Goal: Task Accomplishment & Management: Use online tool/utility

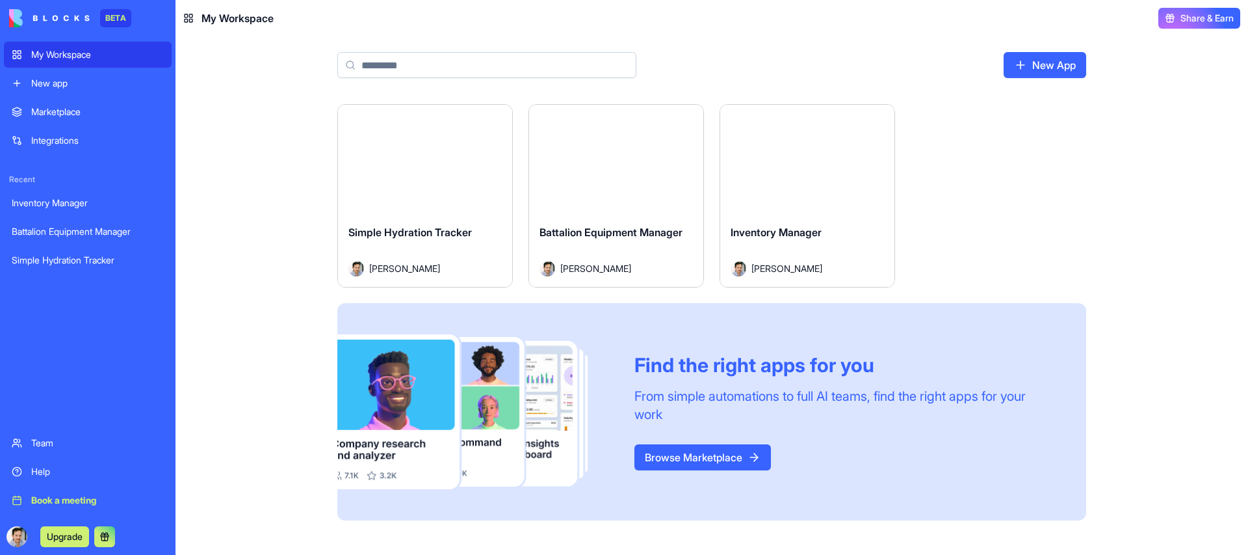
click at [64, 60] on div "My Workspace" at bounding box center [97, 54] width 133 height 13
click at [434, 169] on button "Launch" at bounding box center [425, 159] width 98 height 26
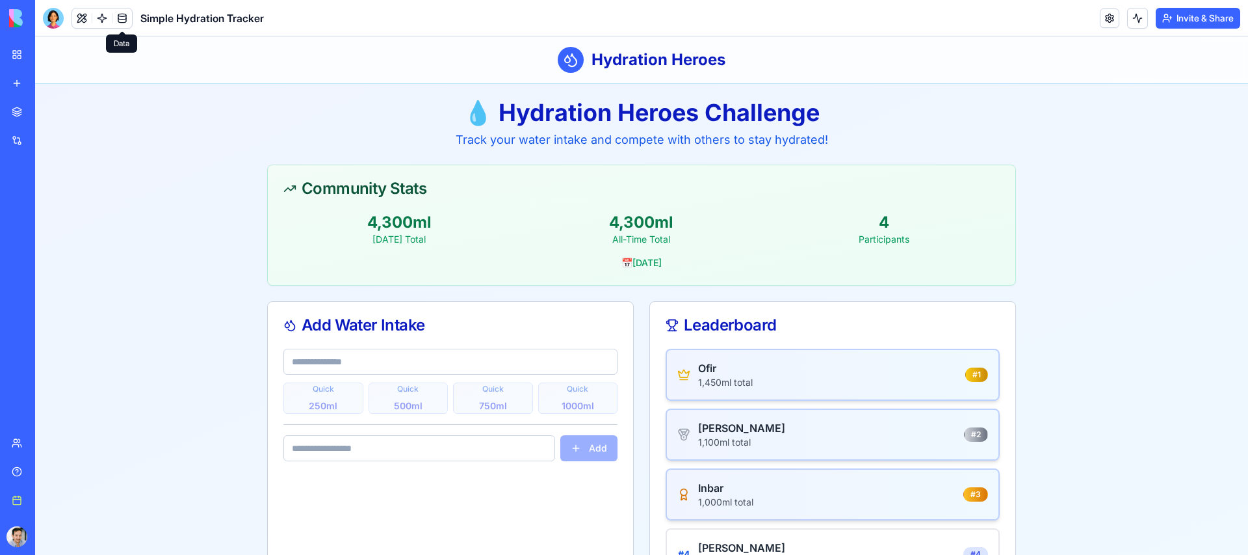
click at [127, 170] on main "💧 Hydration Heroes Challenge Track your water intake and compete with others to…" at bounding box center [641, 348] width 1213 height 528
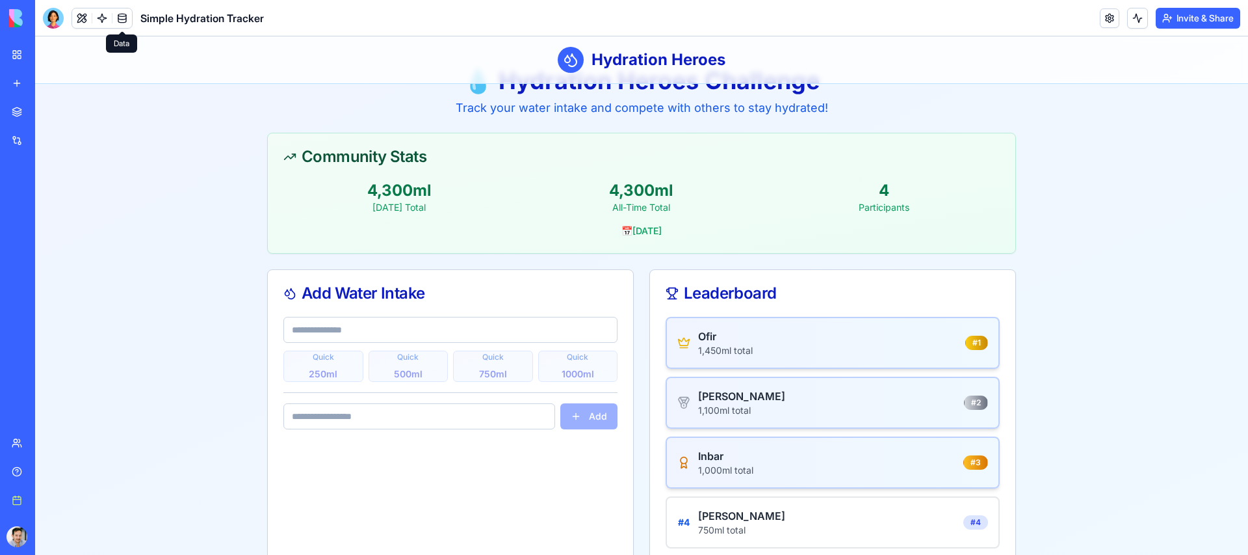
scroll to position [57, 0]
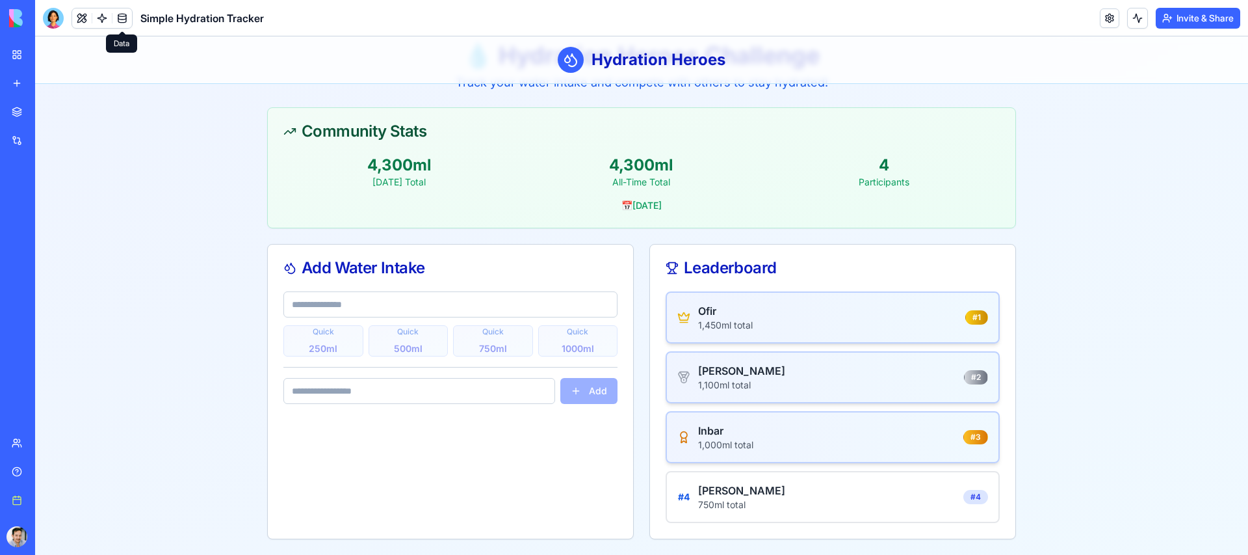
click at [707, 381] on div "1,100 ml total" at bounding box center [741, 384] width 87 height 13
click at [702, 374] on div "[PERSON_NAME]" at bounding box center [741, 371] width 87 height 16
click at [708, 384] on div "1,100 ml total" at bounding box center [741, 384] width 87 height 13
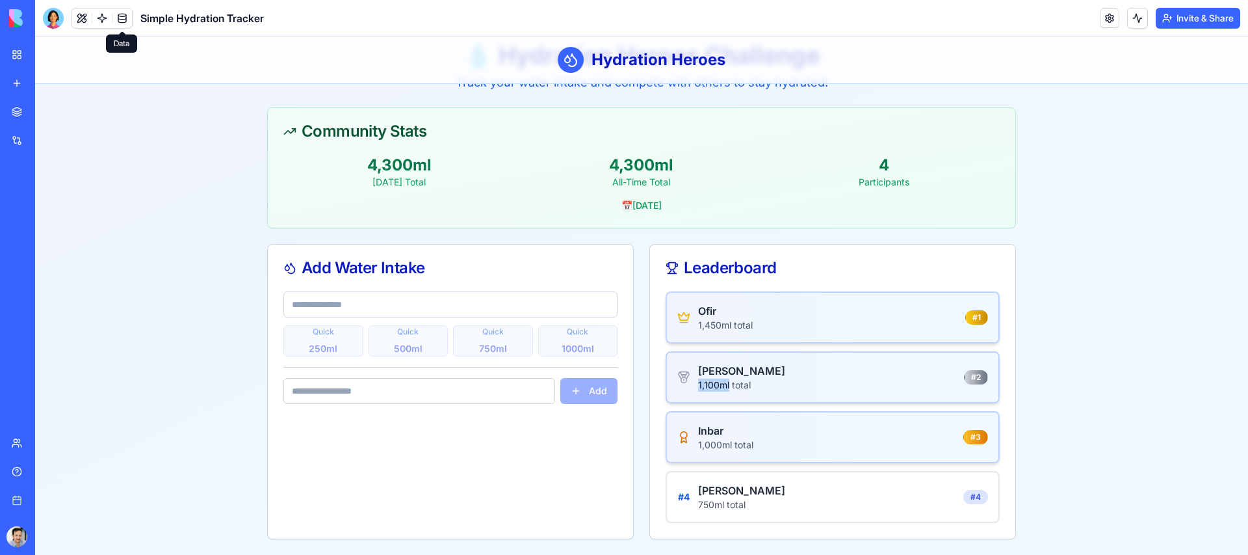
click at [708, 384] on div "1,100 ml total" at bounding box center [741, 384] width 87 height 13
click at [731, 453] on div "Inbar 1,000 ml total # 3" at bounding box center [833, 437] width 334 height 52
click at [731, 443] on div "1,000 ml total" at bounding box center [725, 444] width 55 height 13
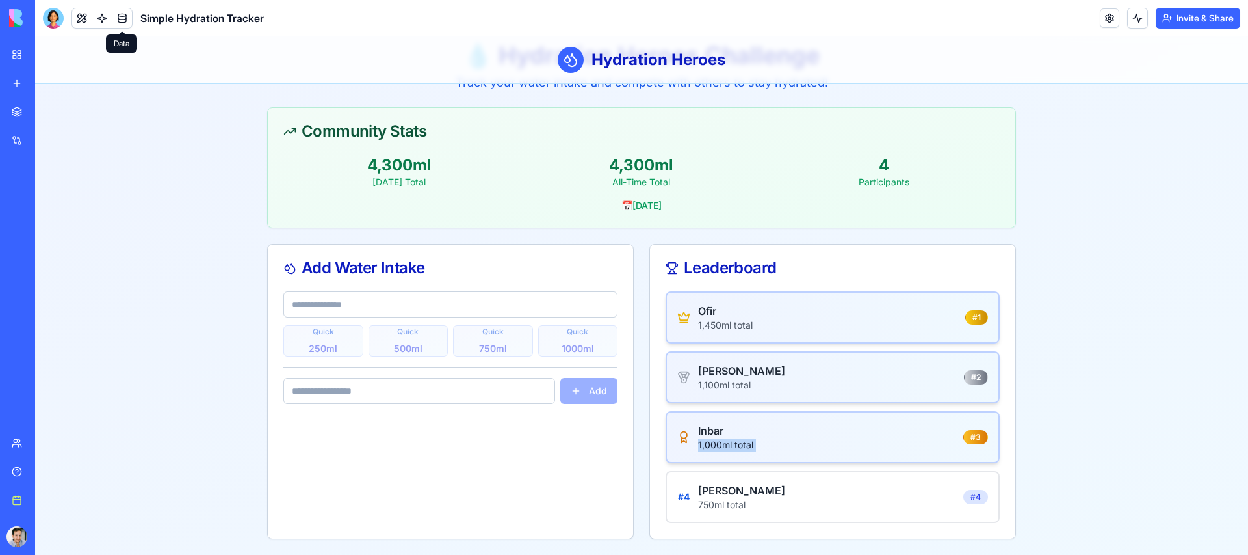
click at [731, 443] on div "1,000 ml total" at bounding box center [725, 444] width 55 height 13
click at [55, 20] on div at bounding box center [53, 18] width 21 height 21
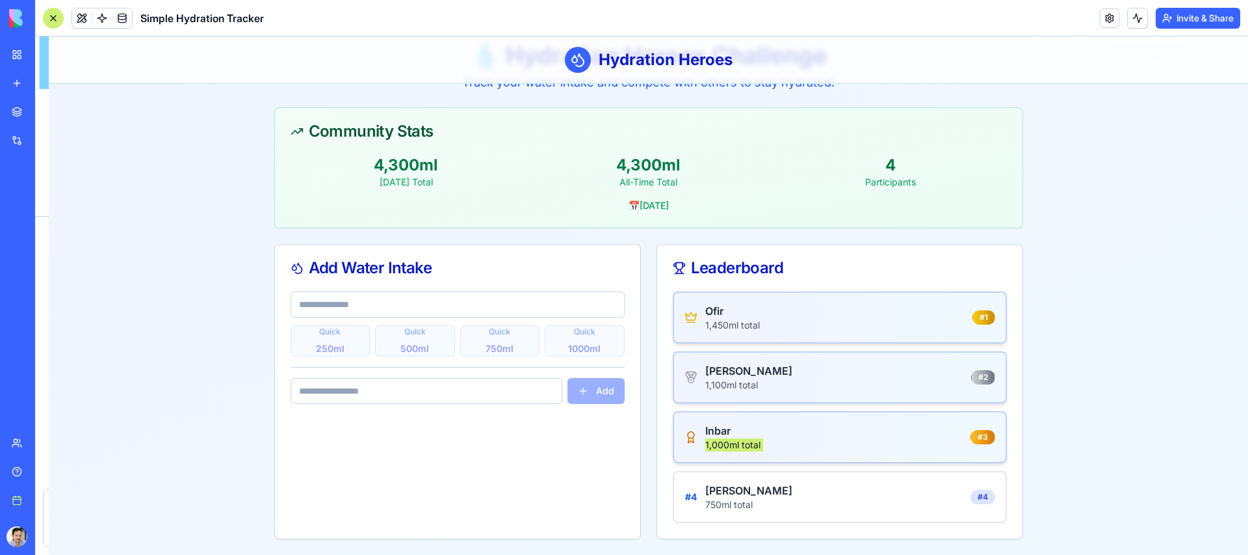
scroll to position [771, 0]
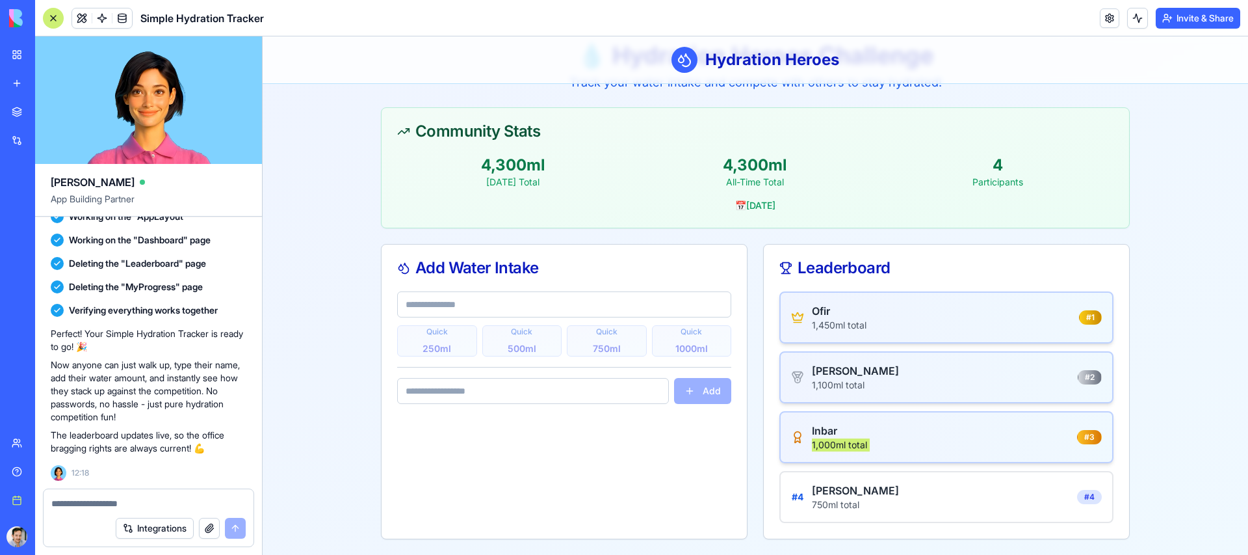
click at [109, 508] on textarea at bounding box center [148, 503] width 194 height 13
click at [108, 503] on textarea at bounding box center [148, 503] width 194 height 13
click at [133, 520] on button "Integrations" at bounding box center [155, 528] width 78 height 21
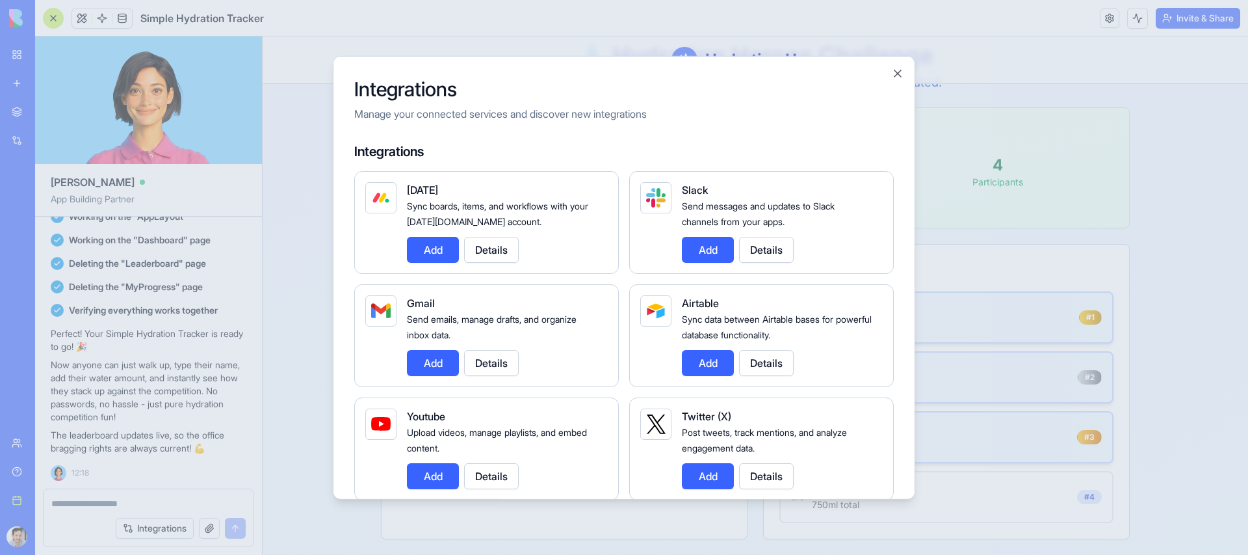
click at [718, 258] on button "Add" at bounding box center [708, 249] width 52 height 26
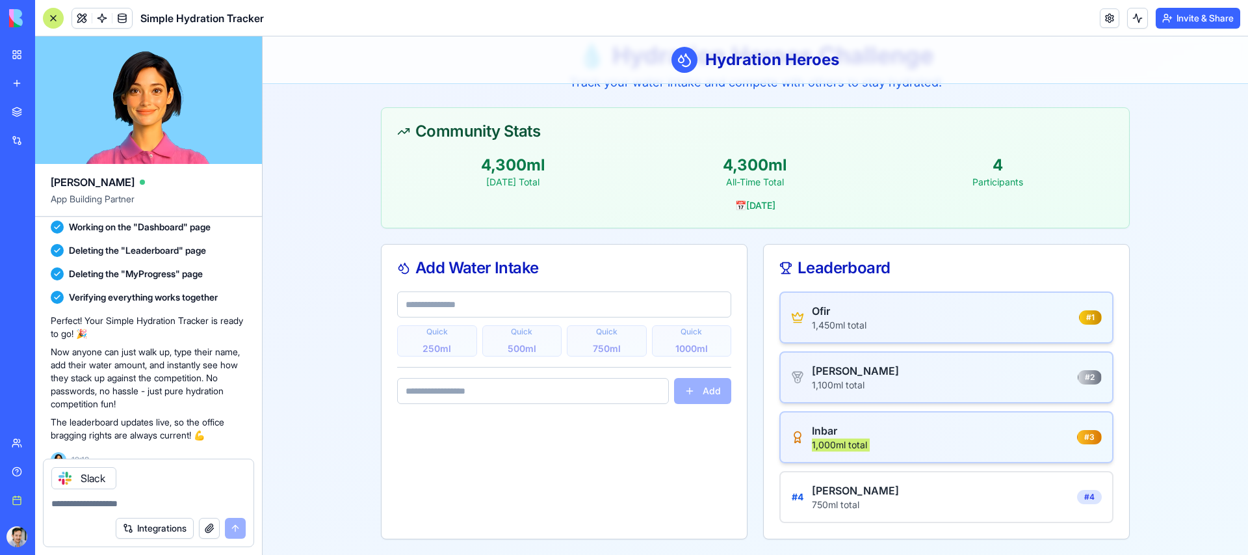
click at [158, 499] on textarea at bounding box center [148, 503] width 194 height 13
type textarea "*"
click at [207, 492] on textarea "**********" at bounding box center [148, 497] width 194 height 26
click at [221, 496] on textarea "**********" at bounding box center [148, 497] width 194 height 26
click at [230, 501] on textarea "**********" at bounding box center [148, 497] width 194 height 26
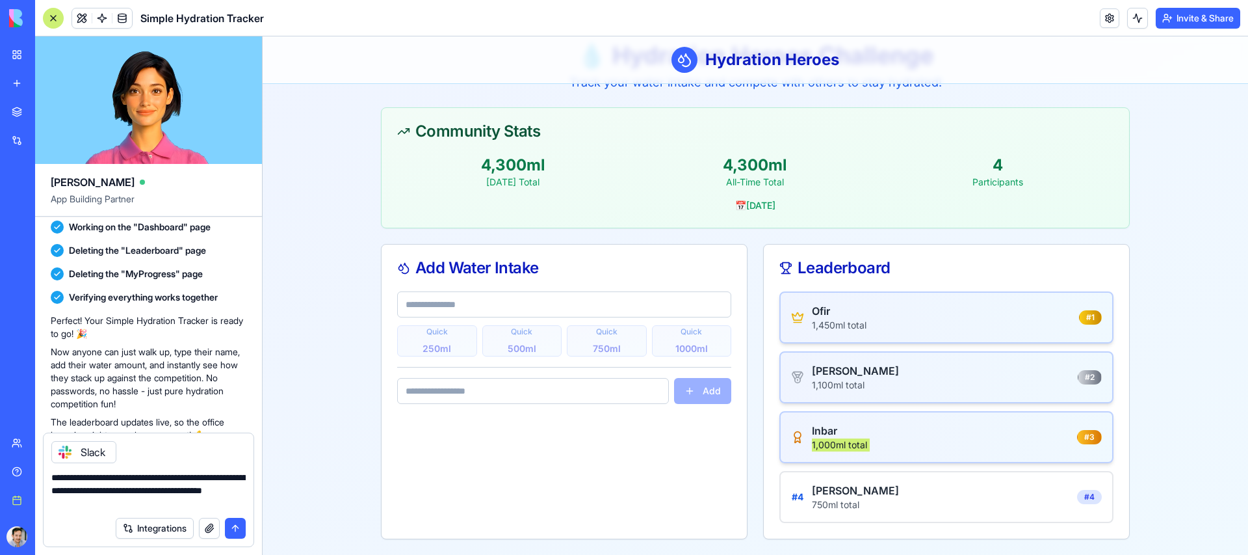
type textarea "**********"
click at [231, 532] on button "submit" at bounding box center [235, 528] width 21 height 21
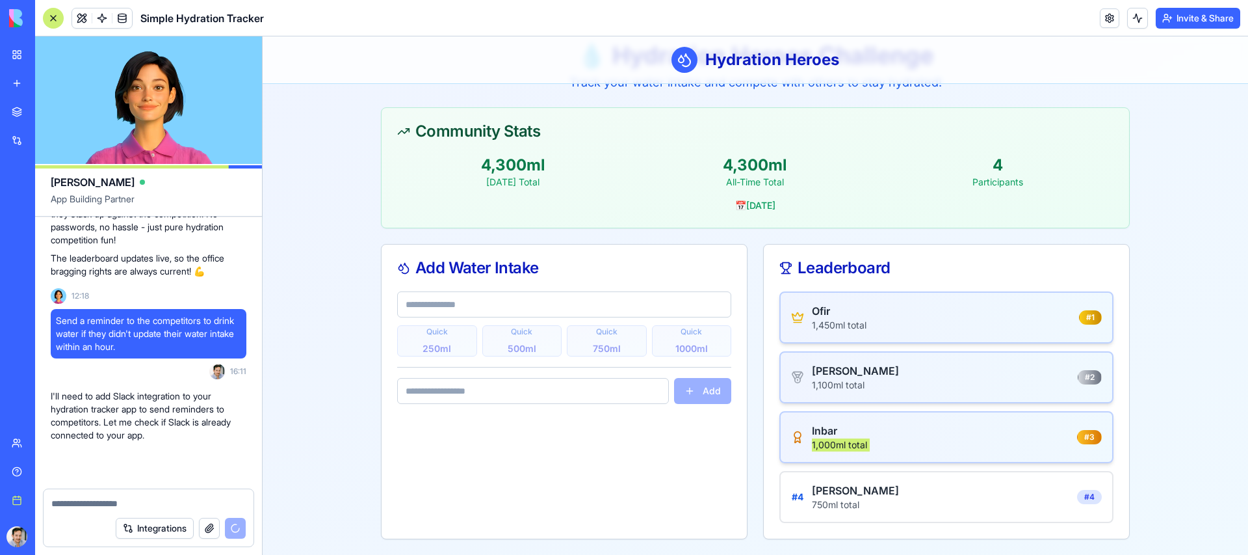
scroll to position [1151, 0]
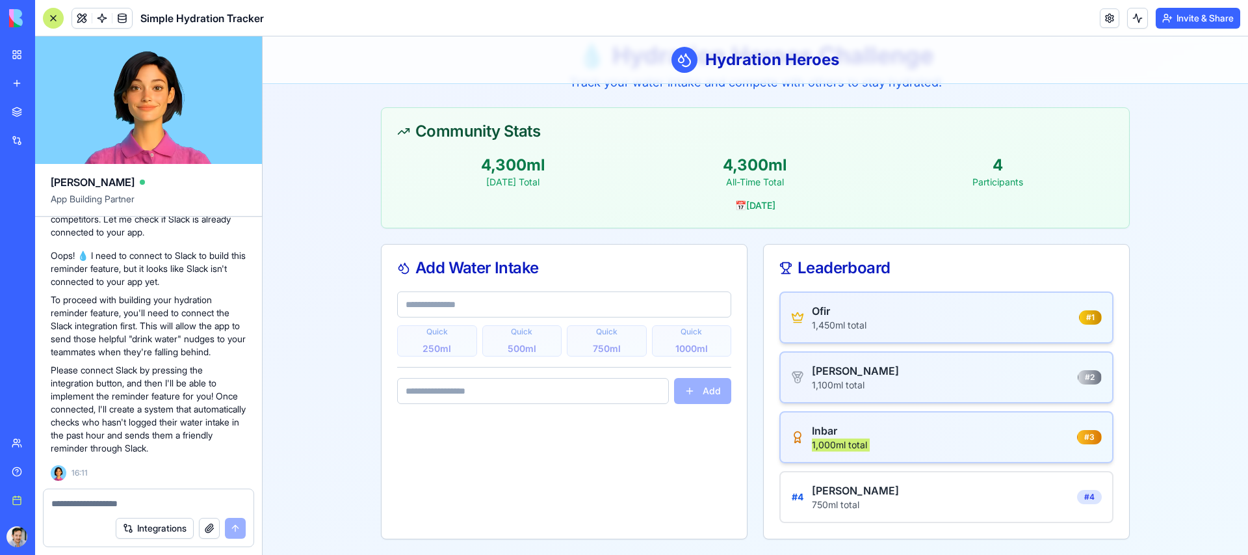
click at [34, 135] on div "Integrations" at bounding box center [39, 140] width 17 height 13
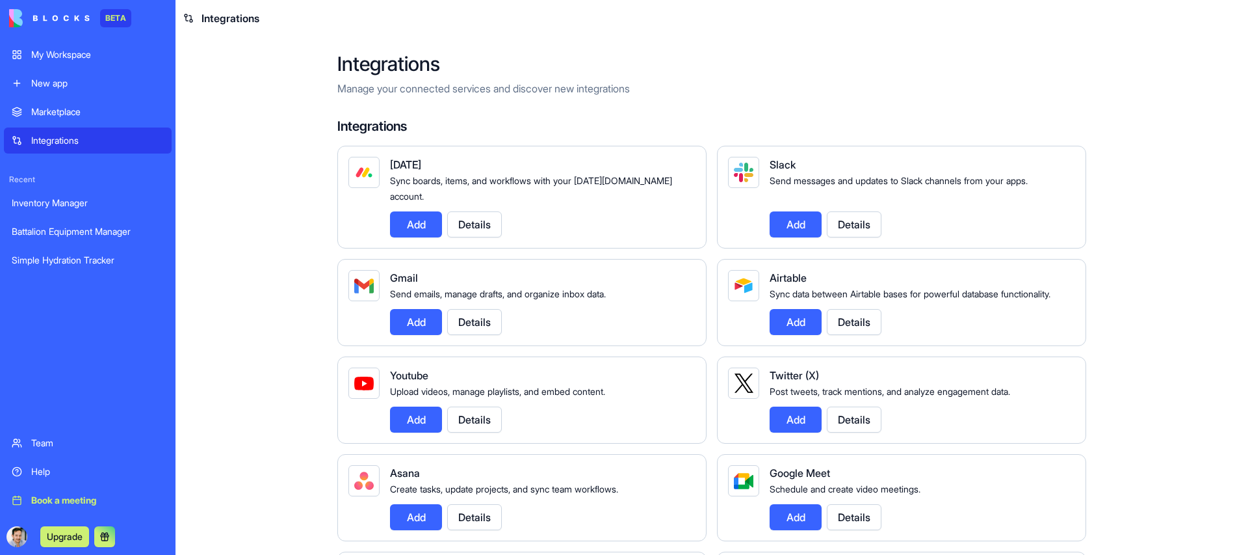
click at [789, 218] on button "Add" at bounding box center [796, 224] width 52 height 26
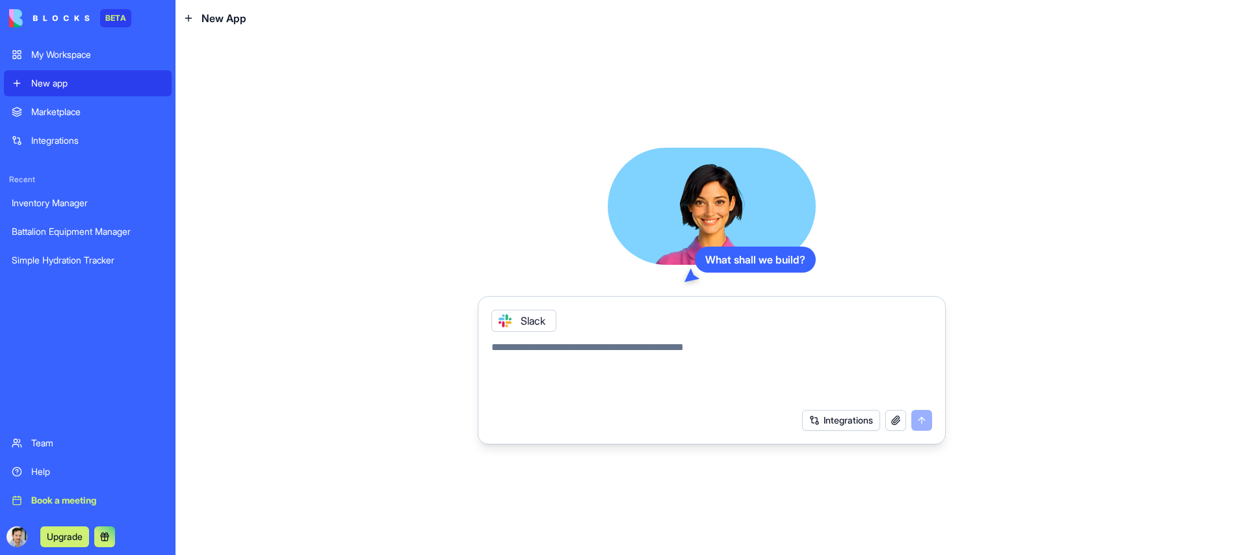
click at [582, 354] on textarea at bounding box center [712, 370] width 441 height 62
click at [70, 63] on link "My Workspace" at bounding box center [88, 55] width 168 height 26
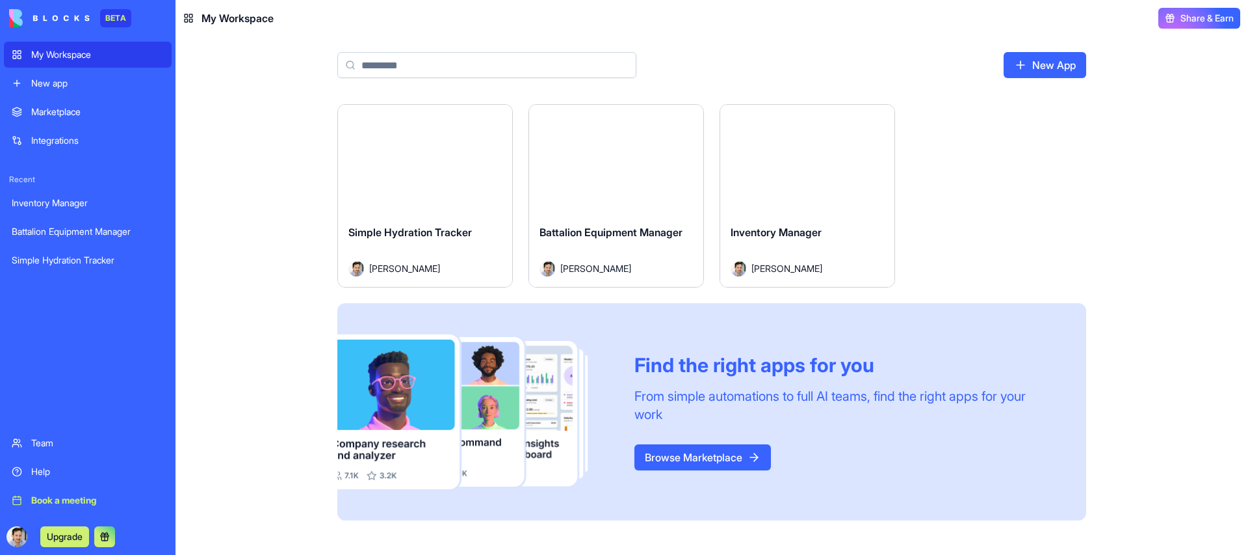
click at [406, 187] on div "Launch" at bounding box center [425, 159] width 174 height 109
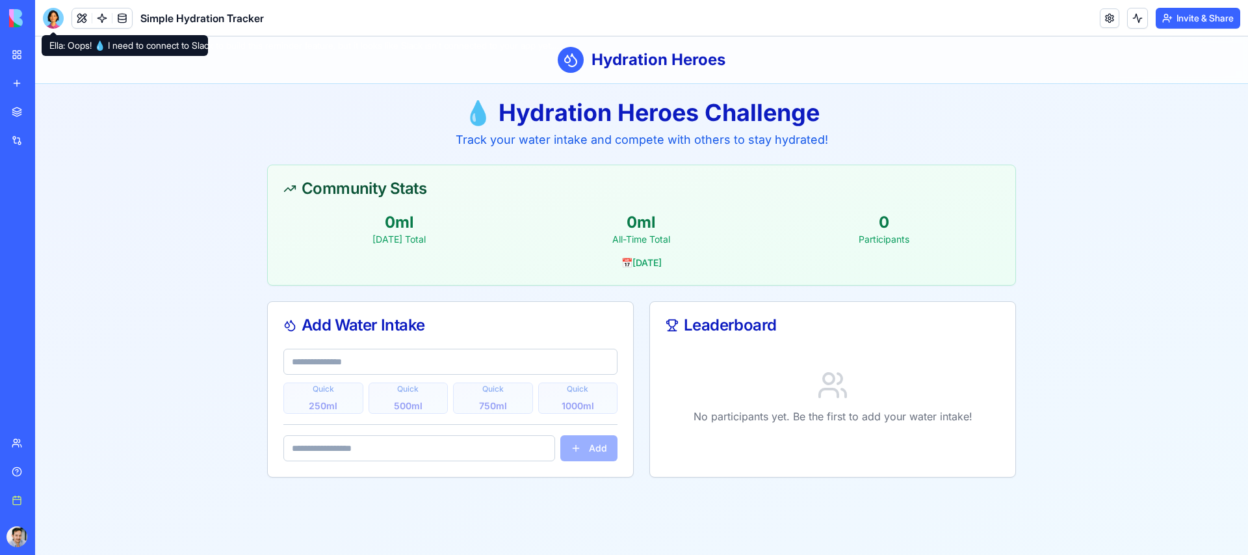
click at [46, 16] on div at bounding box center [53, 18] width 21 height 21
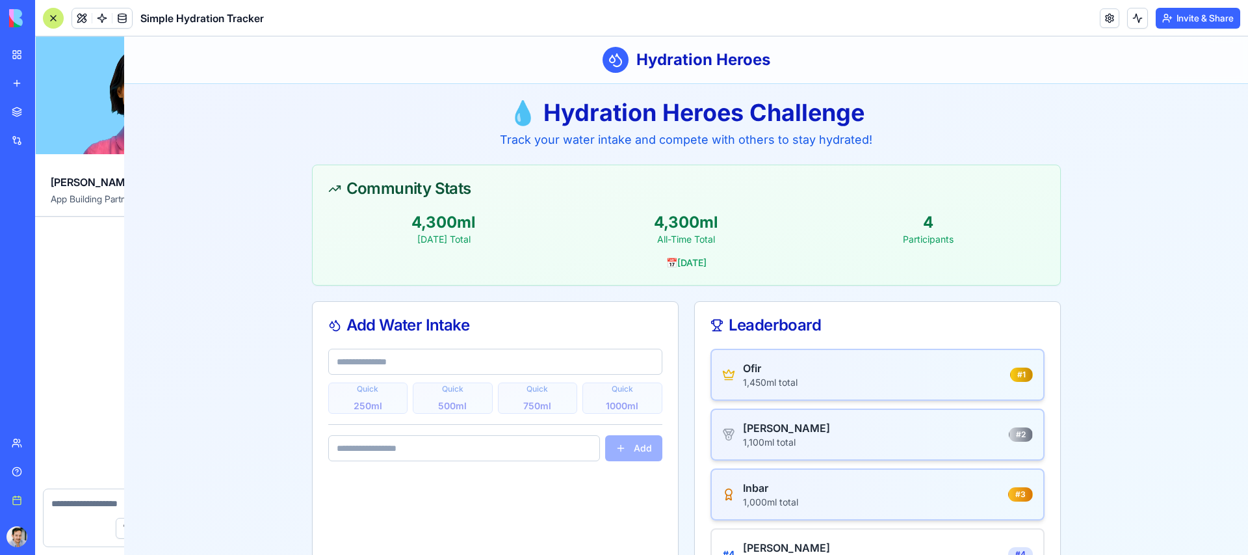
scroll to position [1151, 0]
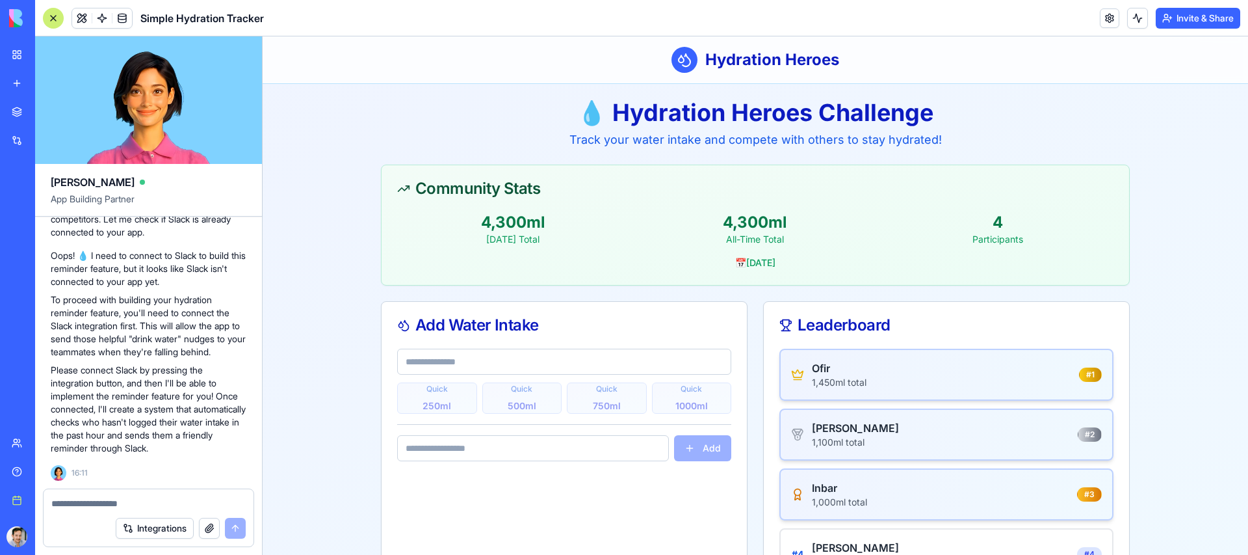
click at [163, 524] on button "Integrations" at bounding box center [155, 528] width 78 height 21
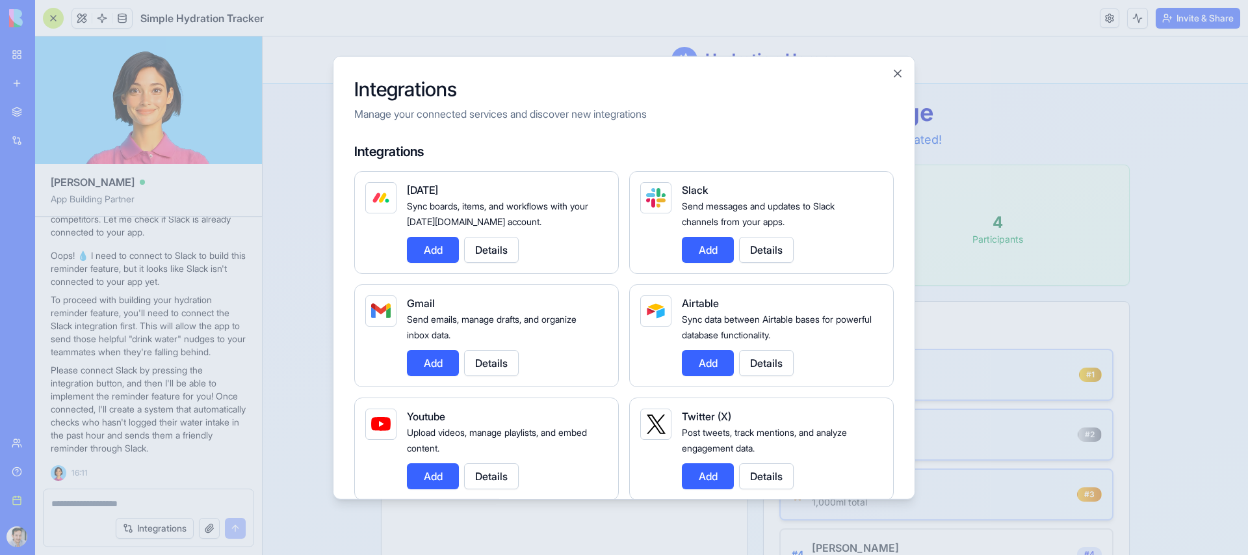
click at [704, 243] on button "Add" at bounding box center [708, 249] width 52 height 26
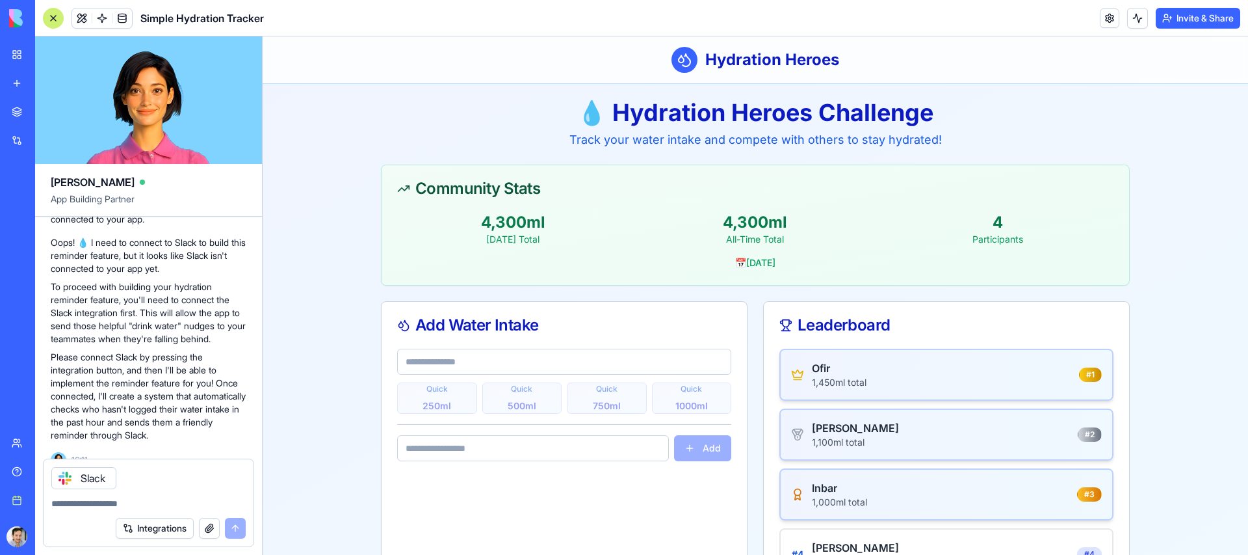
click at [70, 482] on icon at bounding box center [65, 478] width 10 height 10
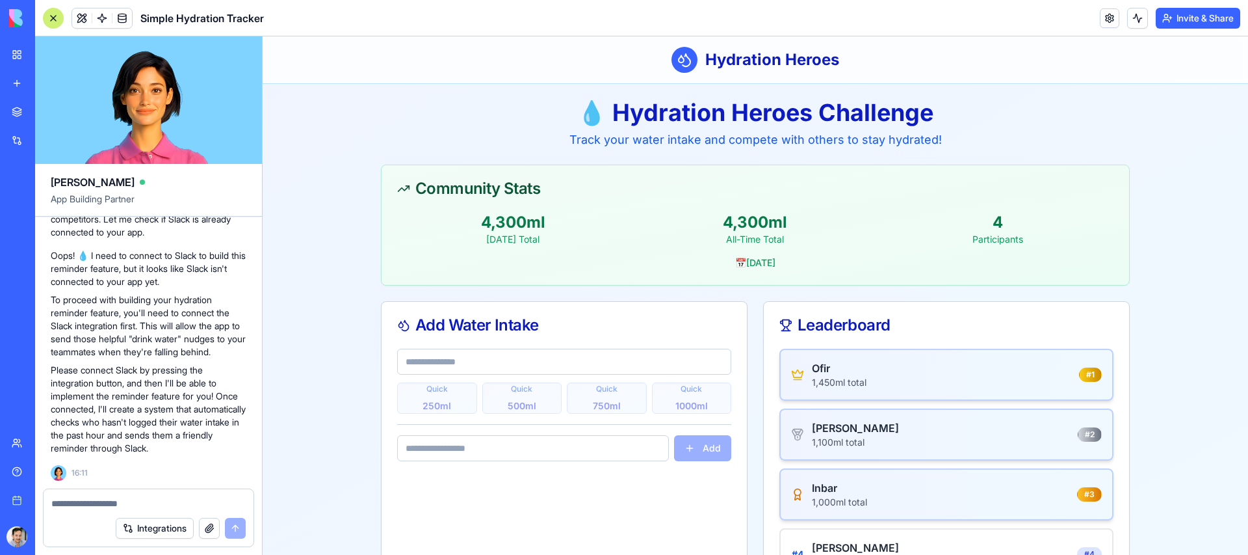
click at [158, 529] on button "Integrations" at bounding box center [155, 528] width 78 height 21
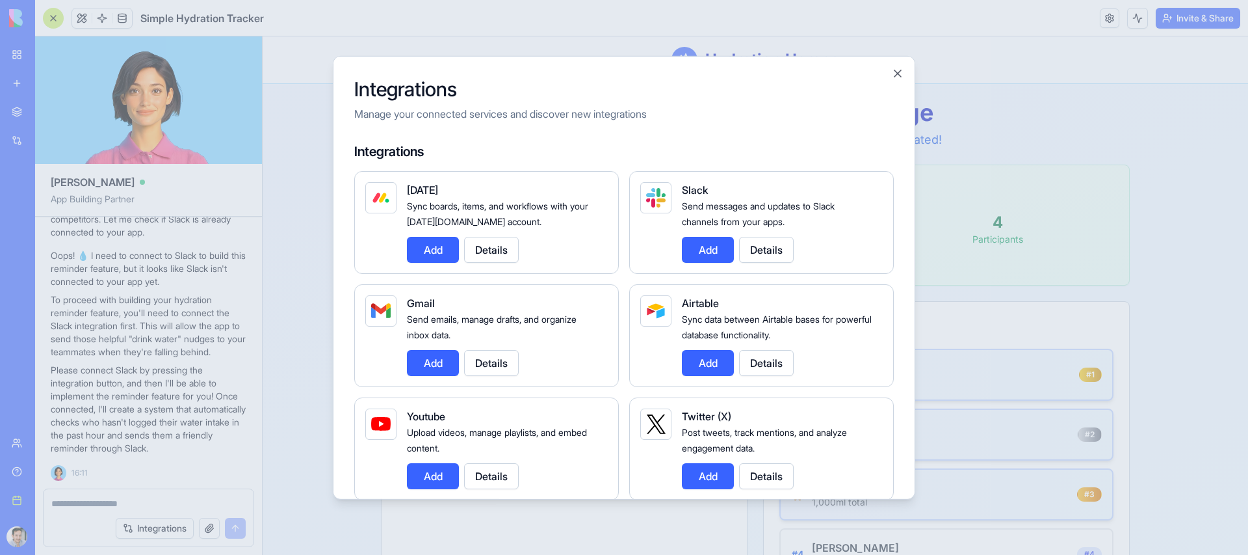
click at [694, 239] on button "Add" at bounding box center [708, 249] width 52 height 26
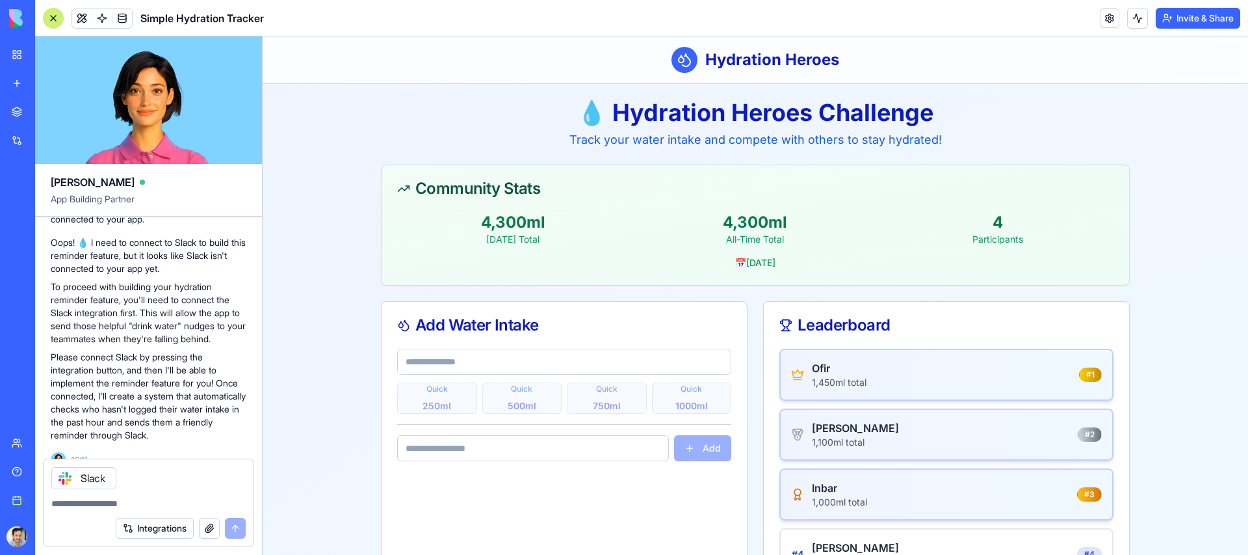
click at [101, 474] on div "Slack" at bounding box center [83, 478] width 65 height 22
click at [102, 479] on div "Slack" at bounding box center [83, 478] width 65 height 22
click at [111, 425] on p "Please connect Slack by pressing the integration button, and then I'll be able …" at bounding box center [149, 395] width 196 height 91
click at [41, 70] on link "New app" at bounding box center [30, 83] width 52 height 26
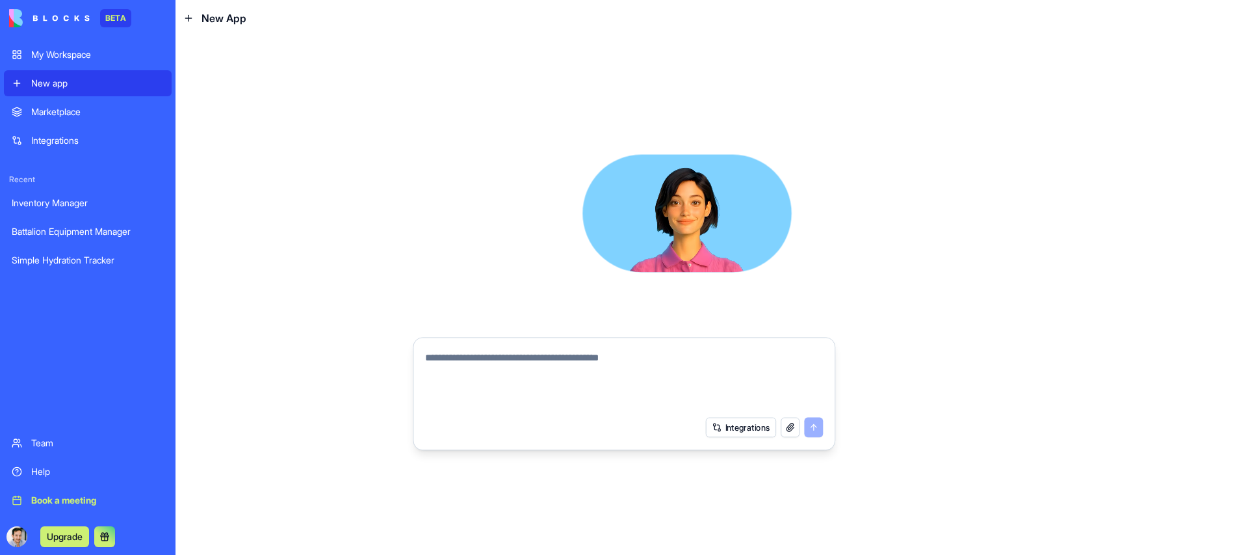
click at [41, 70] on link "New app" at bounding box center [88, 83] width 168 height 26
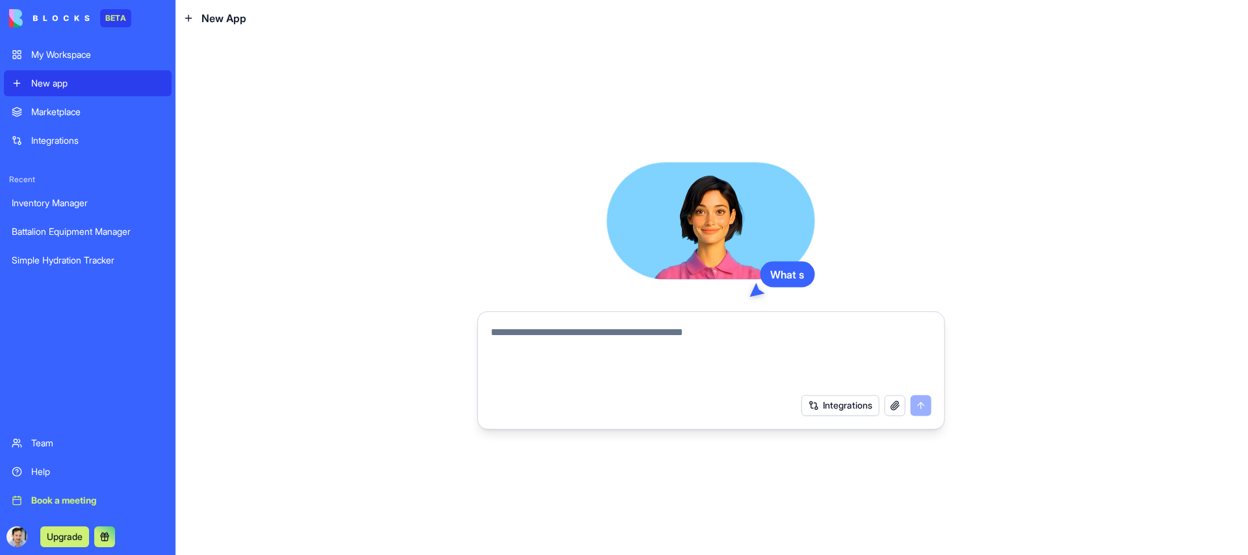
click at [44, 59] on div "My Workspace" at bounding box center [97, 54] width 133 height 13
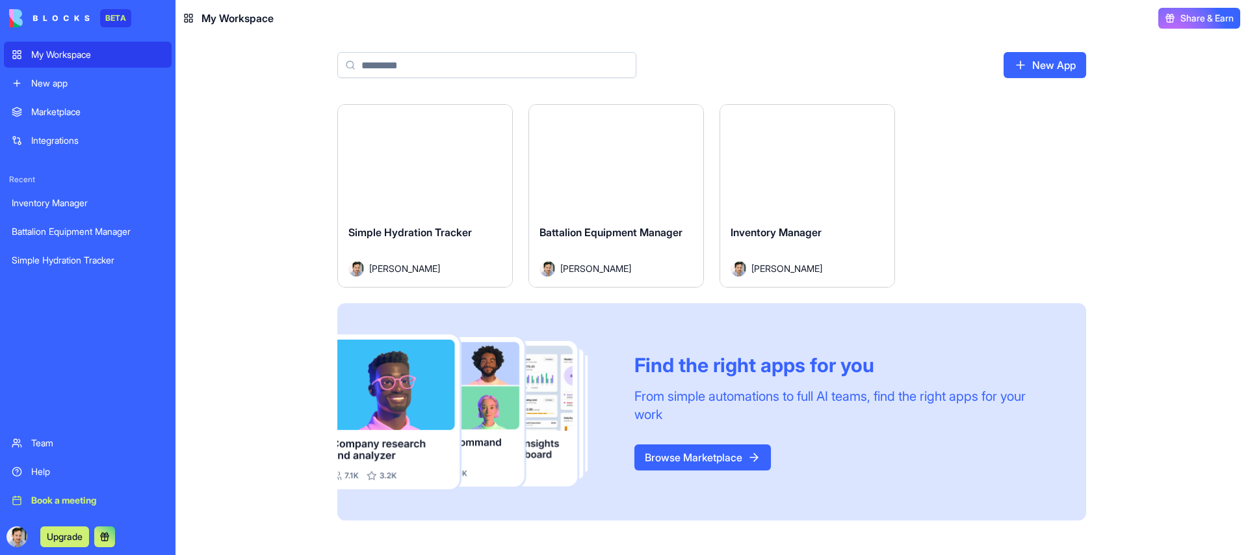
click at [54, 143] on div "Integrations" at bounding box center [97, 140] width 133 height 13
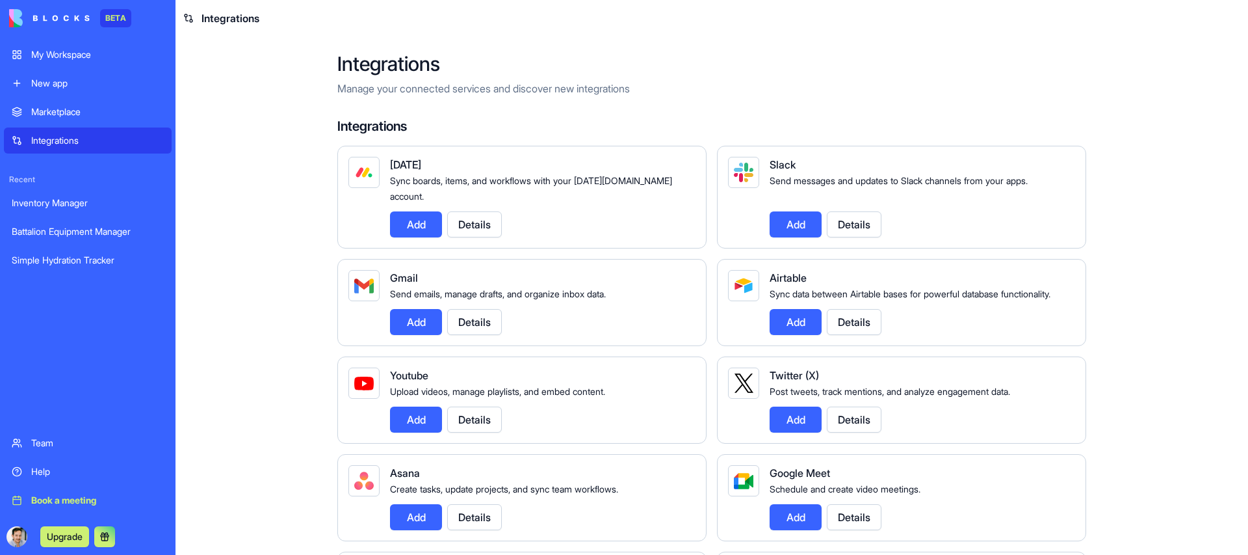
click at [783, 211] on button "Add" at bounding box center [796, 224] width 52 height 26
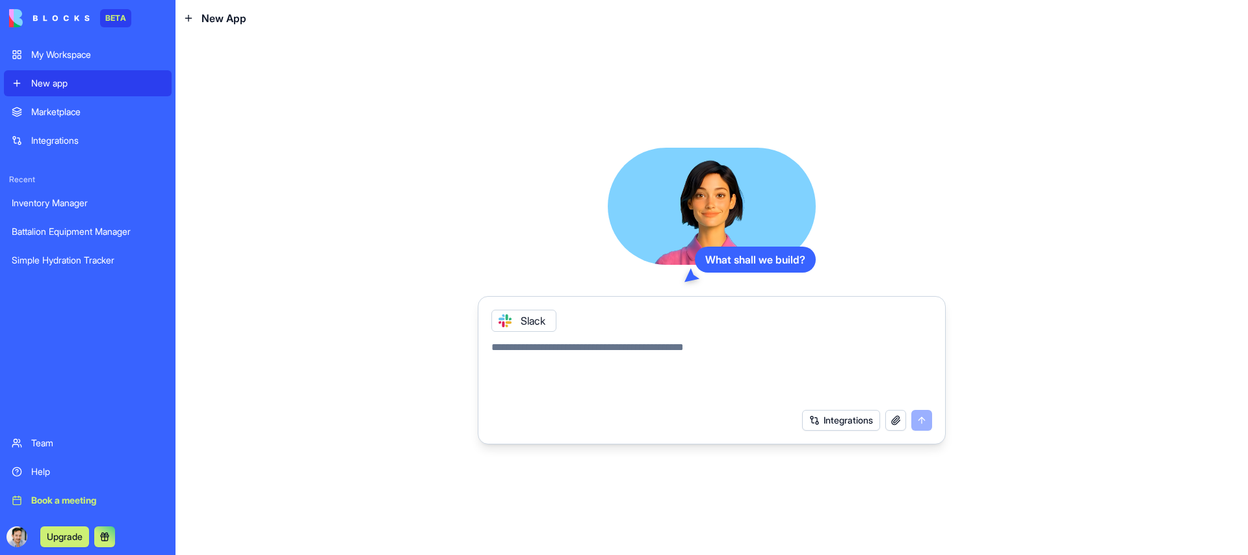
click at [534, 321] on div "Slack" at bounding box center [524, 320] width 65 height 22
click at [830, 427] on button "Integrations" at bounding box center [841, 420] width 78 height 21
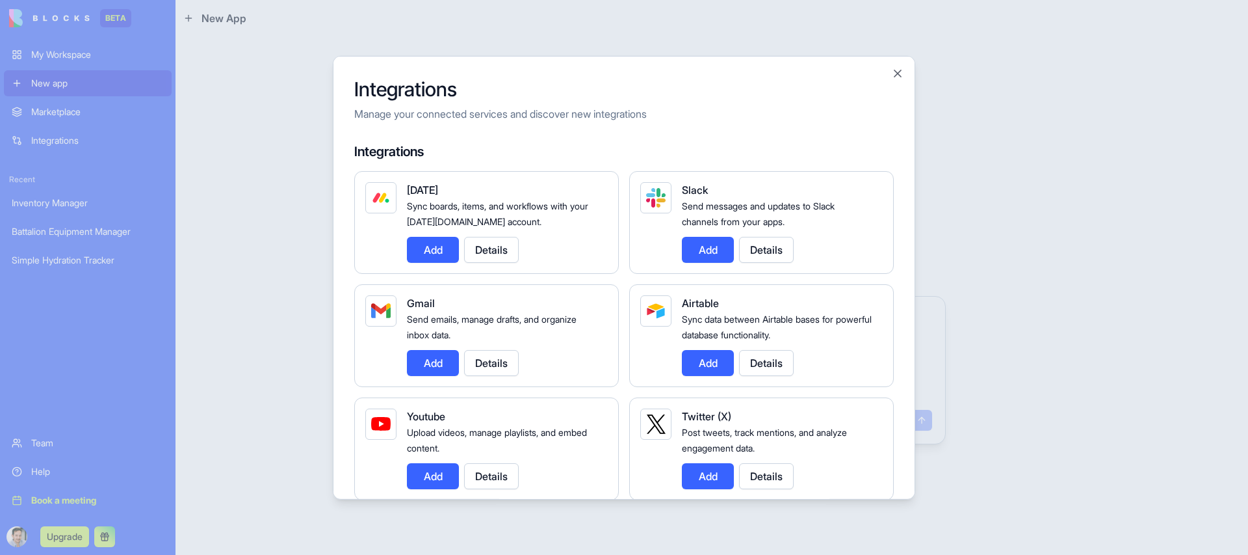
click at [302, 245] on div at bounding box center [624, 277] width 1248 height 555
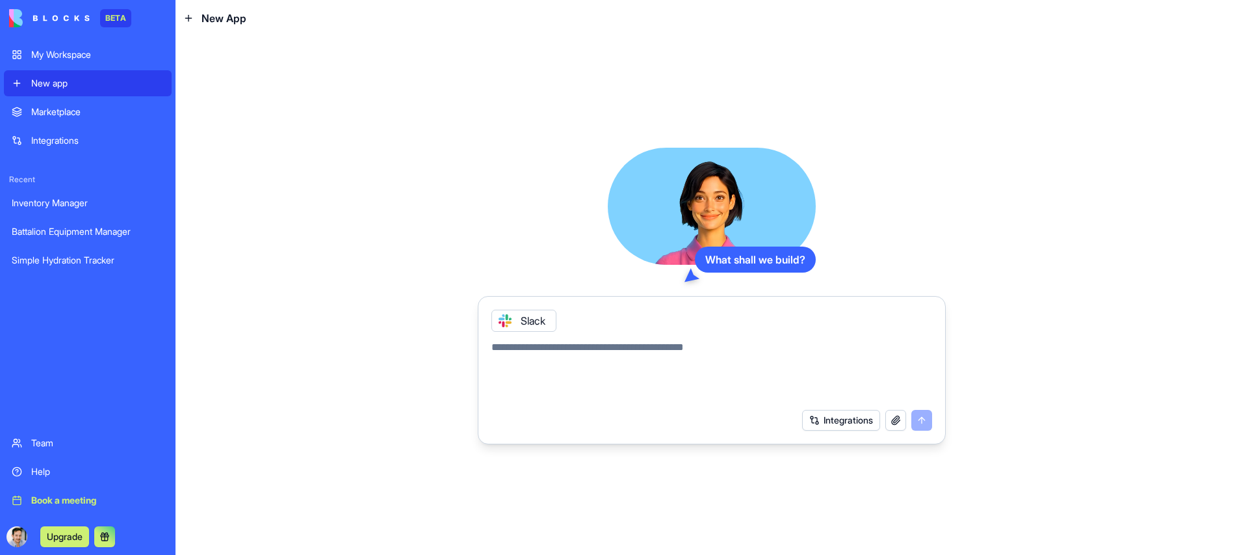
click at [603, 360] on textarea at bounding box center [712, 370] width 441 height 62
click at [57, 63] on link "My Workspace" at bounding box center [88, 55] width 168 height 26
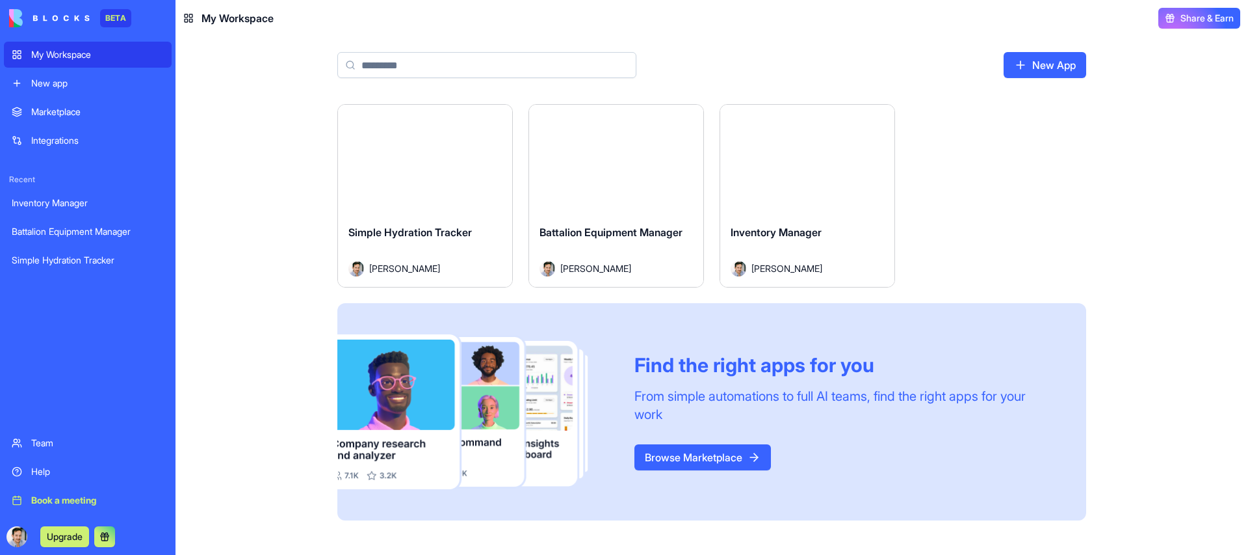
click at [421, 173] on div "Launch" at bounding box center [425, 159] width 174 height 109
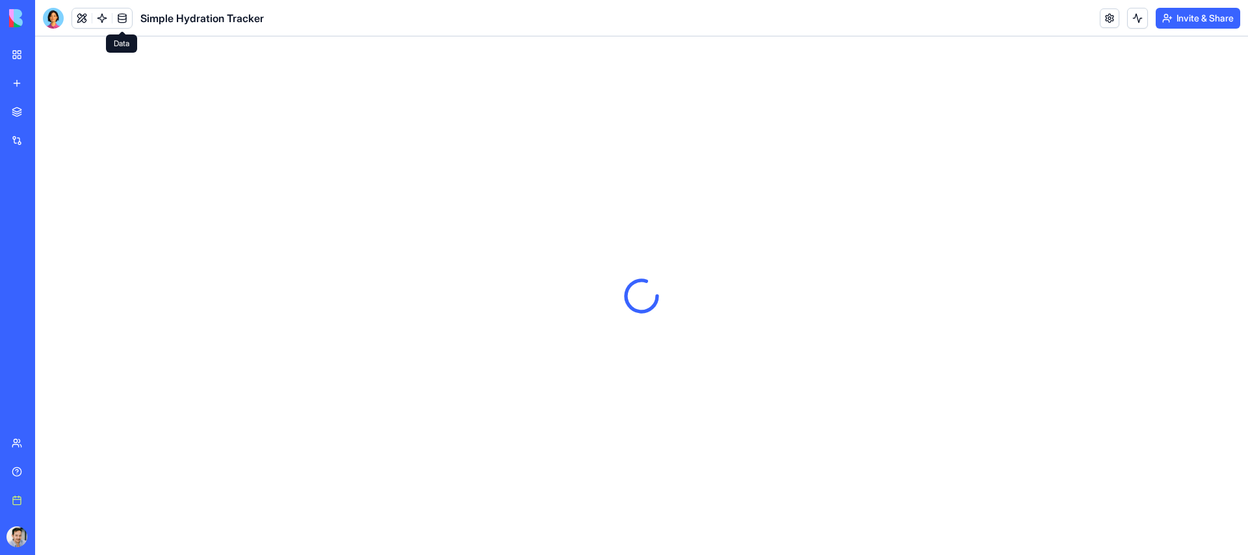
click at [118, 20] on link at bounding box center [122, 18] width 20 height 20
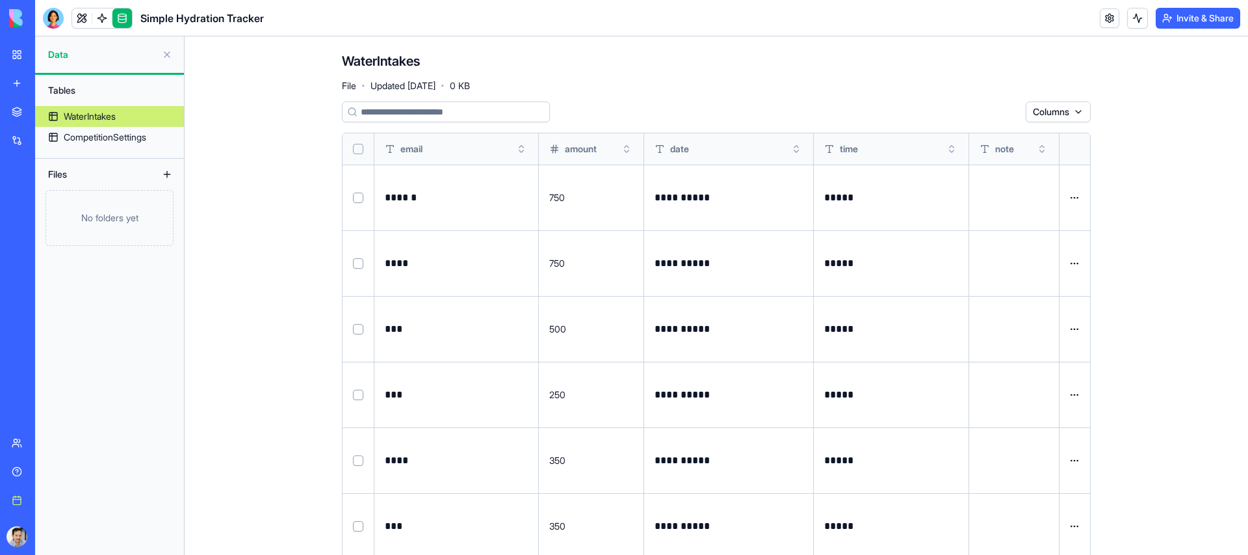
click at [98, 19] on link at bounding box center [102, 18] width 20 height 20
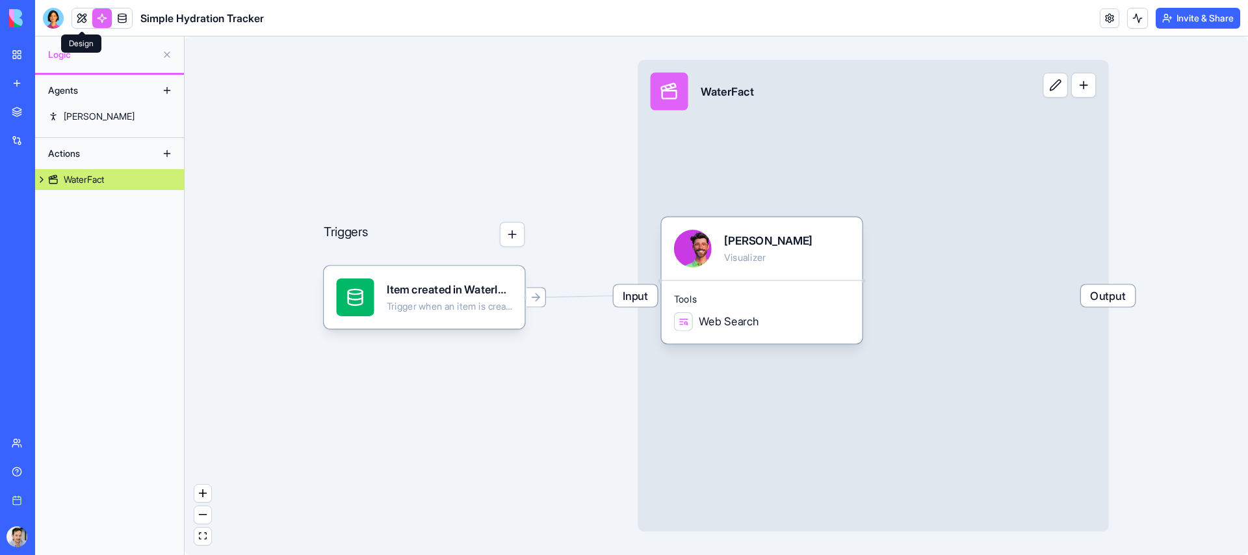
click at [83, 18] on link at bounding box center [82, 18] width 20 height 20
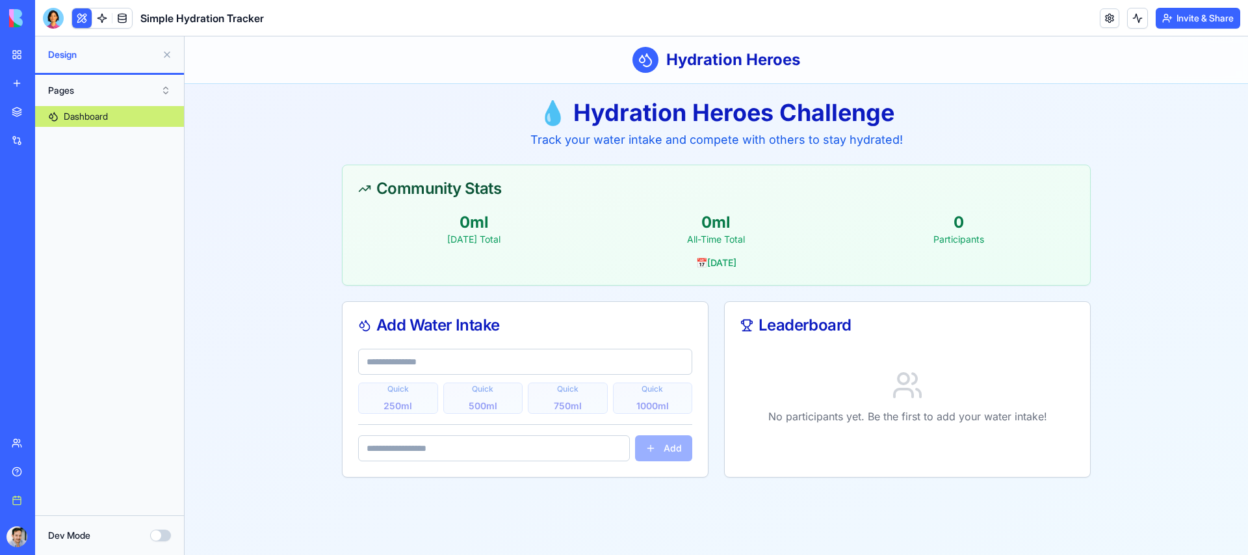
click at [1112, 16] on link at bounding box center [1110, 18] width 20 height 20
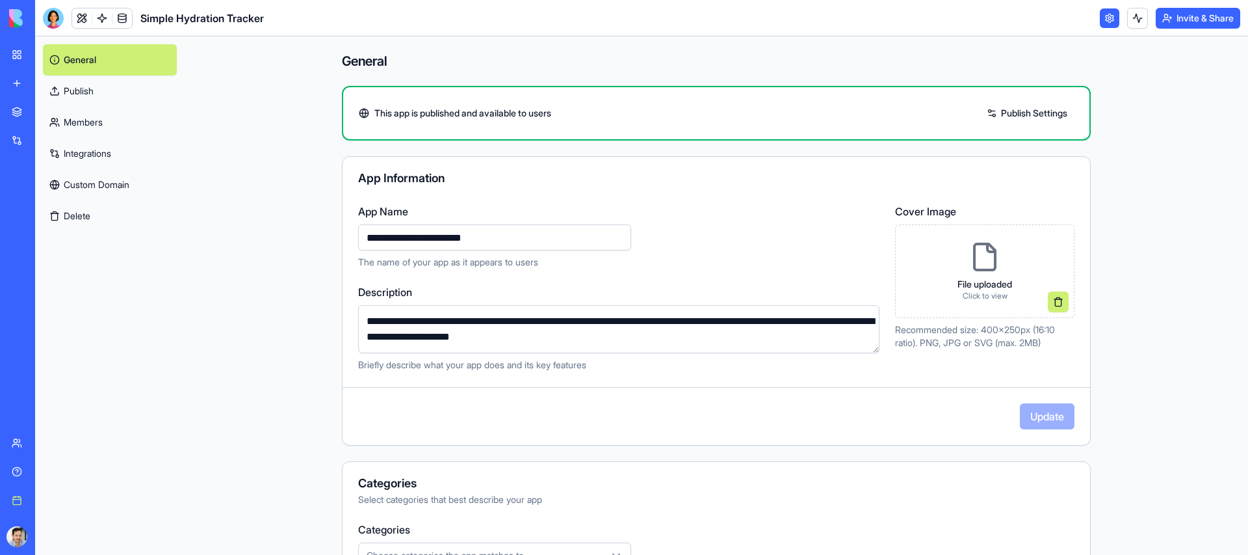
click at [114, 150] on link "Integrations" at bounding box center [110, 153] width 134 height 31
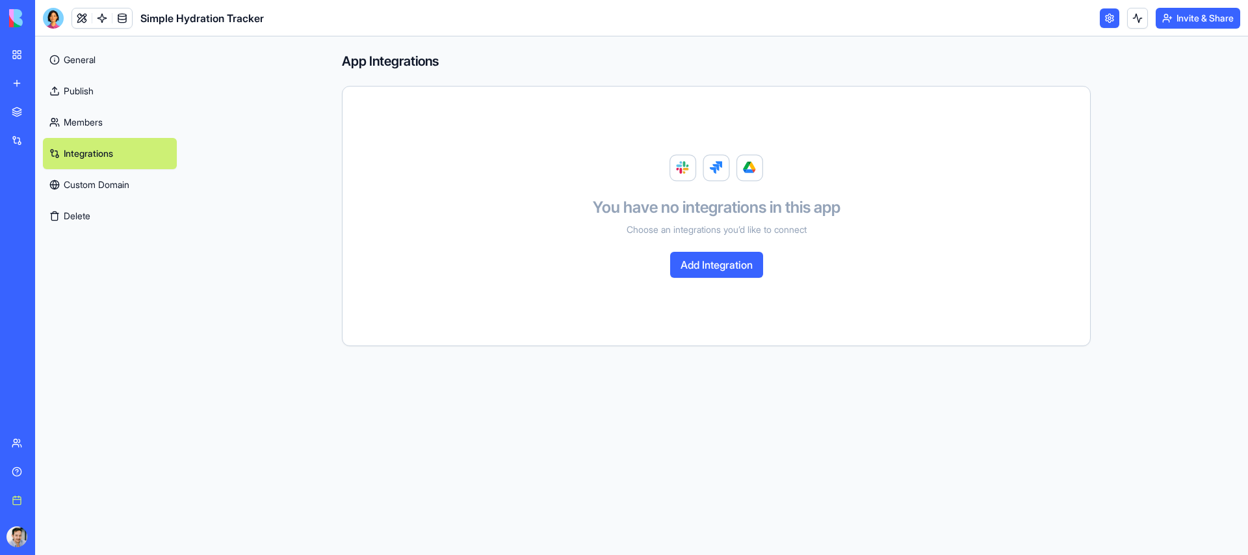
click at [694, 259] on button "Add Integration" at bounding box center [716, 265] width 93 height 26
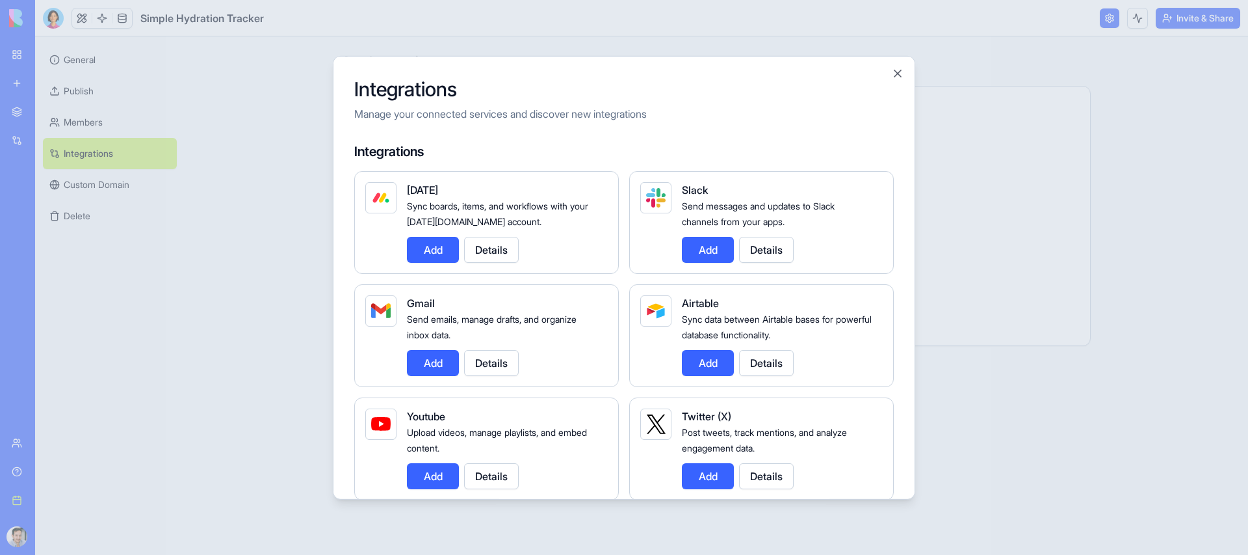
click at [702, 242] on button "Add" at bounding box center [708, 249] width 52 height 26
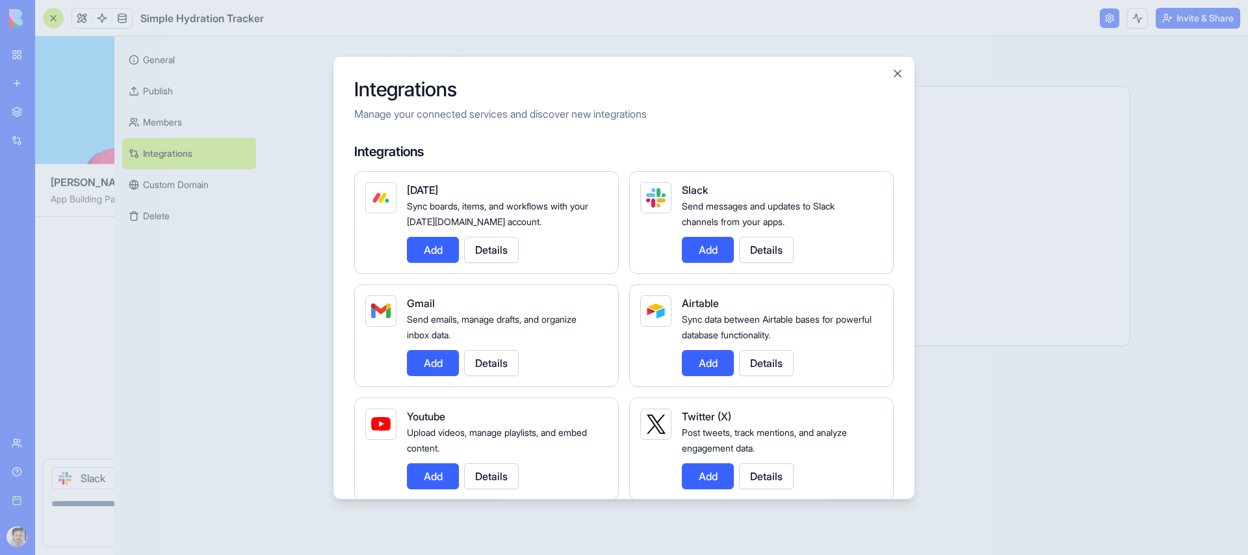
scroll to position [1181, 0]
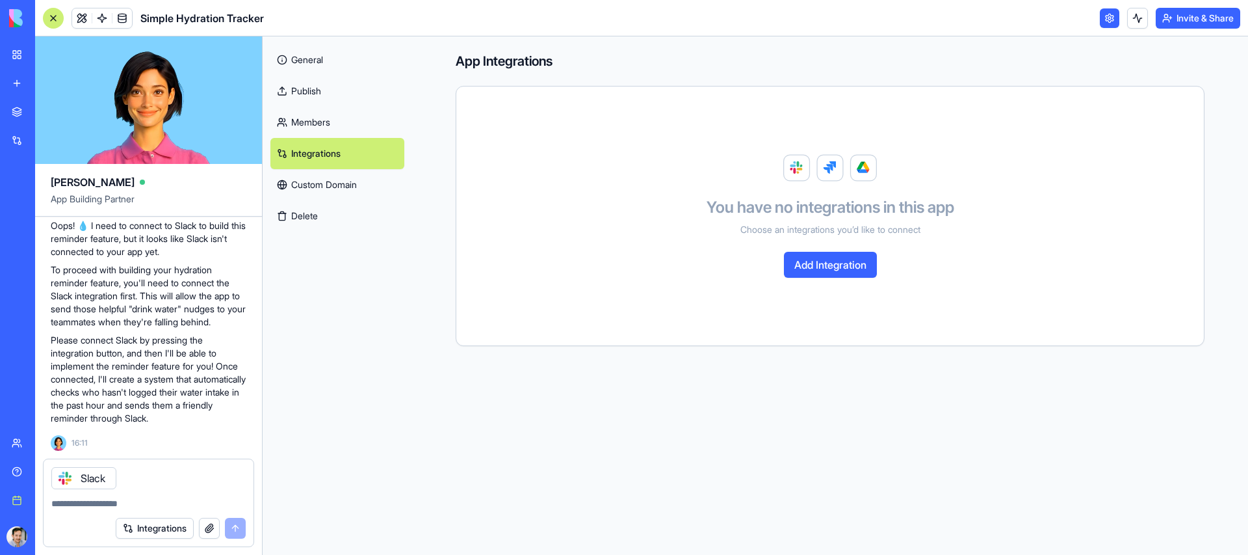
click at [88, 507] on textarea at bounding box center [148, 503] width 194 height 13
click at [237, 532] on div "Integrations" at bounding box center [181, 528] width 130 height 21
click at [88, 501] on textarea at bounding box center [148, 503] width 194 height 13
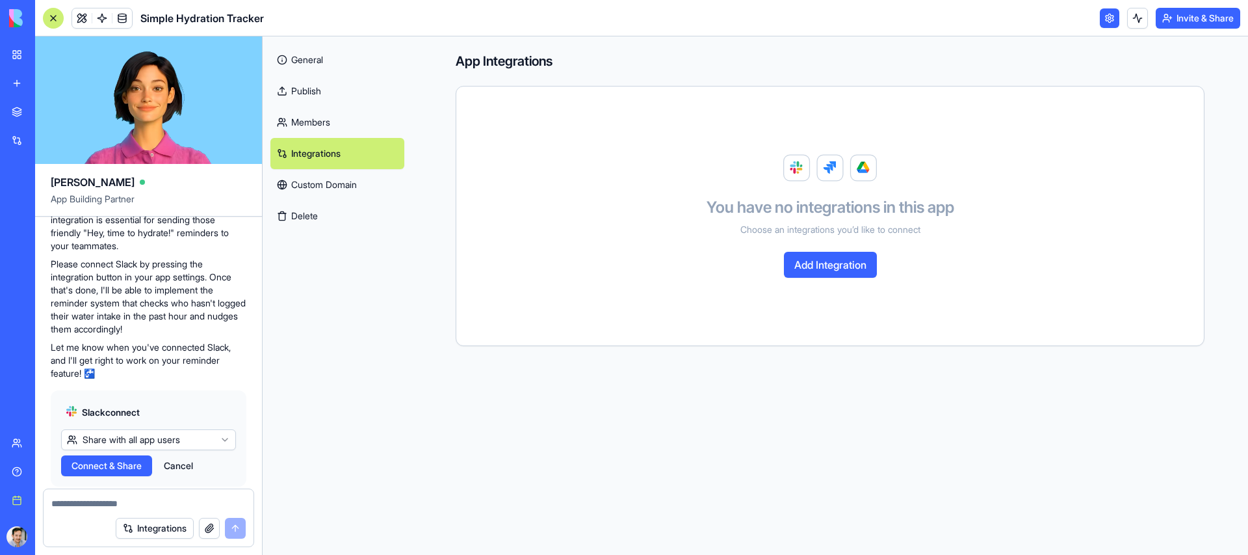
scroll to position [1603, 0]
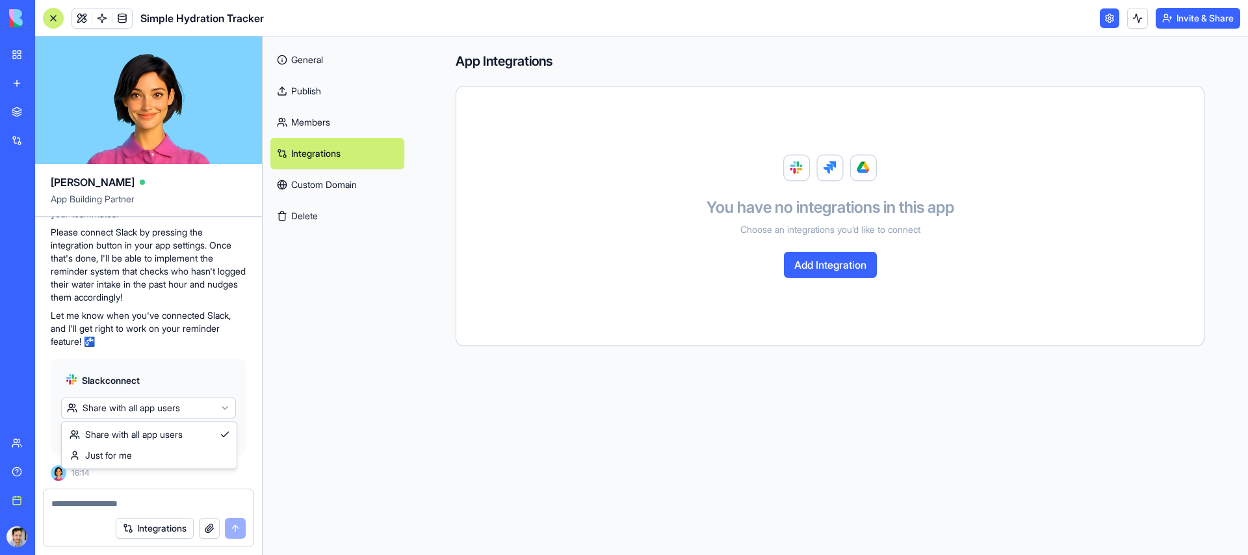
click at [114, 412] on html "BETA My Workspace New app Marketplace Integrations Recent Inventory Manager Bat…" at bounding box center [624, 277] width 1248 height 555
click at [114, 440] on button "Connect & Share" at bounding box center [106, 433] width 91 height 21
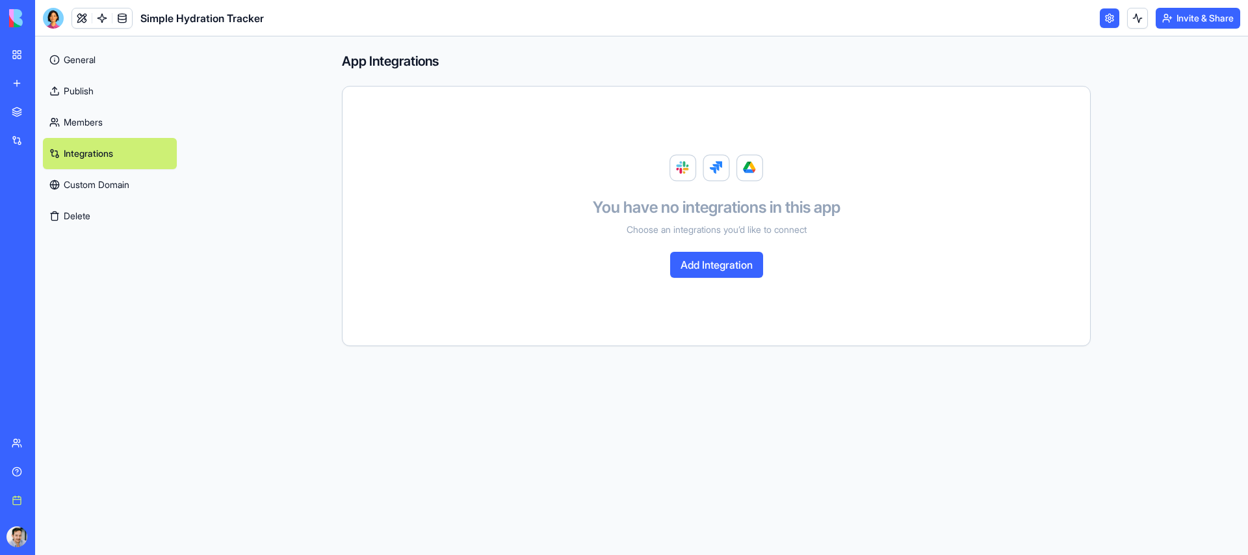
click at [707, 285] on div "You have no integrations in this app Choose an integrations you’d like to conne…" at bounding box center [716, 216] width 717 height 228
click at [712, 272] on button "Add Integration" at bounding box center [716, 265] width 93 height 26
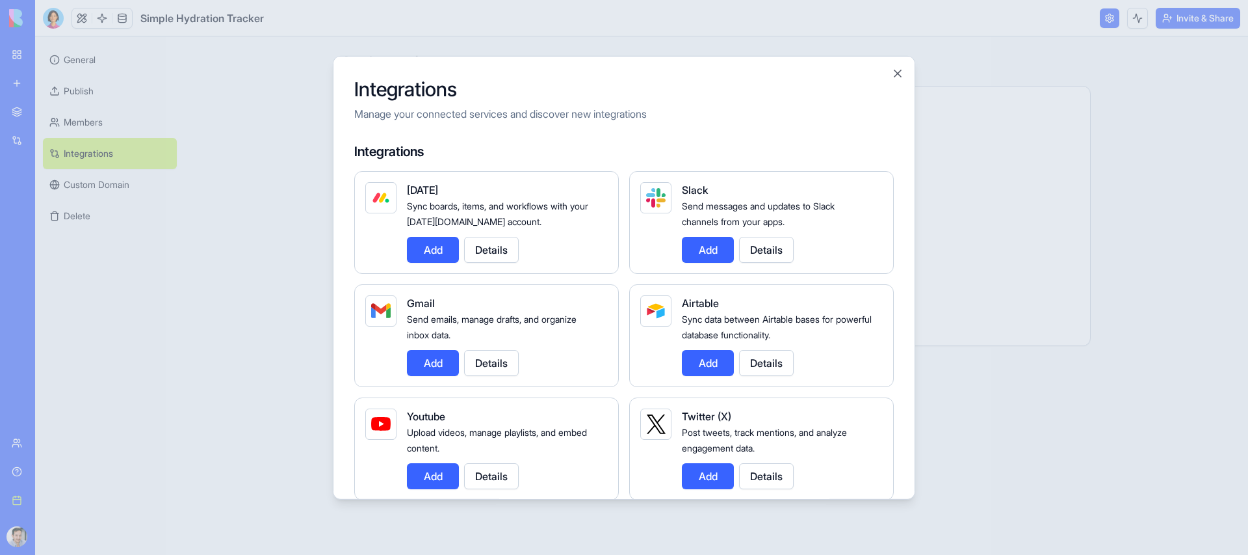
click at [709, 260] on button "Add" at bounding box center [708, 249] width 52 height 26
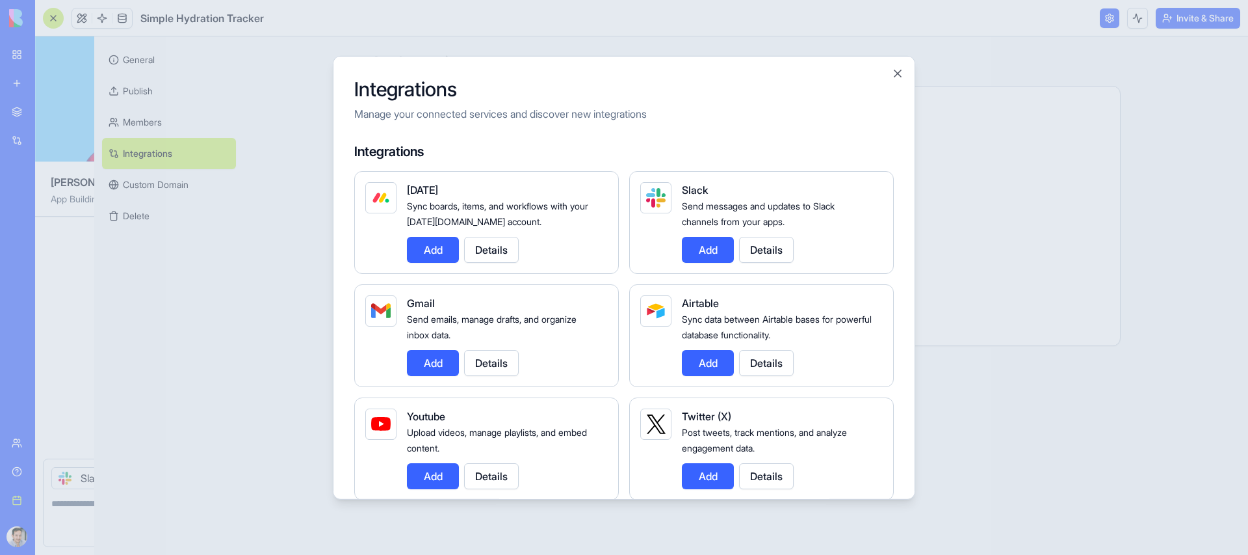
scroll to position [1633, 0]
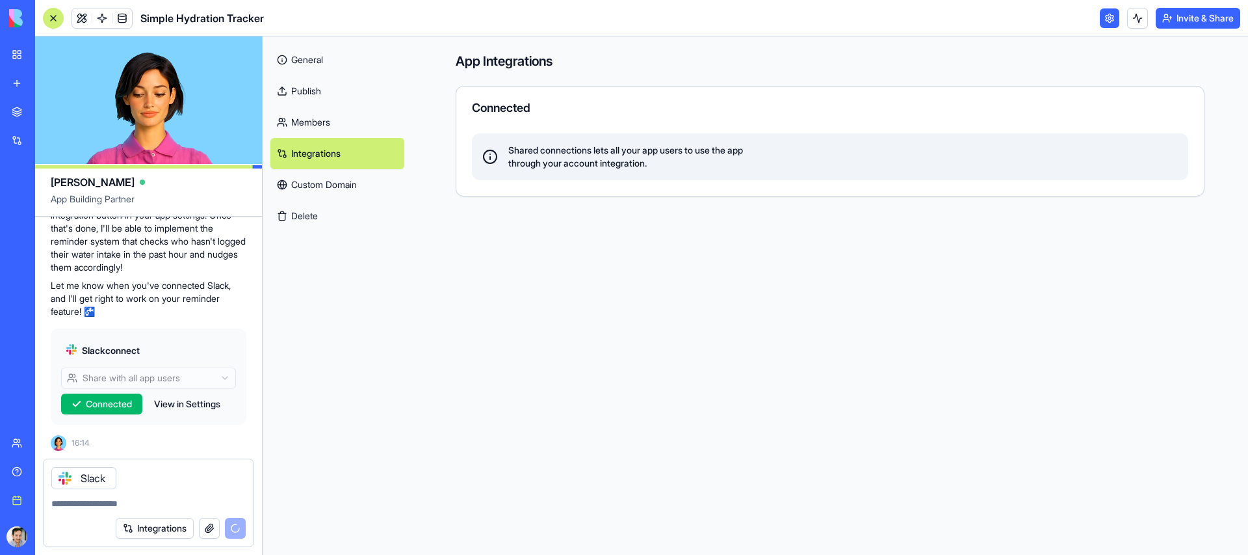
click at [84, 445] on span "16:14" at bounding box center [81, 443] width 18 height 10
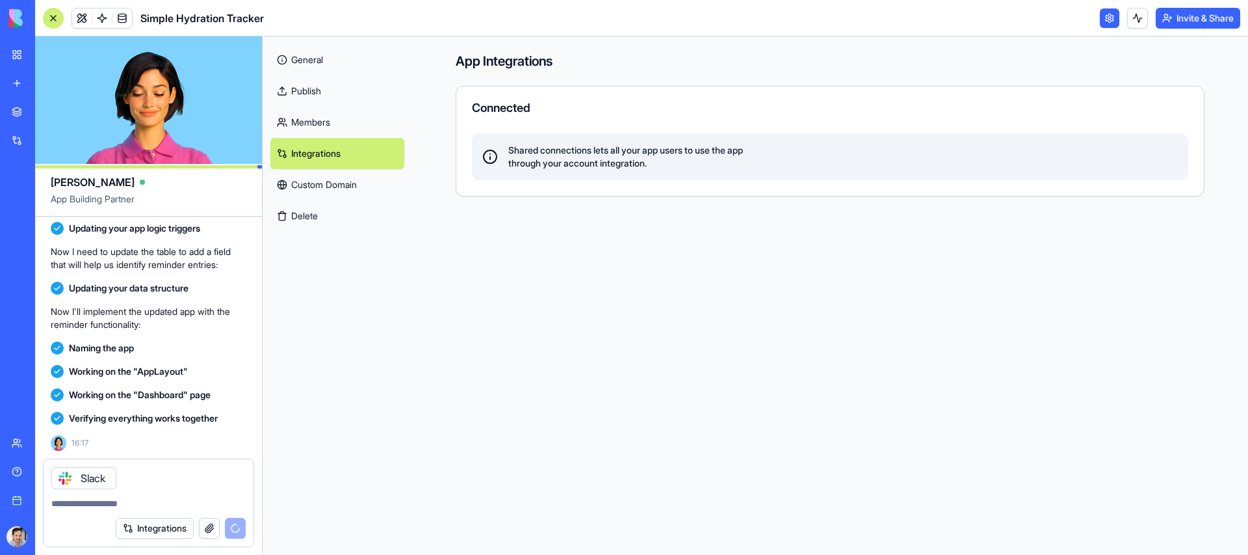
scroll to position [2377, 0]
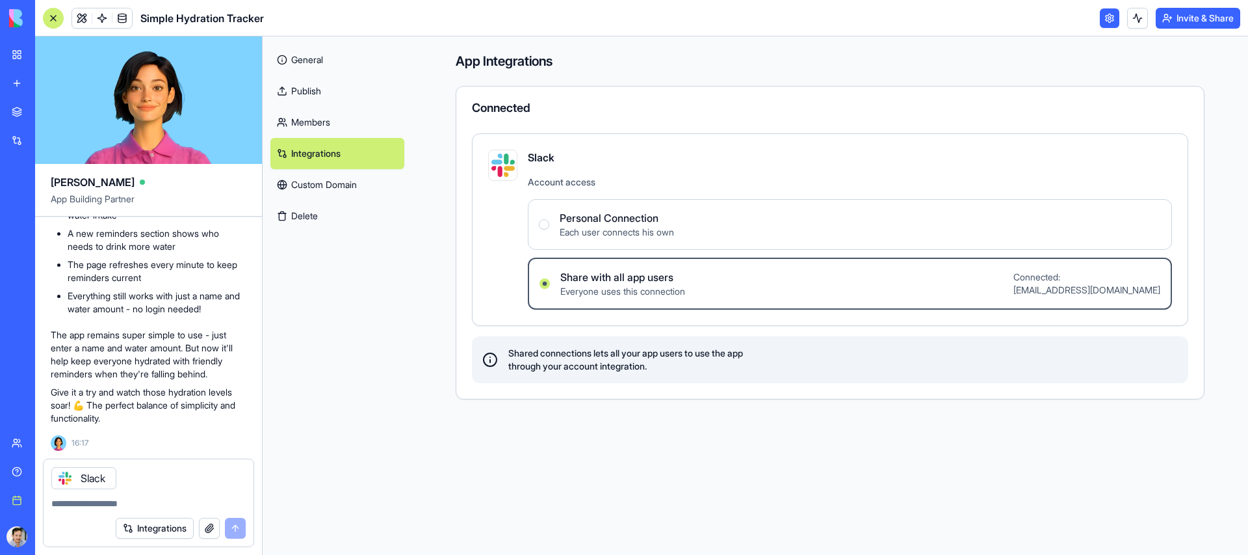
click at [611, 293] on span "Everyone uses this connection" at bounding box center [622, 291] width 125 height 13
click at [550, 289] on users "Share with all app users Everyone uses this connection Connected: [EMAIL_ADDRES…" at bounding box center [545, 283] width 10 height 10
click at [139, 399] on p "Give it a try and watch those hydration levels soar! 💪 The perfect balance of s…" at bounding box center [149, 405] width 196 height 39
click at [140, 415] on p "Give it a try and watch those hydration levels soar! 💪 The perfect balance of s…" at bounding box center [149, 405] width 196 height 39
click at [146, 402] on p "Give it a try and watch those hydration levels soar! 💪 The perfect balance of s…" at bounding box center [149, 405] width 196 height 39
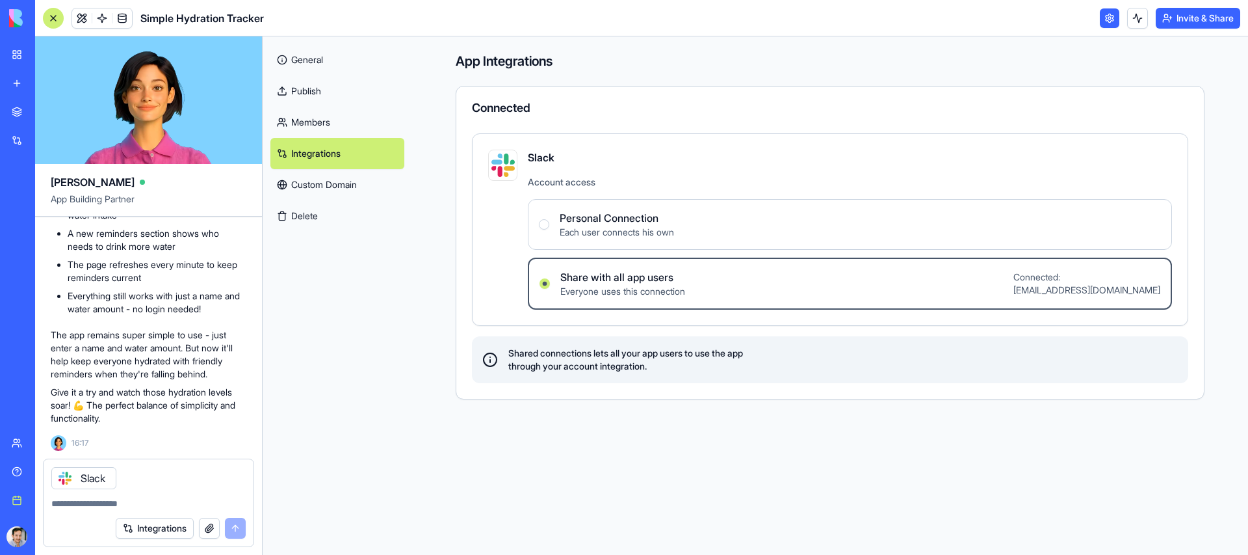
click at [313, 118] on link "Members" at bounding box center [337, 122] width 134 height 31
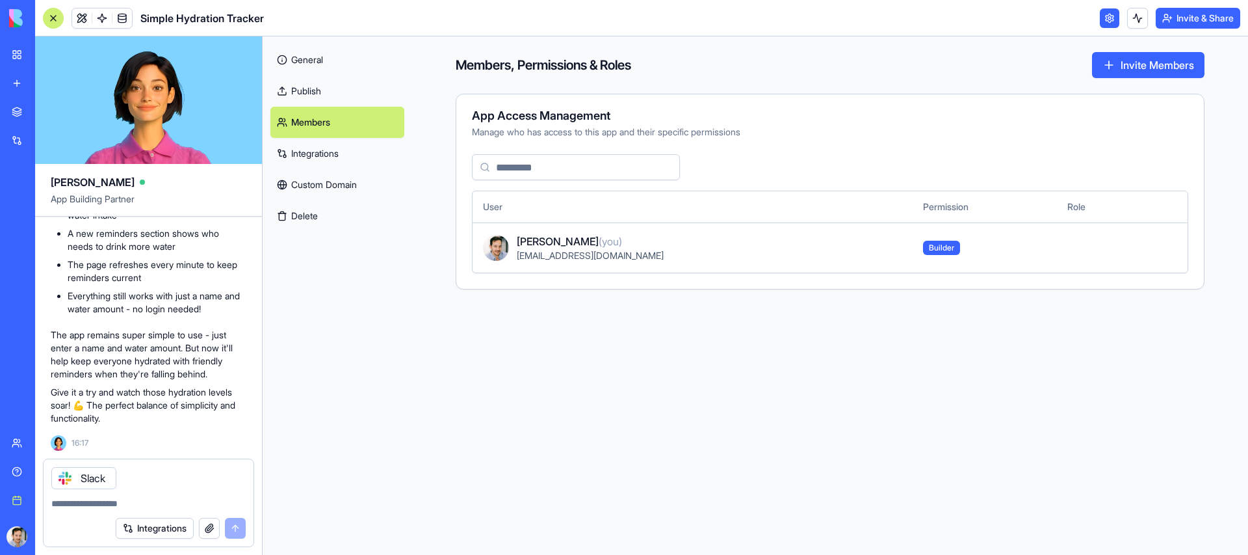
click at [309, 103] on link "Publish" at bounding box center [337, 90] width 134 height 31
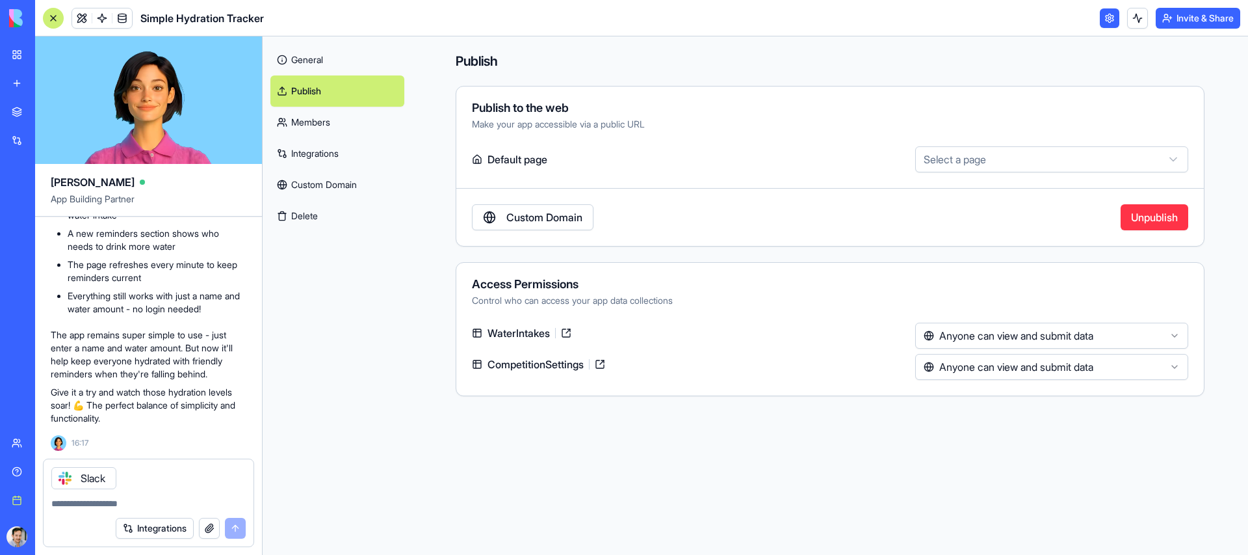
click at [309, 52] on link "General" at bounding box center [337, 59] width 134 height 31
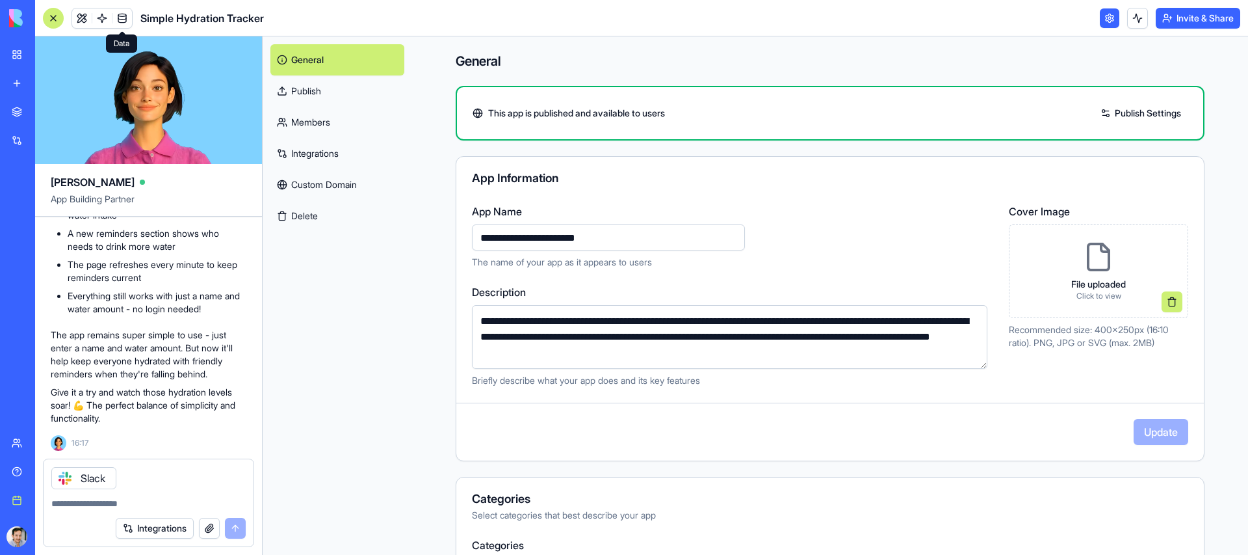
click at [120, 14] on span at bounding box center [122, 18] width 36 height 36
click at [107, 17] on span at bounding box center [122, 18] width 36 height 36
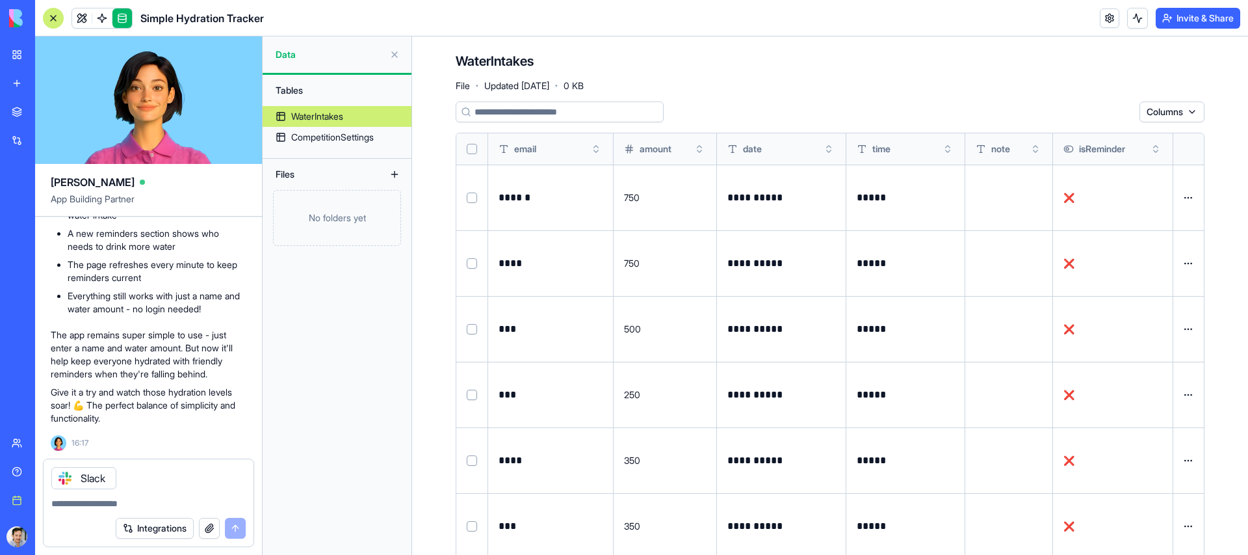
click at [699, 115] on div "Columns" at bounding box center [830, 111] width 749 height 21
click at [101, 14] on span at bounding box center [102, 18] width 36 height 36
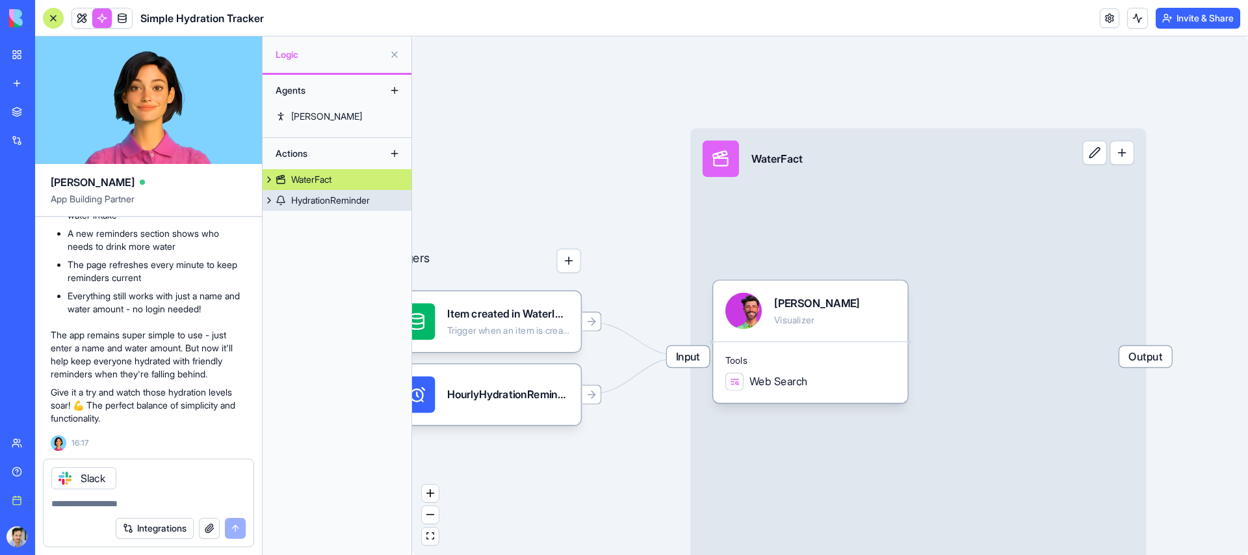
click at [305, 198] on div "HydrationReminder" at bounding box center [330, 200] width 79 height 13
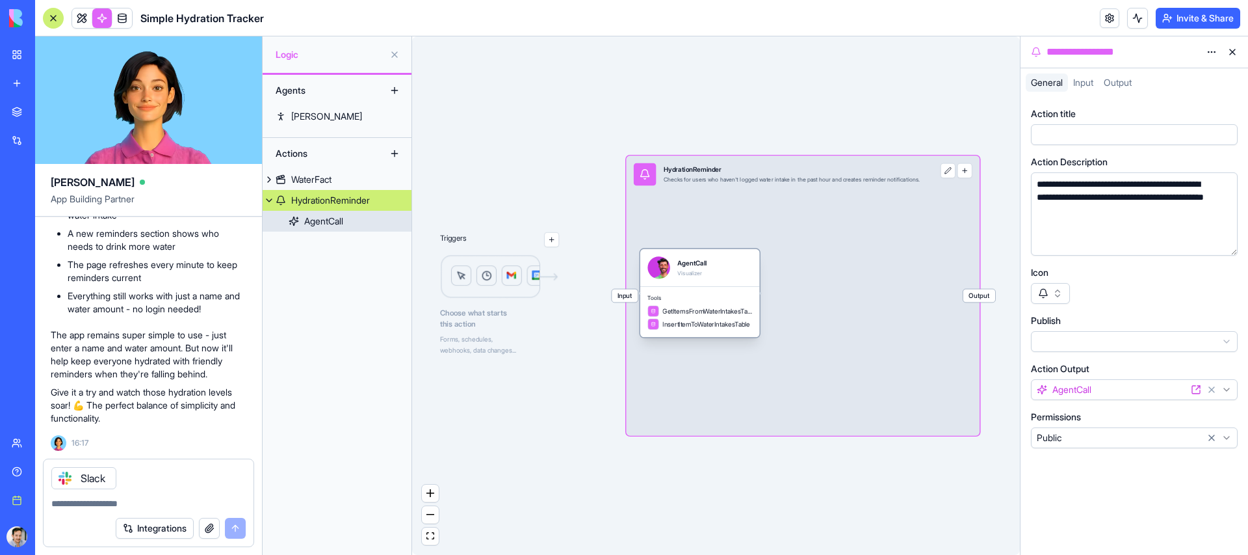
click at [327, 215] on div "AgentCall" at bounding box center [323, 221] width 39 height 13
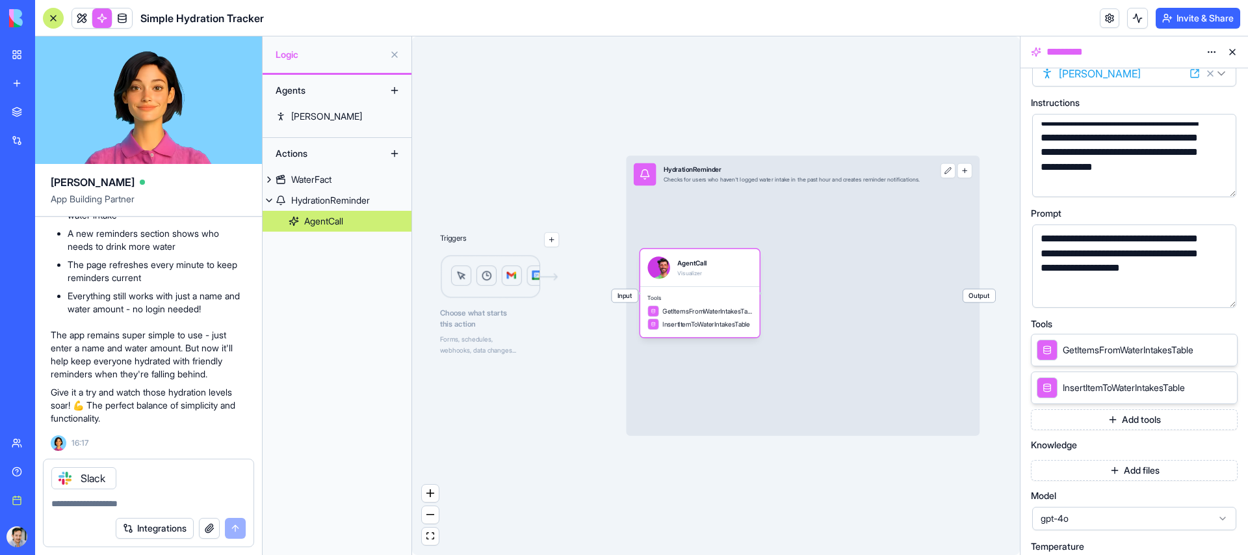
scroll to position [94, 0]
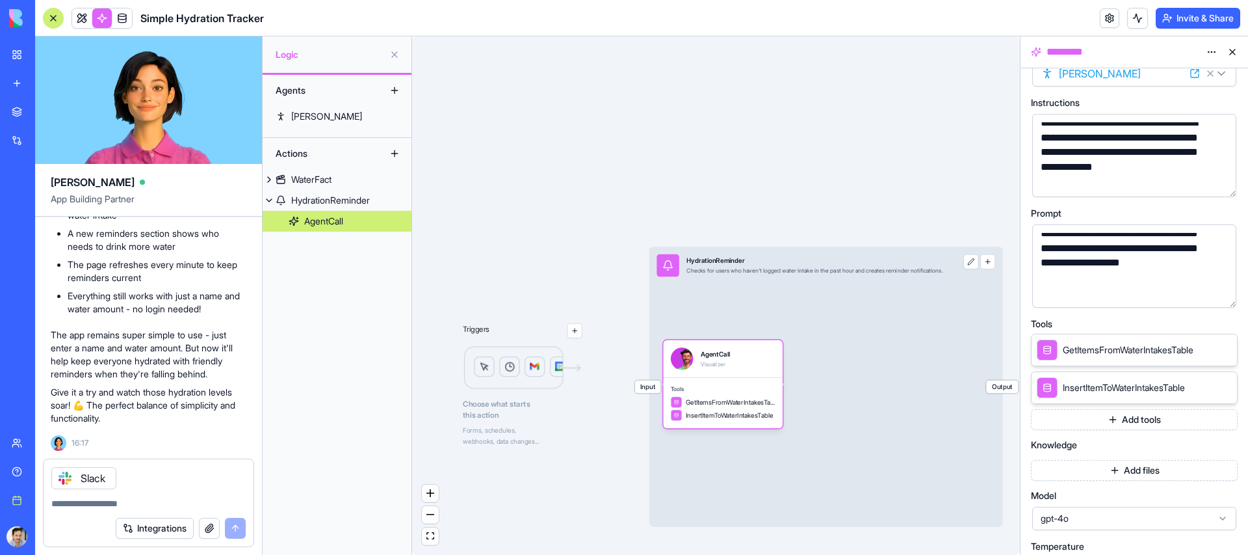
click at [118, 381] on div "💧 Hydration Tracker with Reminders - Ready to Go! Great news! Your hydration tr…" at bounding box center [149, 255] width 196 height 338
click at [118, 361] on p "The app remains super simple to use - just enter a name and water amount. But n…" at bounding box center [149, 354] width 196 height 52
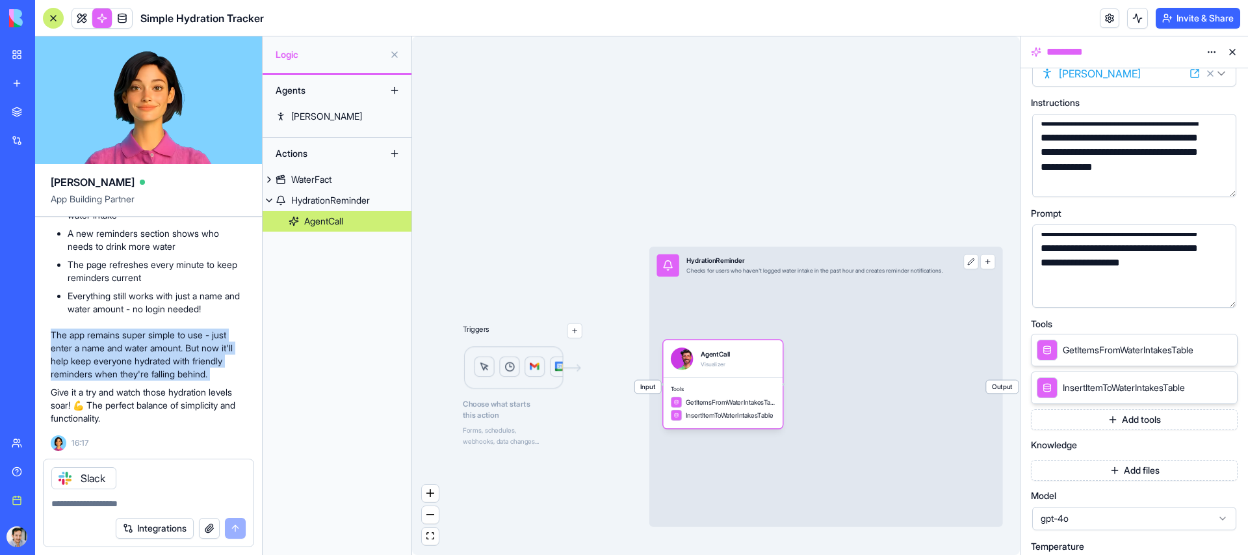
click at [118, 361] on p "The app remains super simple to use - just enter a name and water amount. But n…" at bounding box center [149, 354] width 196 height 52
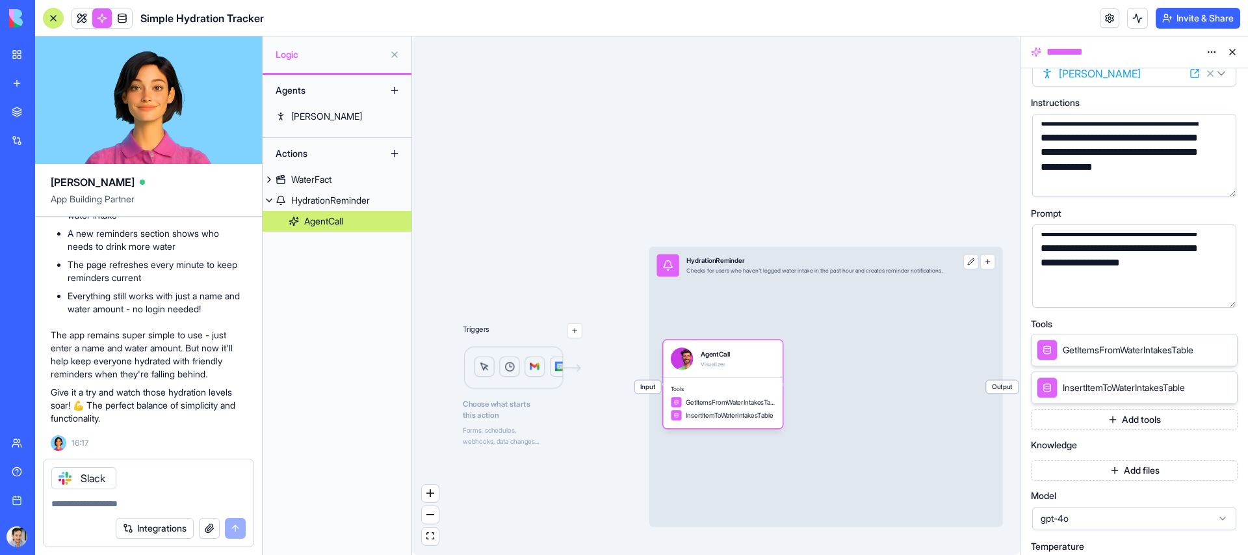
click at [103, 505] on textarea at bounding box center [148, 503] width 194 height 13
type textarea "*"
click at [81, 12] on span at bounding box center [82, 18] width 36 height 36
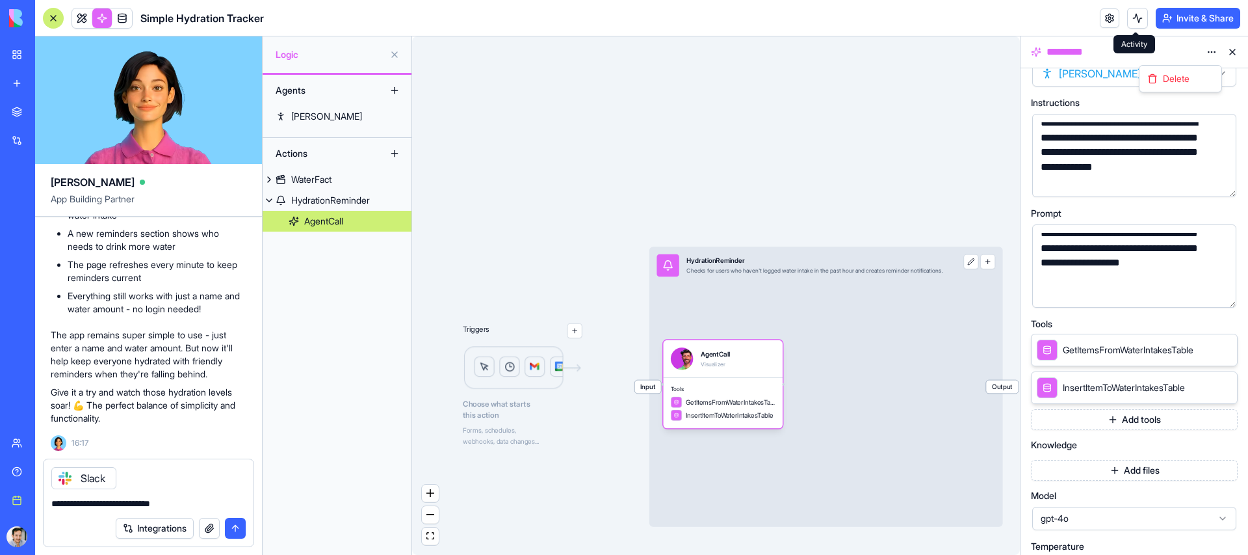
click at [1208, 47] on html "BETA My Workspace New app Marketplace Integrations Recent Inventory Manager Bat…" at bounding box center [624, 277] width 1248 height 555
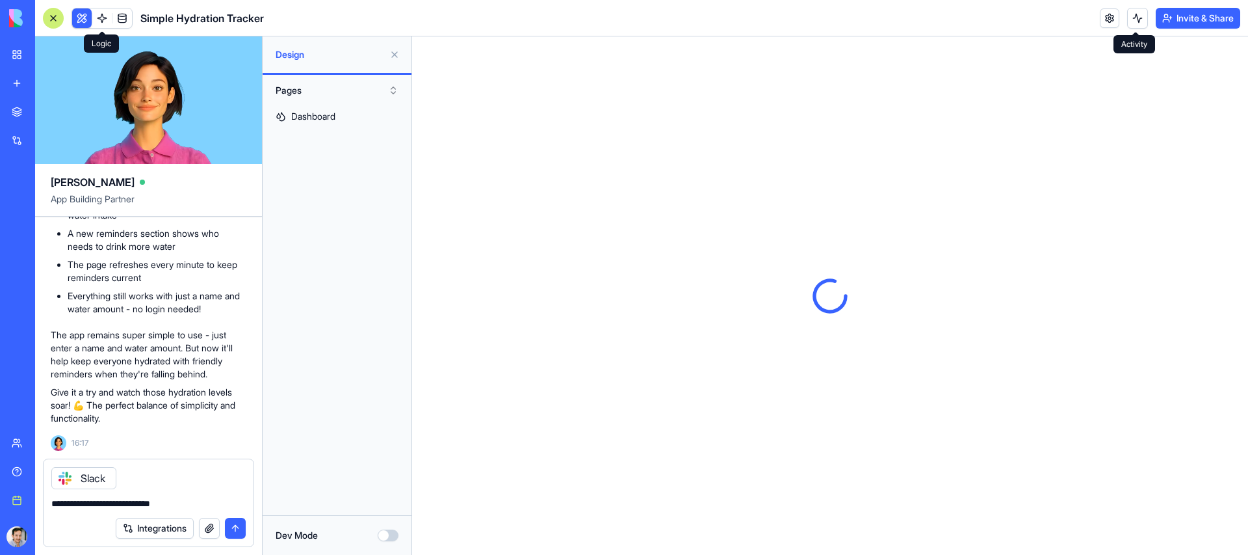
click at [739, 23] on header "Simple Hydration Tracker Invite & Share" at bounding box center [641, 18] width 1213 height 36
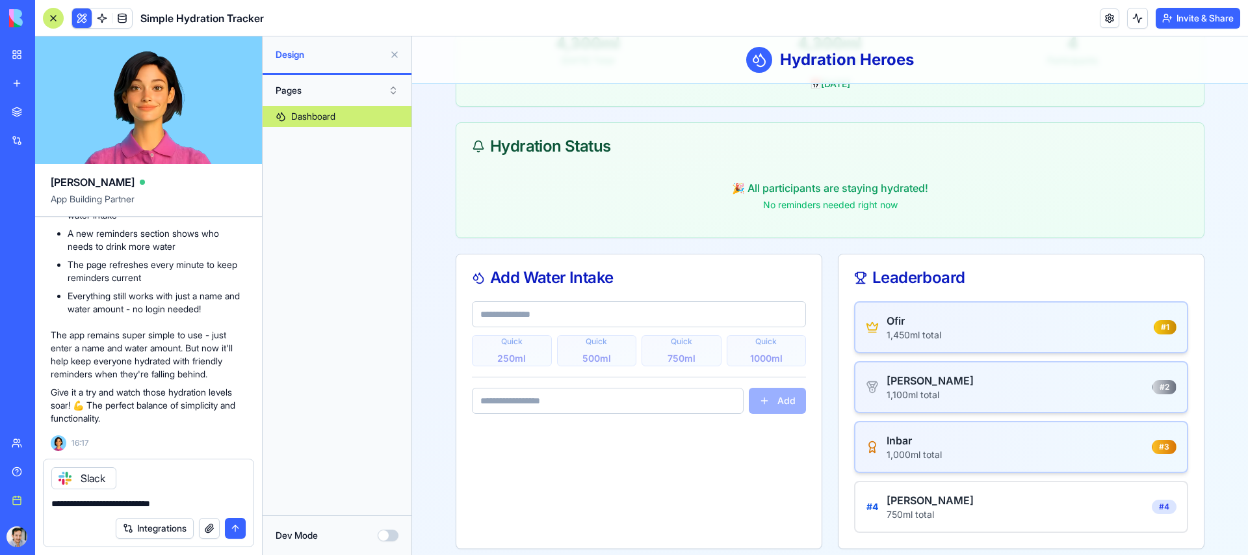
scroll to position [189, 0]
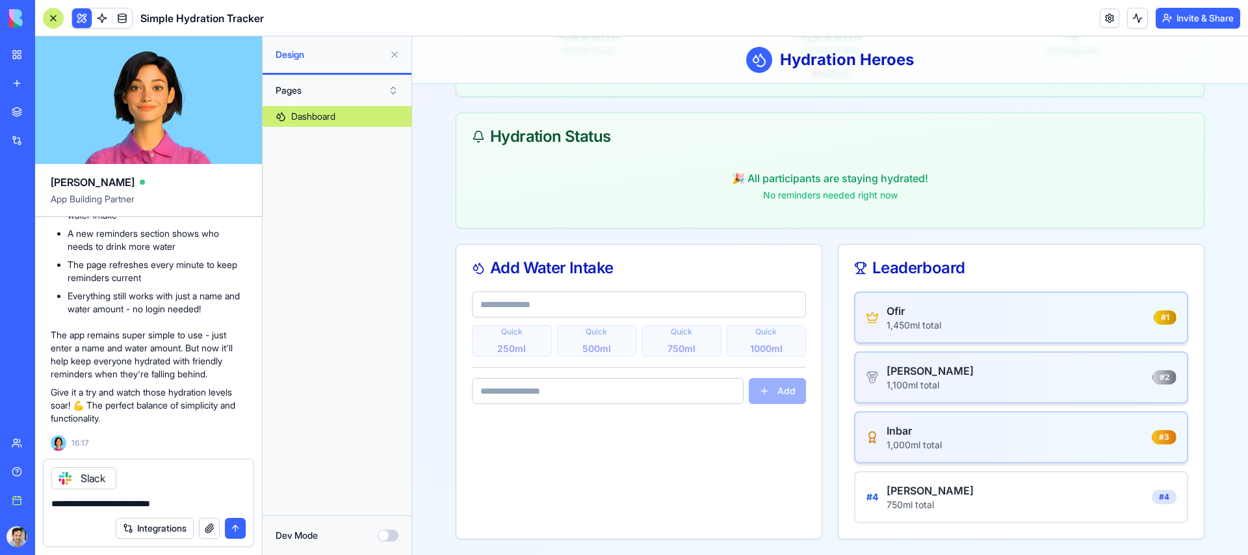
click at [802, 183] on div "🎉 All participants are staying hydrated!" at bounding box center [830, 178] width 717 height 16
click at [802, 197] on div "No reminders needed right now" at bounding box center [830, 195] width 717 height 13
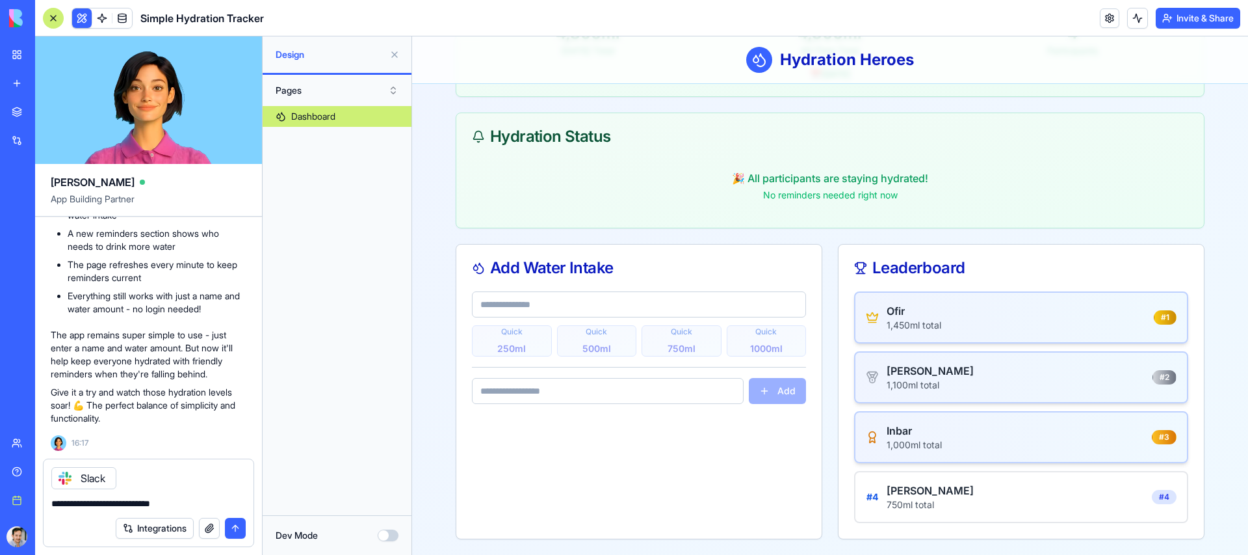
click at [179, 507] on textarea "**********" at bounding box center [148, 503] width 194 height 13
drag, startPoint x: 187, startPoint y: 507, endPoint x: 131, endPoint y: 505, distance: 56.0
click at [131, 505] on textarea "**********" at bounding box center [148, 503] width 194 height 13
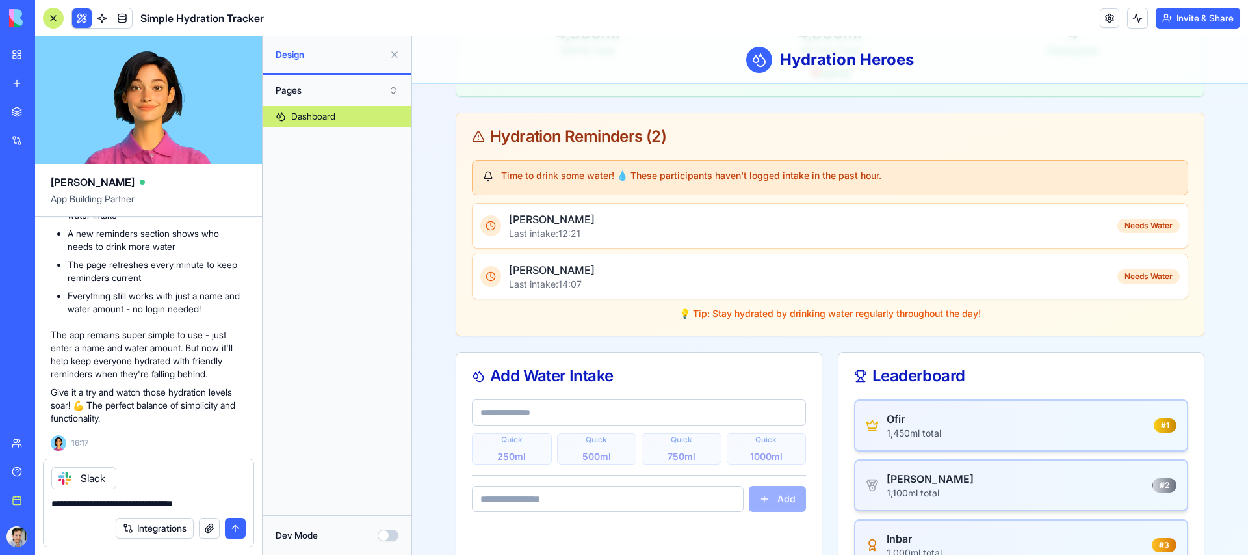
click at [776, 308] on div "💡 Tip: Stay hydrated by drinking water regularly throughout the day!" at bounding box center [830, 313] width 717 height 13
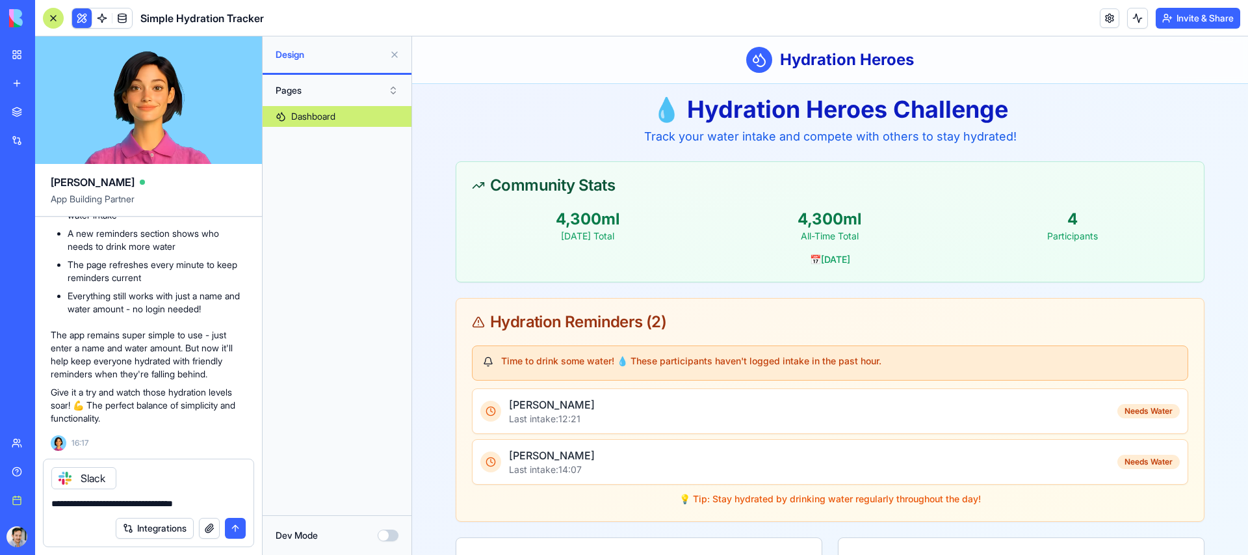
scroll to position [1, 0]
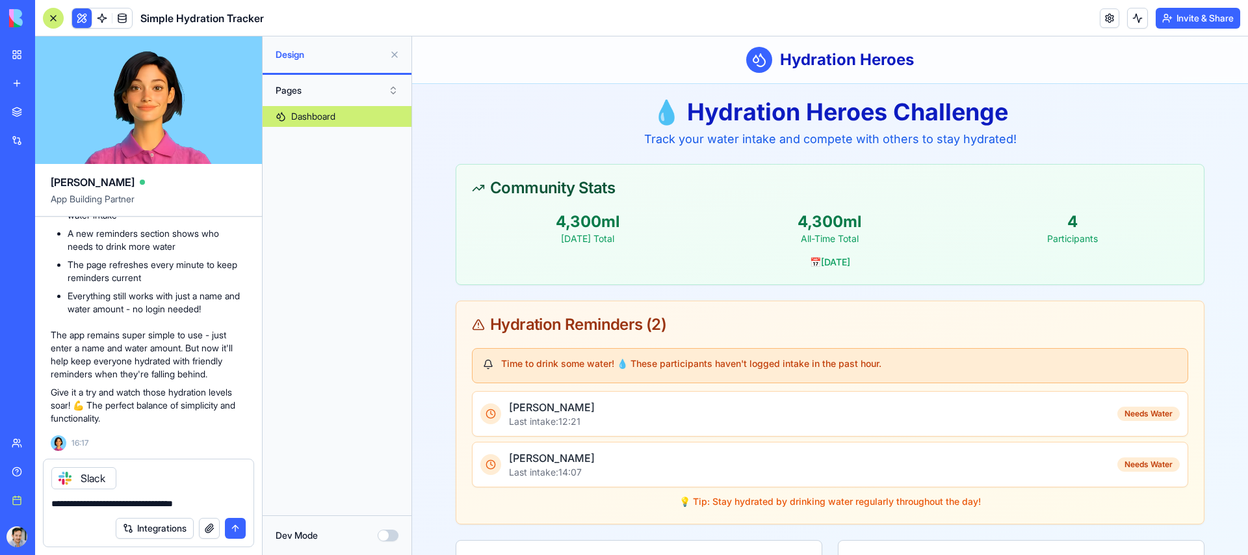
click at [102, 506] on textarea "**********" at bounding box center [148, 503] width 194 height 13
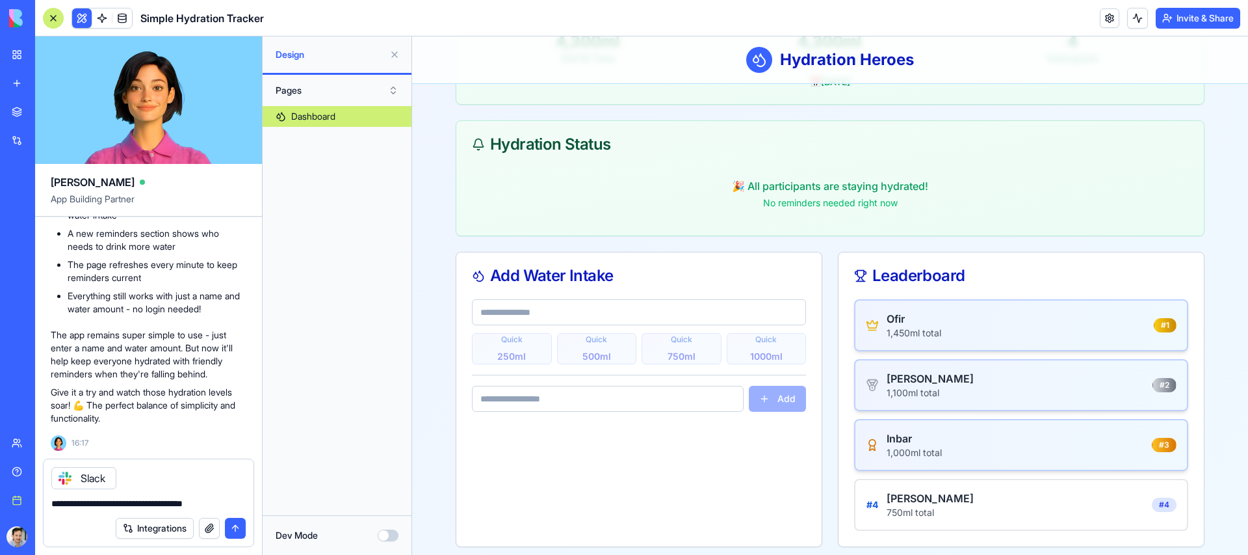
scroll to position [180, 0]
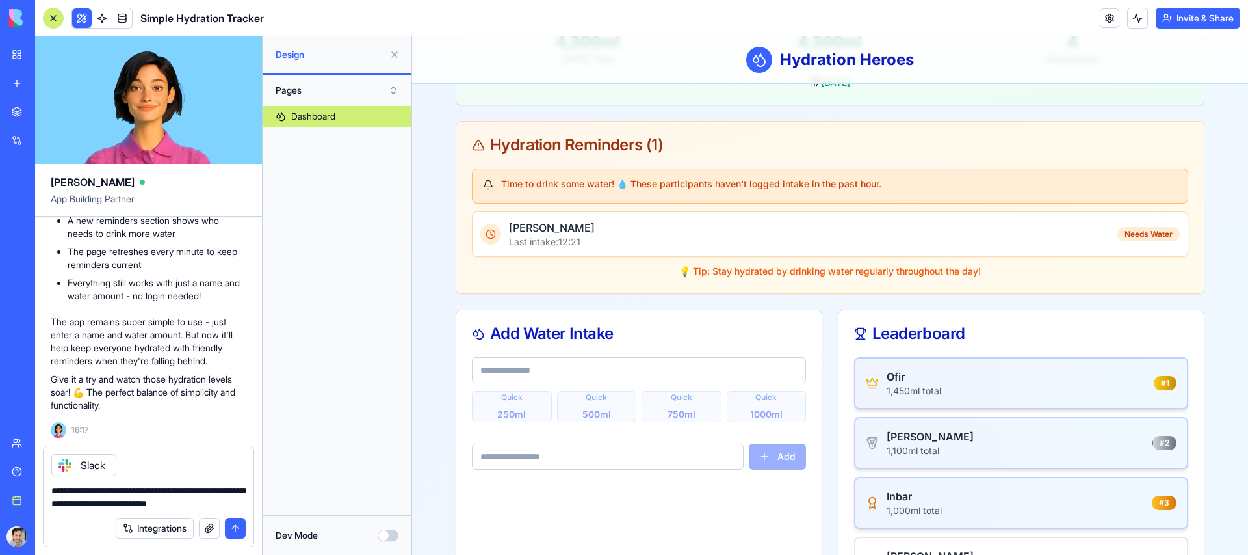
type textarea "**********"
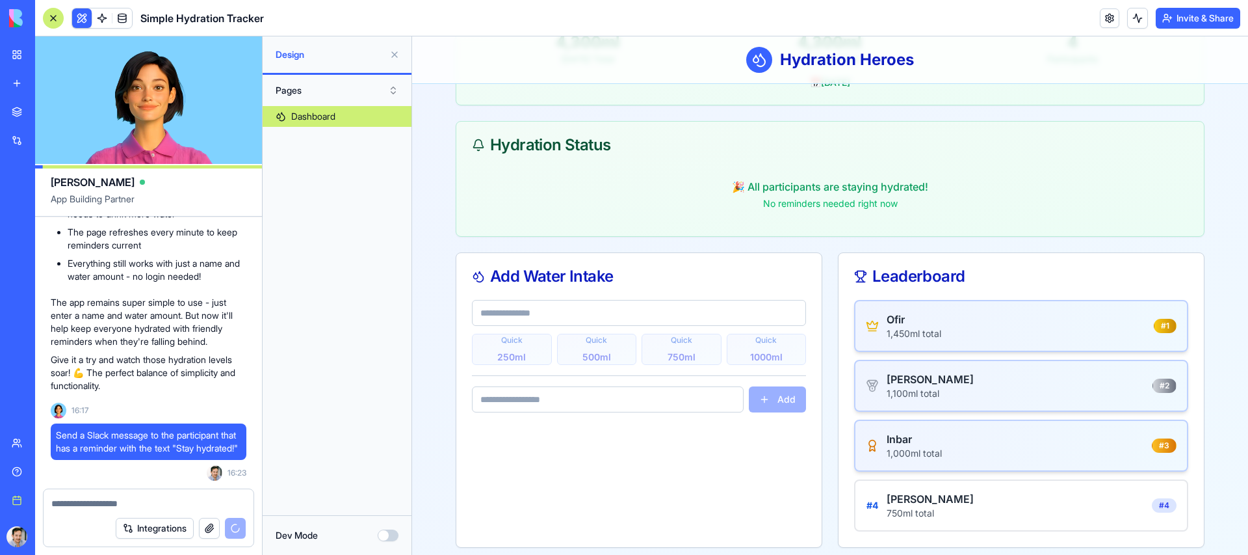
scroll to position [2485, 0]
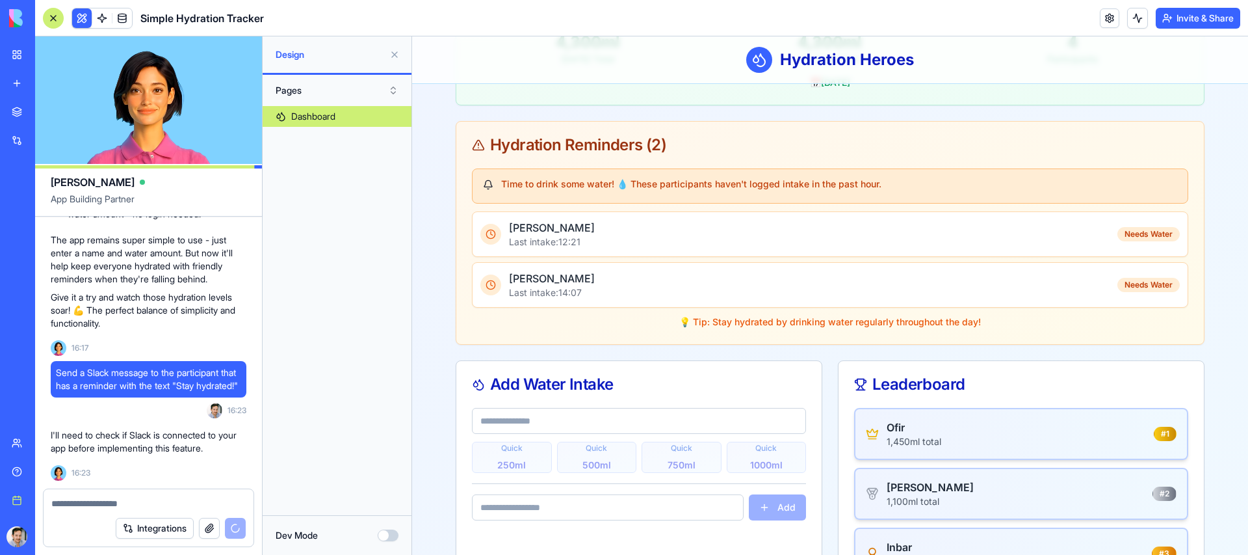
click at [144, 446] on p "I'll need to check if Slack is connected to your app before implementing this f…" at bounding box center [149, 441] width 196 height 26
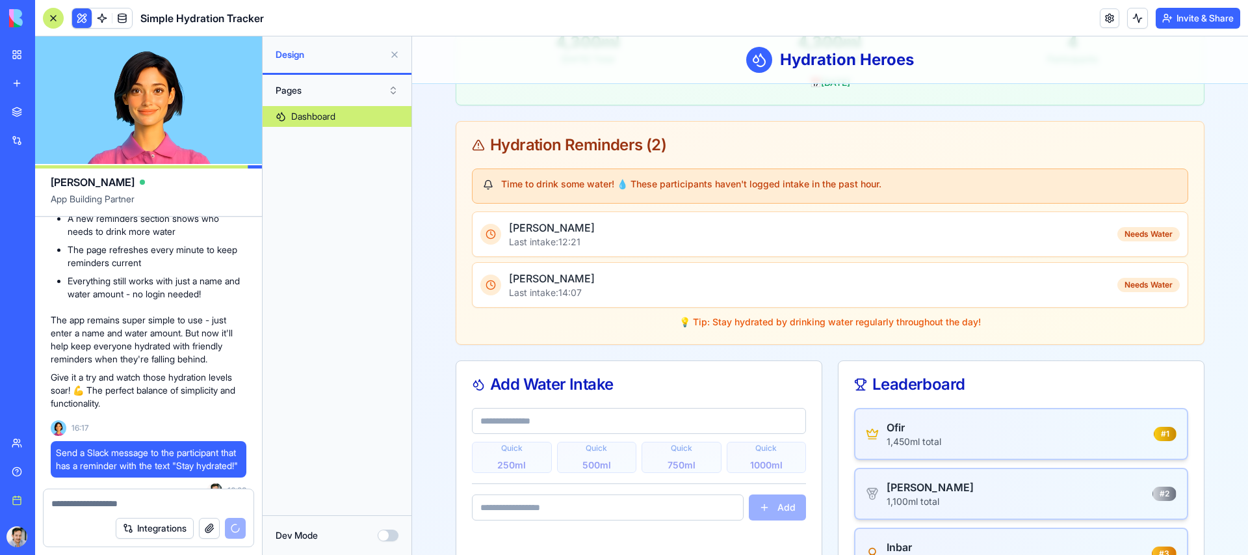
scroll to position [2363, 0]
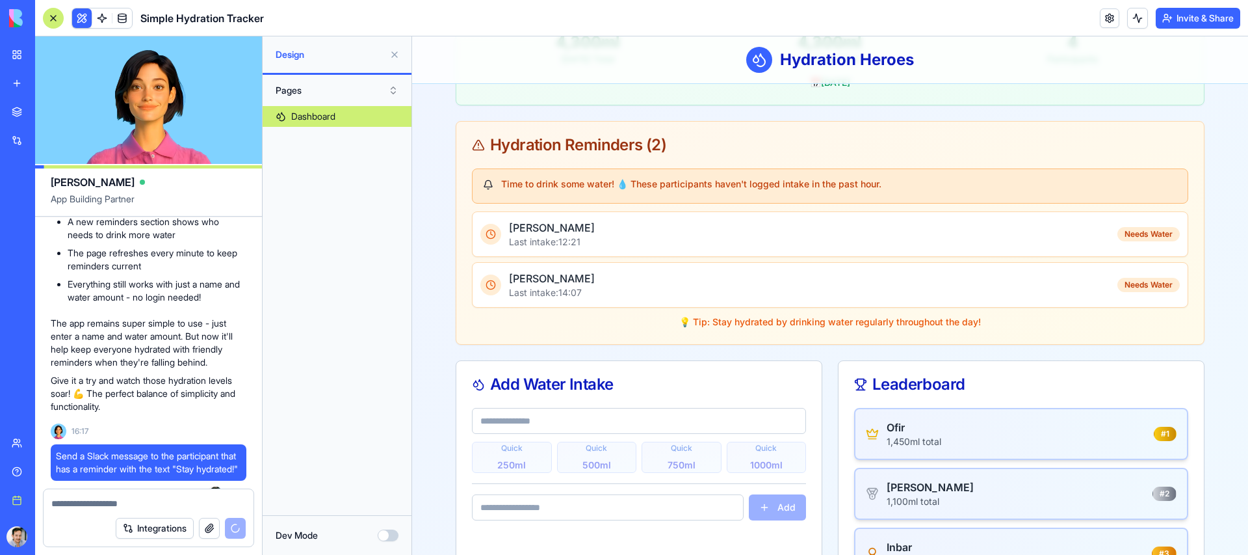
click at [125, 399] on div "💧 Hydration Tracker with Reminders - Ready to Go! Great news! Your hydration tr…" at bounding box center [149, 244] width 196 height 338
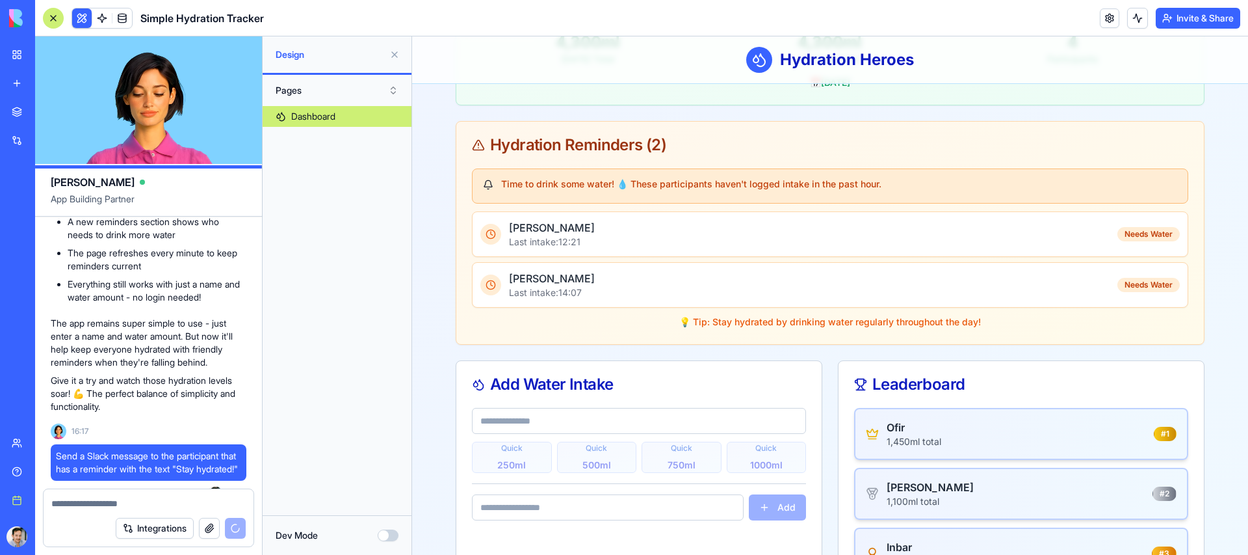
click at [137, 369] on p "The app remains super simple to use - just enter a name and water amount. But n…" at bounding box center [149, 343] width 196 height 52
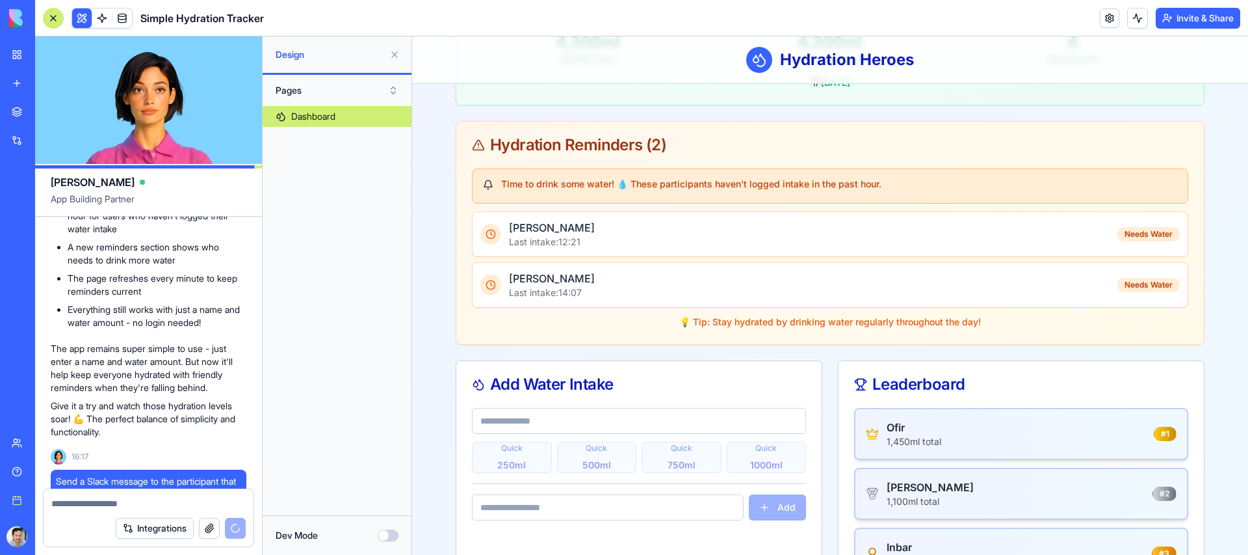
scroll to position [2714, 0]
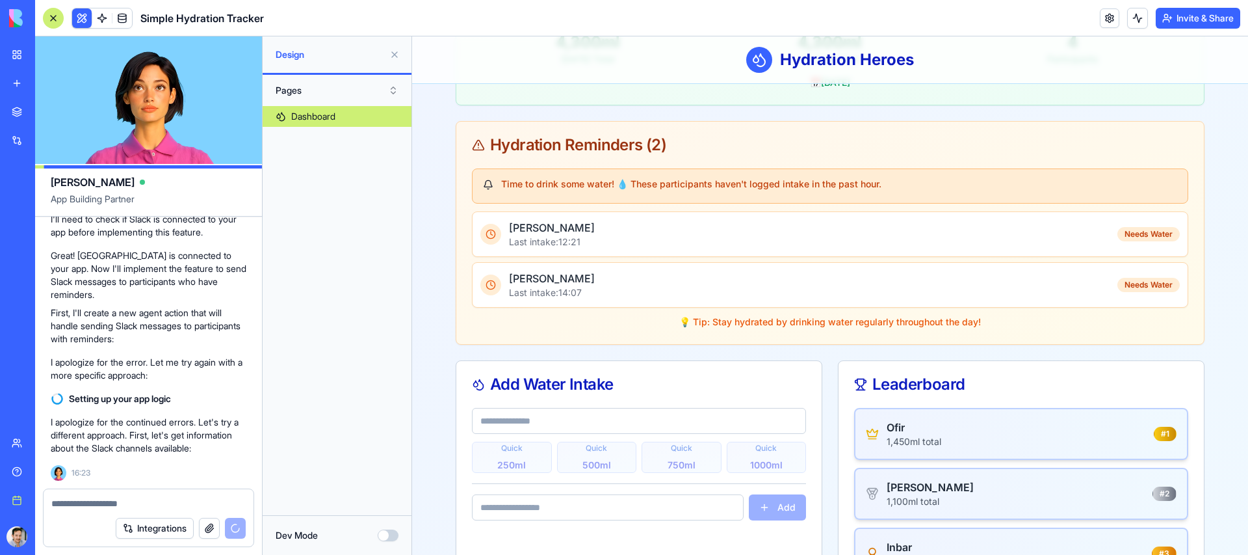
click at [1066, 24] on header "Simple Hydration Tracker Invite & Share" at bounding box center [641, 18] width 1213 height 36
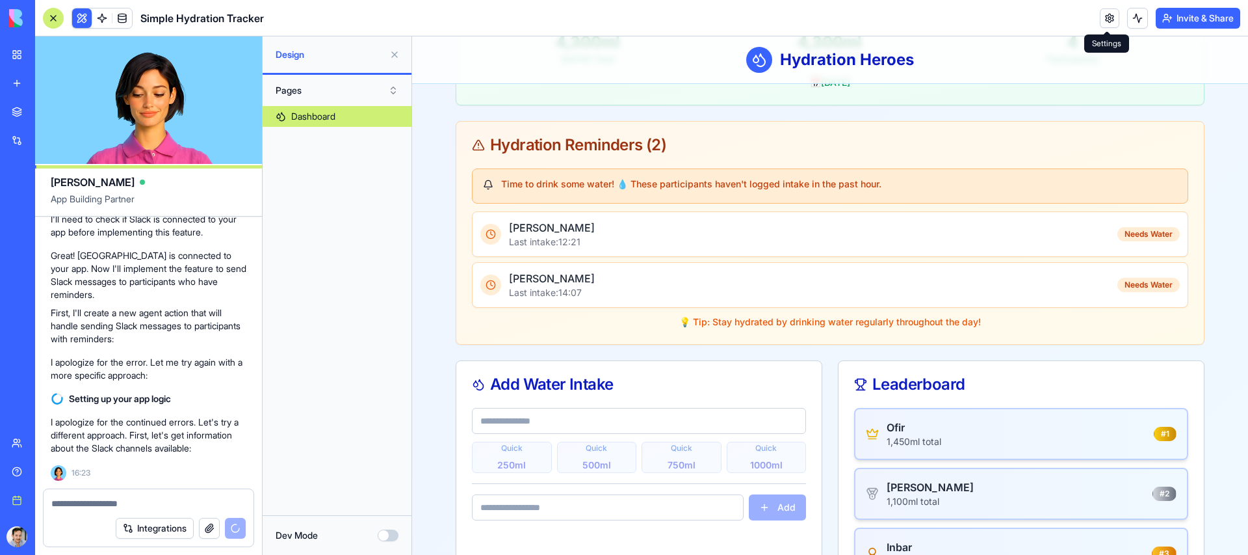
click at [1116, 18] on link at bounding box center [1110, 18] width 20 height 20
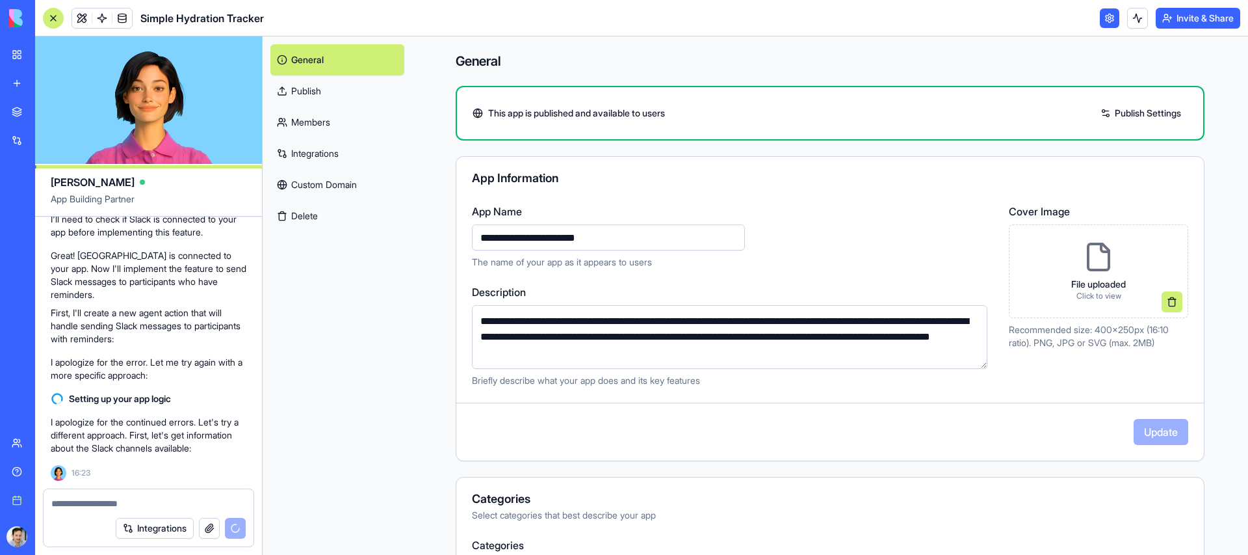
scroll to position [1, 0]
click at [815, 265] on p "The name of your app as it appears to users" at bounding box center [732, 261] width 521 height 13
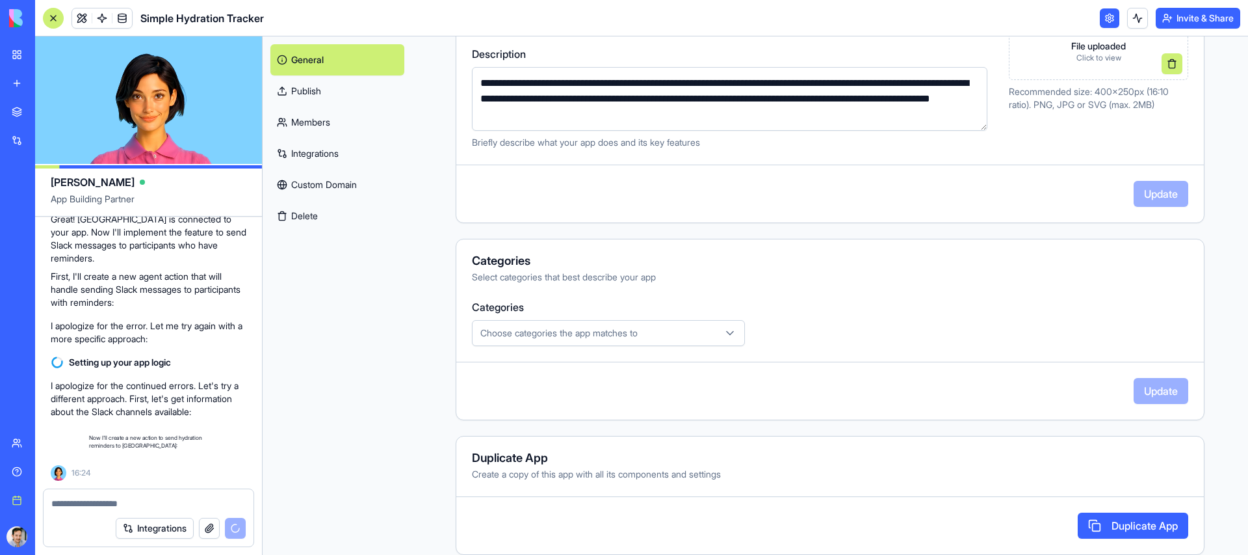
scroll to position [2750, 0]
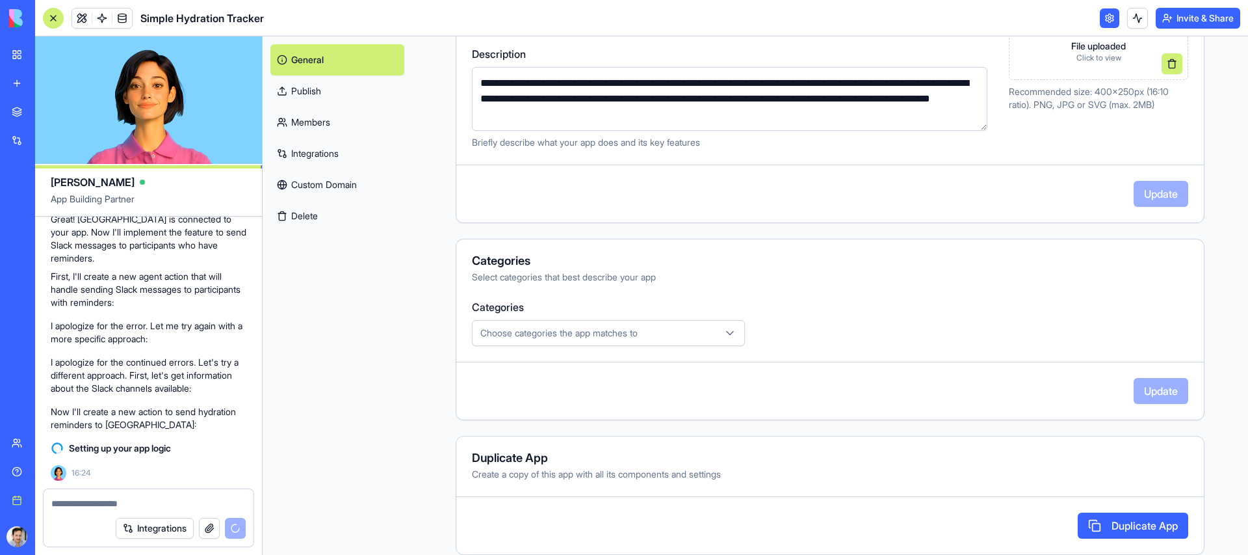
click at [589, 335] on span "Choose categories the app matches to" at bounding box center [558, 332] width 157 height 13
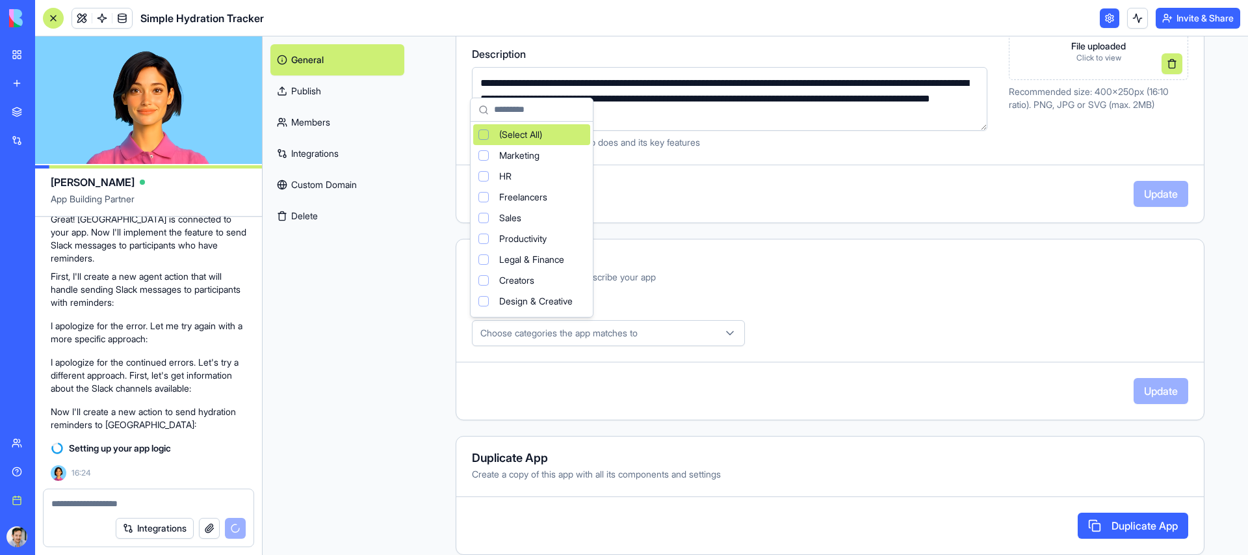
click at [589, 335] on html "BETA My Workspace New app Marketplace Integrations Recent Inventory Manager Bat…" at bounding box center [624, 277] width 1248 height 555
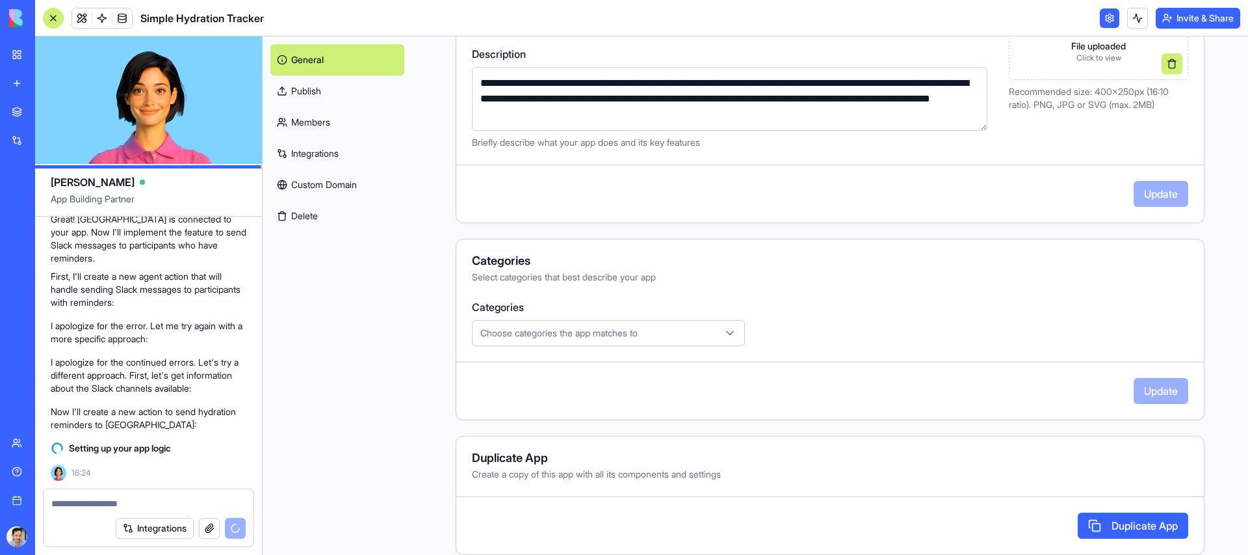
click at [405, 342] on div "General Publish Members Integrations Custom Domain Delete" at bounding box center [338, 295] width 150 height 518
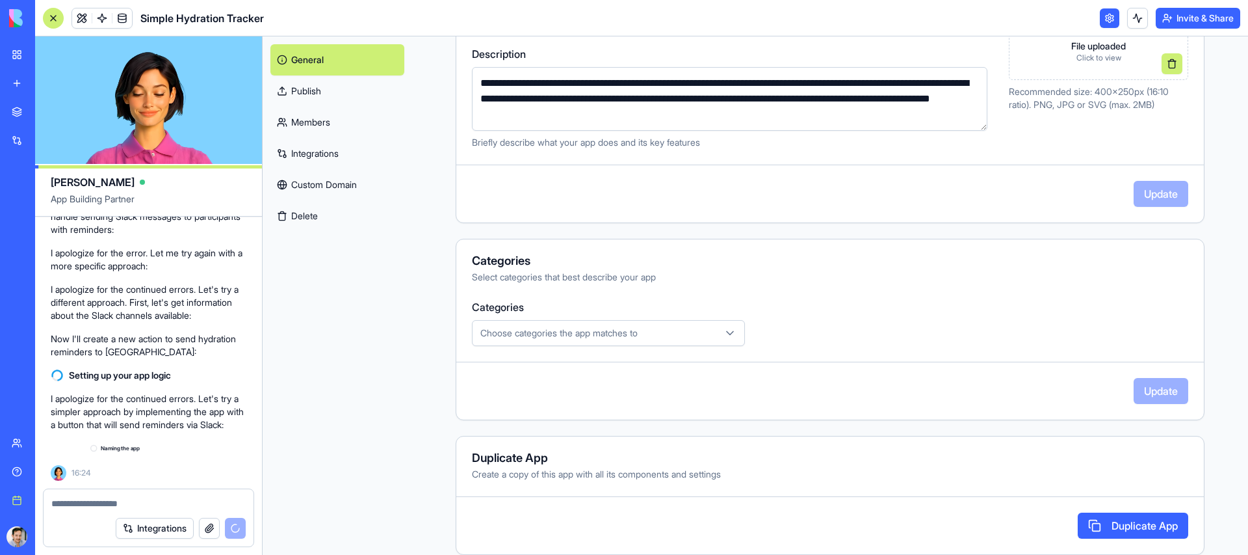
scroll to position [2860, 0]
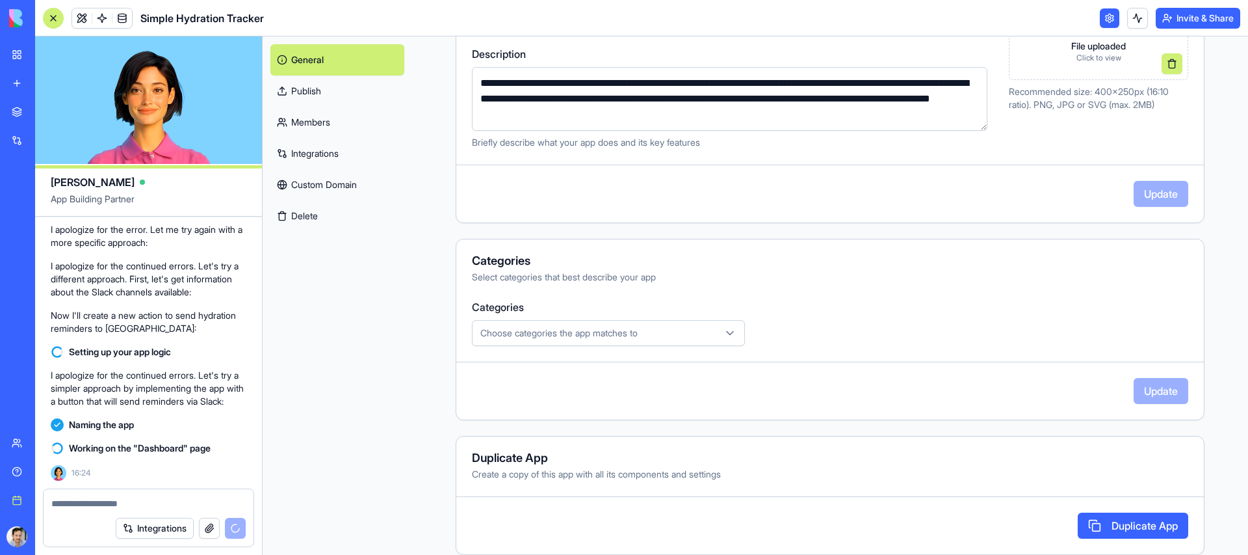
click at [96, 376] on p "I apologize for the continued errors. Let's try a simpler approach by implement…" at bounding box center [149, 388] width 196 height 39
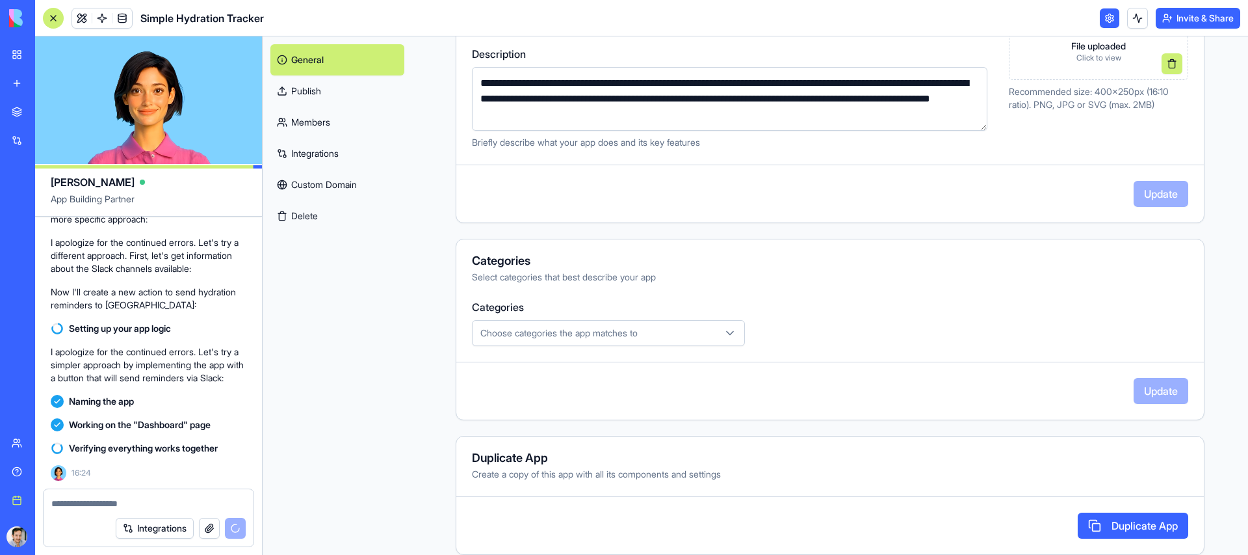
scroll to position [2883, 0]
click at [80, 21] on link at bounding box center [82, 18] width 20 height 20
click at [303, 66] on link "General" at bounding box center [337, 59] width 134 height 31
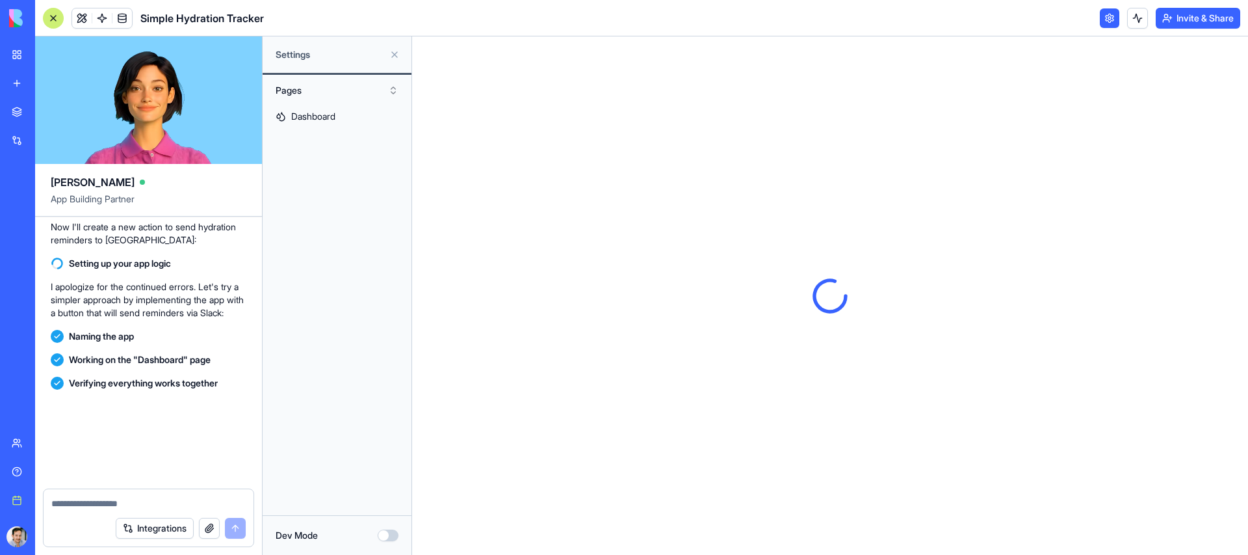
scroll to position [3309, 0]
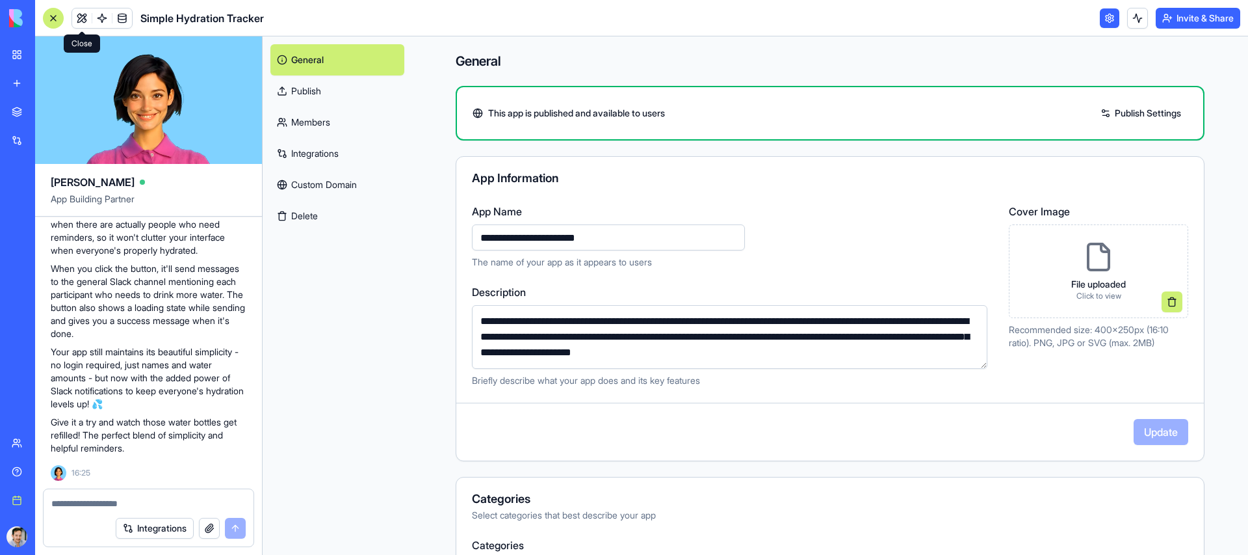
click at [85, 16] on link at bounding box center [82, 18] width 20 height 20
click at [81, 16] on link at bounding box center [82, 18] width 20 height 20
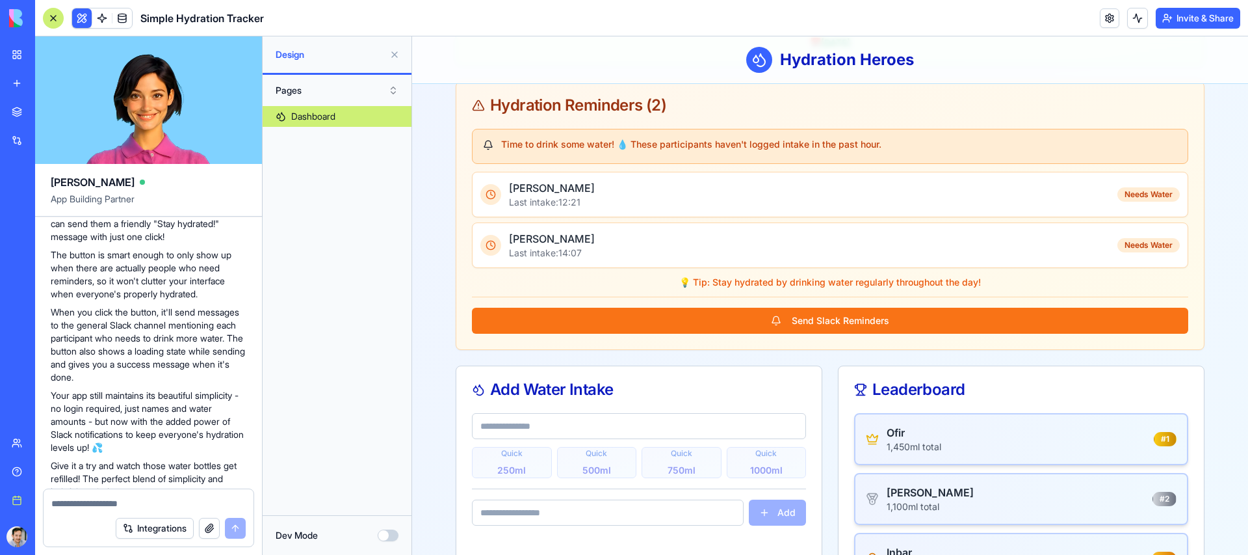
scroll to position [222, 0]
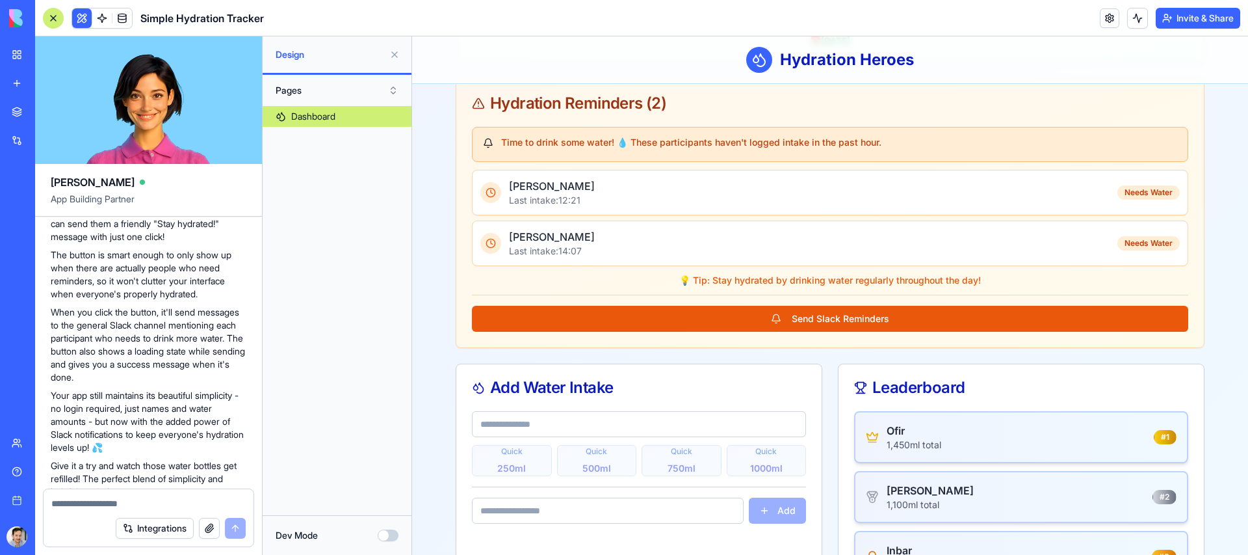
click at [624, 324] on button "Send Slack Reminders" at bounding box center [830, 319] width 717 height 26
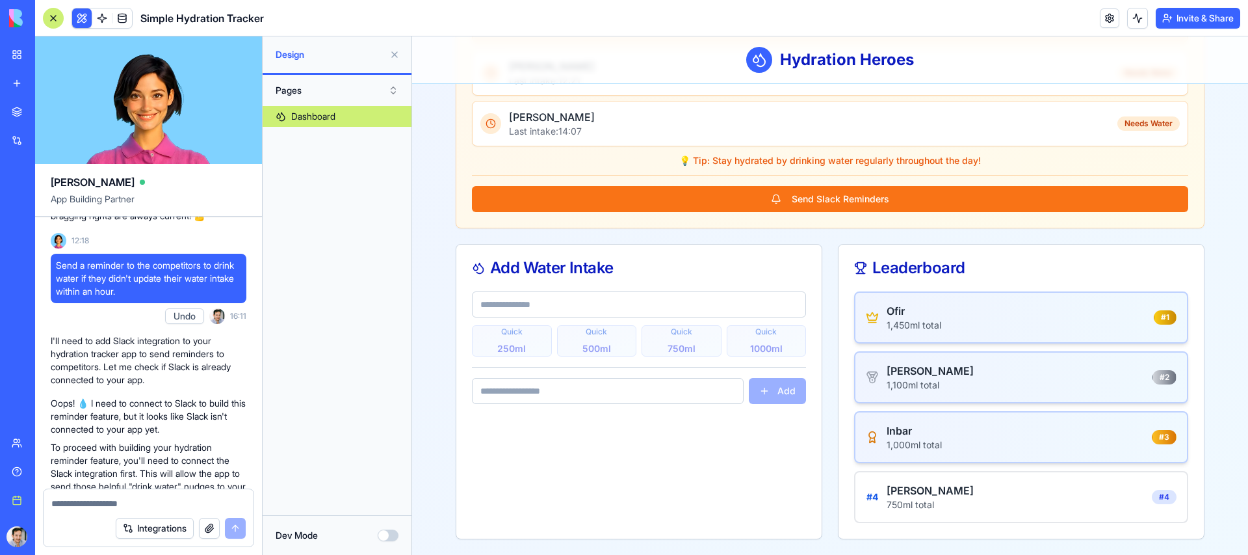
scroll to position [988, 0]
click at [182, 326] on button "Undo" at bounding box center [184, 319] width 39 height 16
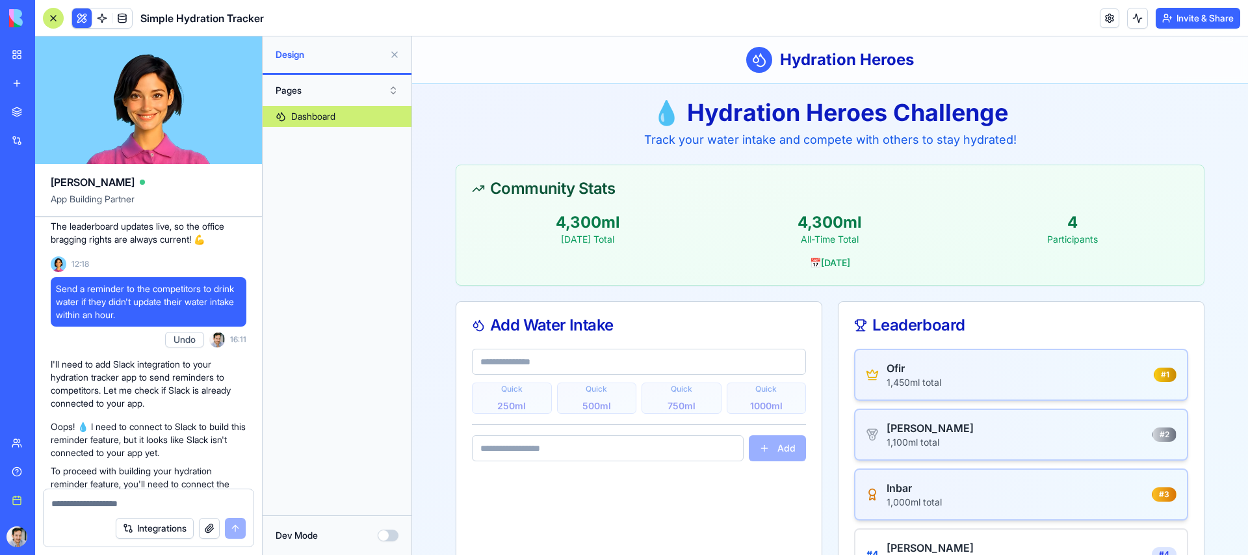
scroll to position [935, 0]
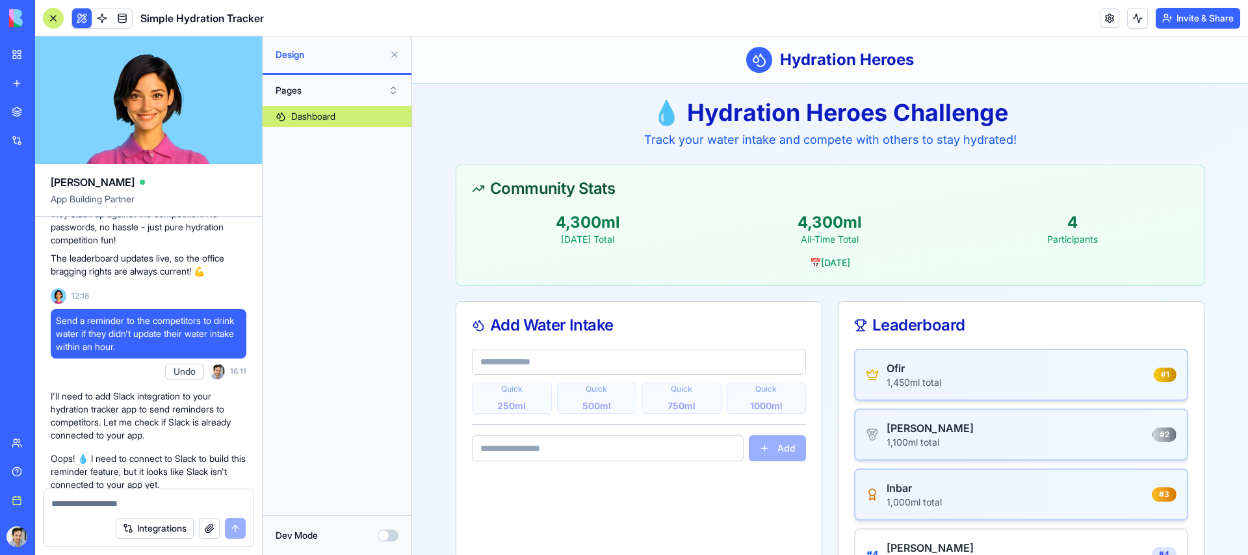
click at [116, 353] on span "Send a reminder to the competitors to drink water if they didn't update their w…" at bounding box center [148, 333] width 185 height 39
click at [186, 379] on button "Undo" at bounding box center [184, 371] width 39 height 16
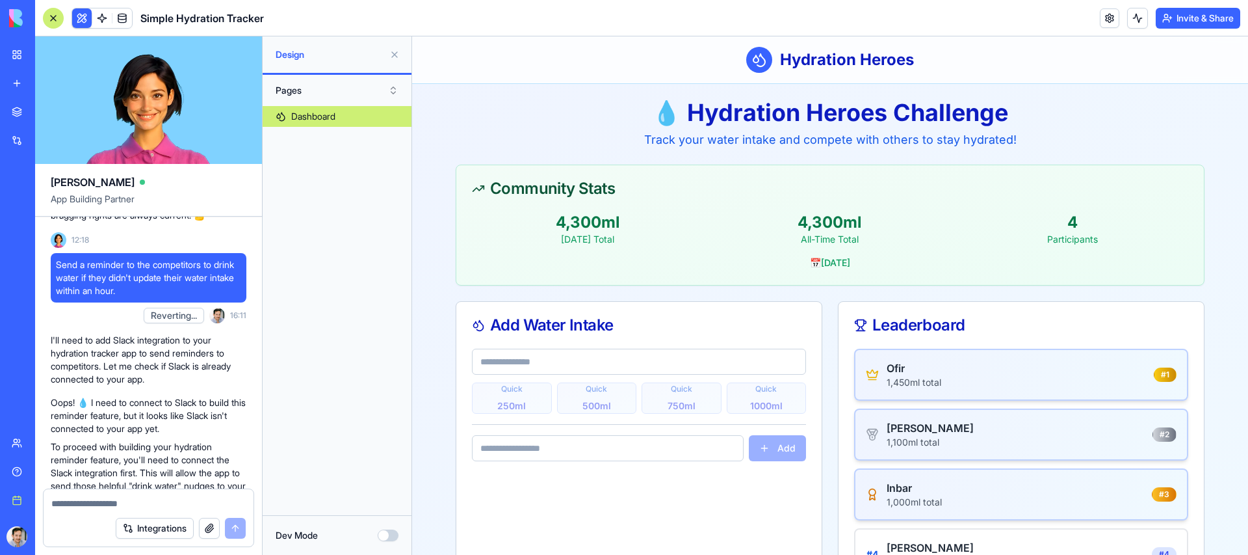
scroll to position [993, 0]
click at [219, 321] on img at bounding box center [217, 313] width 16 height 16
click at [204, 283] on span "Send a reminder to the competitors to drink water if they didn't update their w…" at bounding box center [148, 275] width 185 height 39
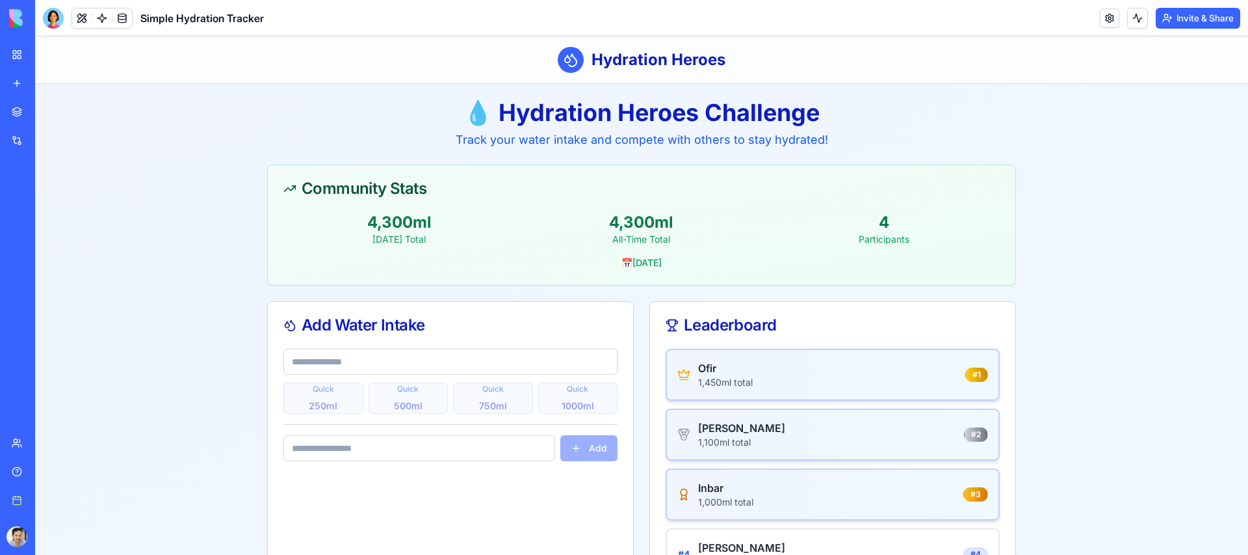
scroll to position [57, 0]
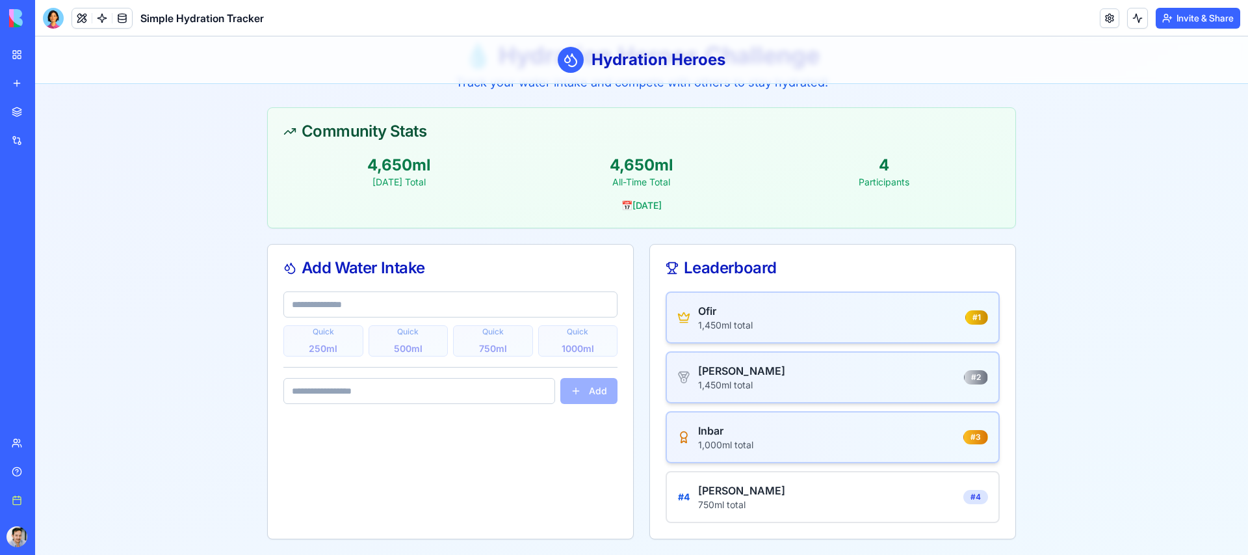
click at [340, 388] on input "number" at bounding box center [419, 391] width 272 height 26
click at [332, 304] on input "text" at bounding box center [450, 304] width 334 height 26
type input "*"
type input "****"
click at [305, 399] on input "number" at bounding box center [419, 391] width 272 height 26
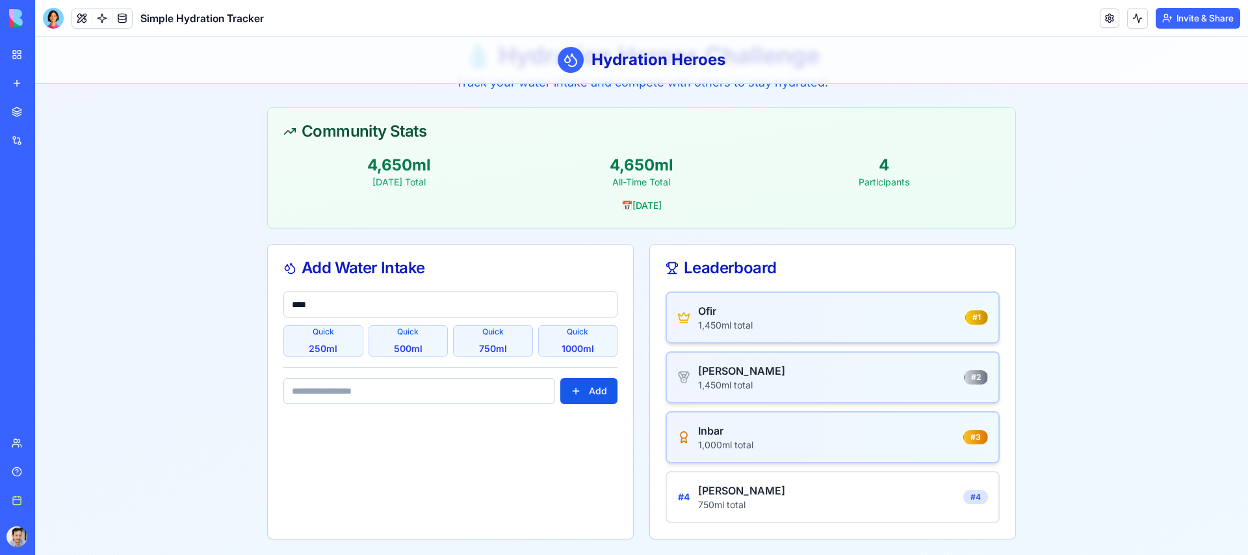
type input "***"
click at [585, 388] on button "Add" at bounding box center [588, 391] width 57 height 26
click at [163, 280] on main "💧 Hydration Heroes Challenge Track your water intake and compete with others to…" at bounding box center [641, 291] width 1213 height 528
click at [353, 299] on input "text" at bounding box center [450, 304] width 334 height 26
click at [352, 297] on input "text" at bounding box center [450, 304] width 334 height 26
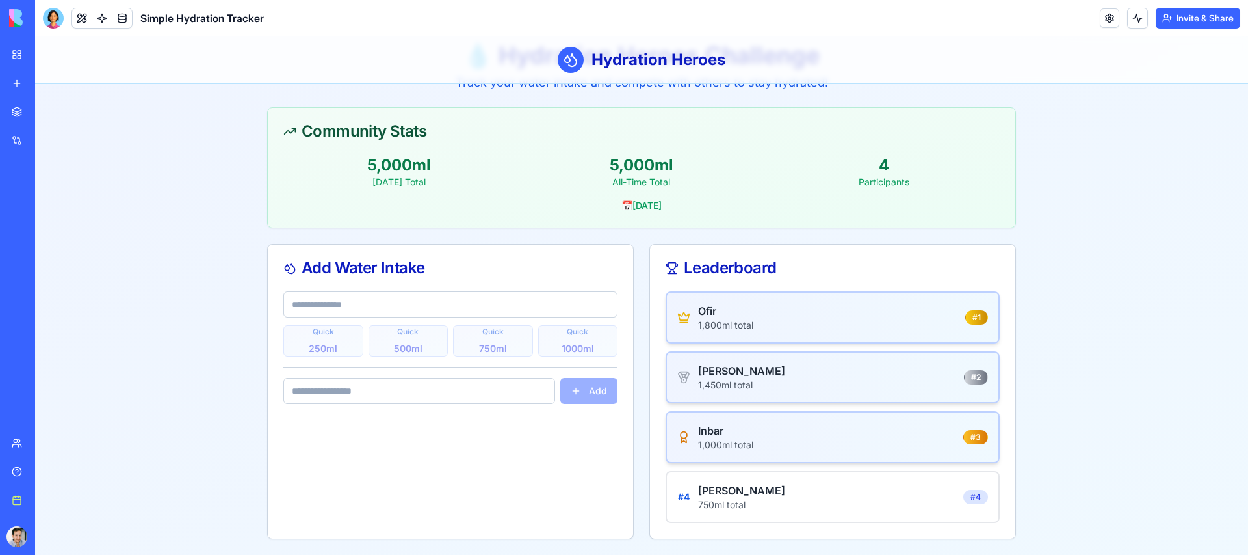
click at [379, 294] on input "text" at bounding box center [450, 304] width 334 height 26
click at [133, 259] on main "💧 Hydration Heroes Challenge Track your water intake and compete with others to…" at bounding box center [641, 291] width 1213 height 528
click at [151, 272] on main "💧 Hydration Heroes Challenge Track your water intake and compete with others to…" at bounding box center [641, 291] width 1213 height 528
click at [128, 337] on main "💧 Hydration Heroes Challenge Track your water intake and compete with others to…" at bounding box center [641, 291] width 1213 height 528
click at [308, 314] on input "text" at bounding box center [450, 304] width 334 height 26
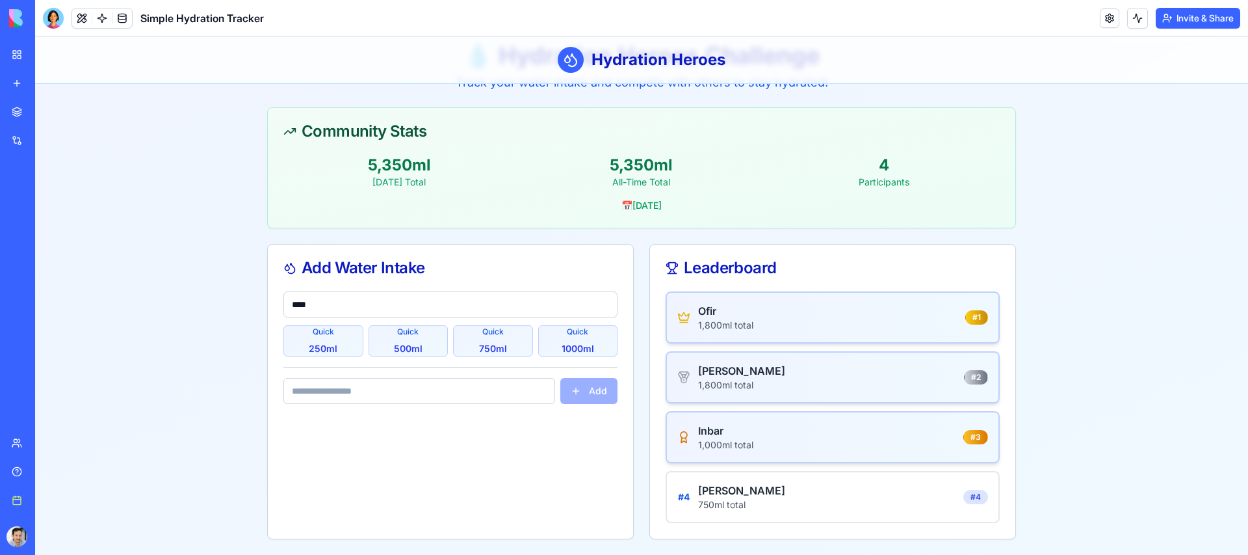
type input "****"
click at [317, 388] on input "number" at bounding box center [419, 391] width 272 height 26
type input "***"
click at [578, 396] on button "Add" at bounding box center [588, 391] width 57 height 26
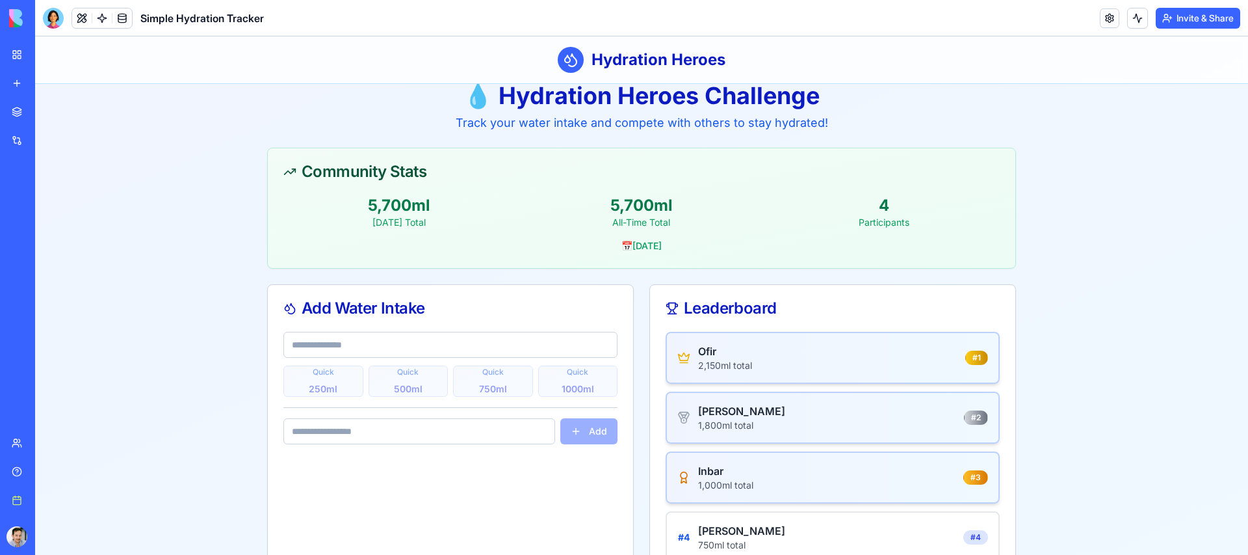
scroll to position [20, 0]
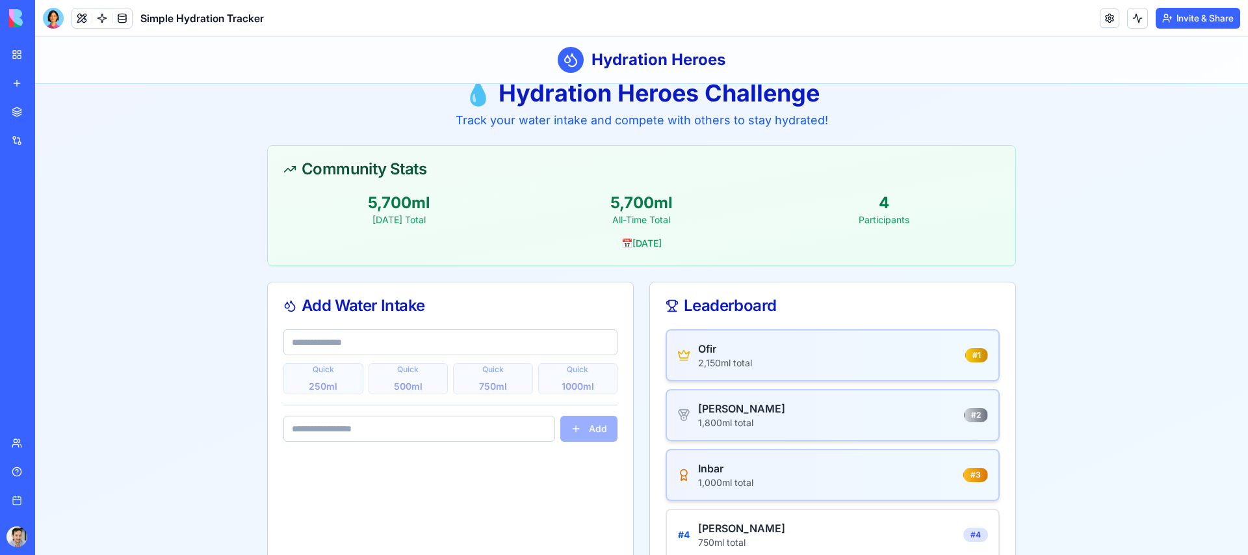
click at [1124, 272] on main "💧 Hydration Heroes Challenge Track your water intake and compete with others to…" at bounding box center [641, 328] width 1213 height 528
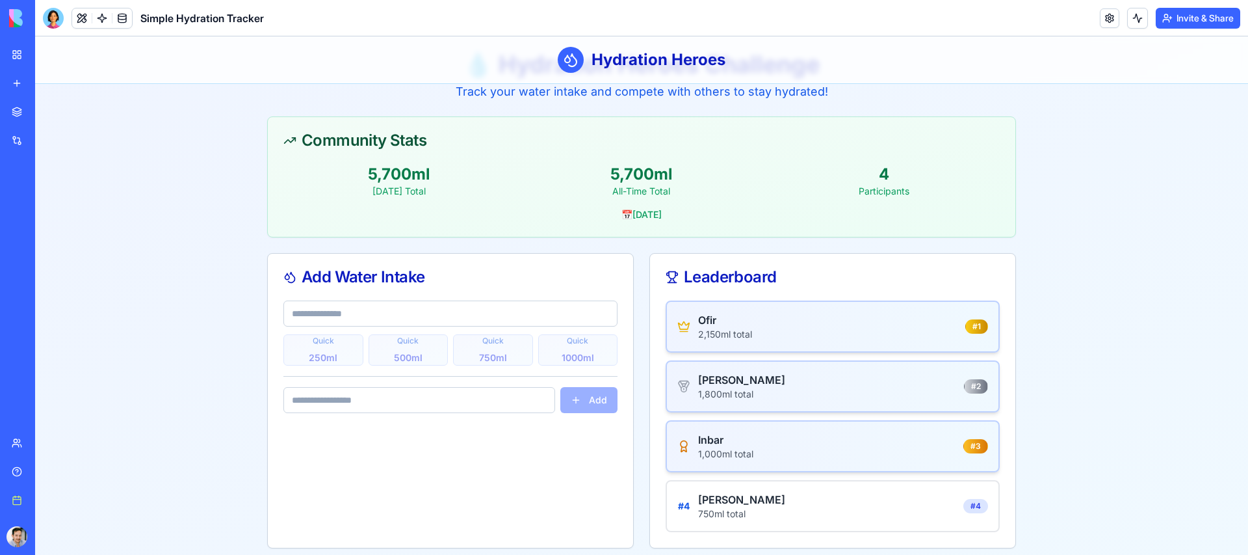
scroll to position [51, 0]
